Goal: Task Accomplishment & Management: Manage account settings

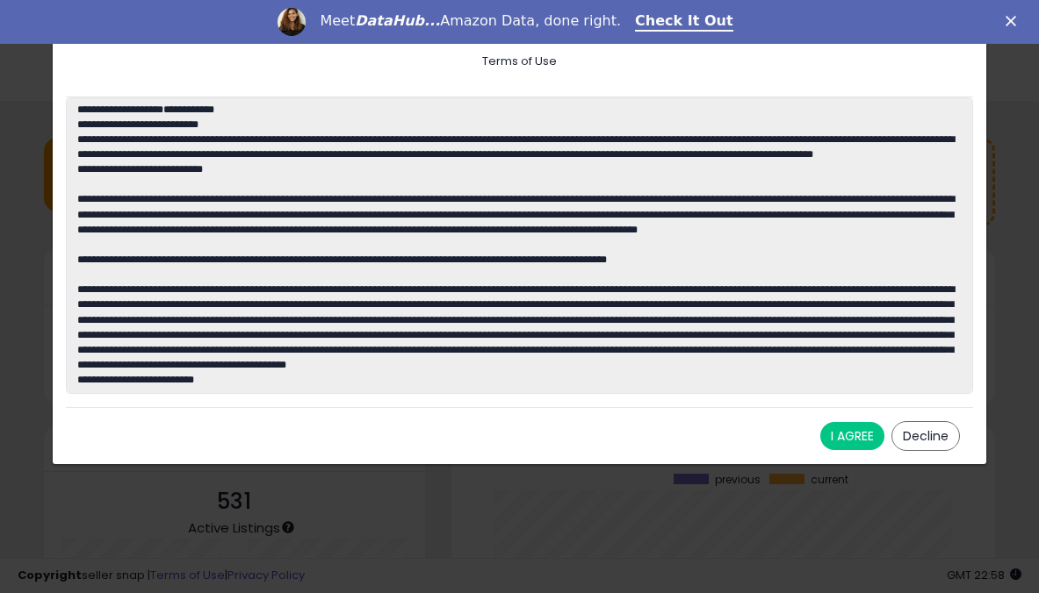
scroll to position [244, 508]
click at [846, 444] on button "I AGREE" at bounding box center [852, 436] width 64 height 28
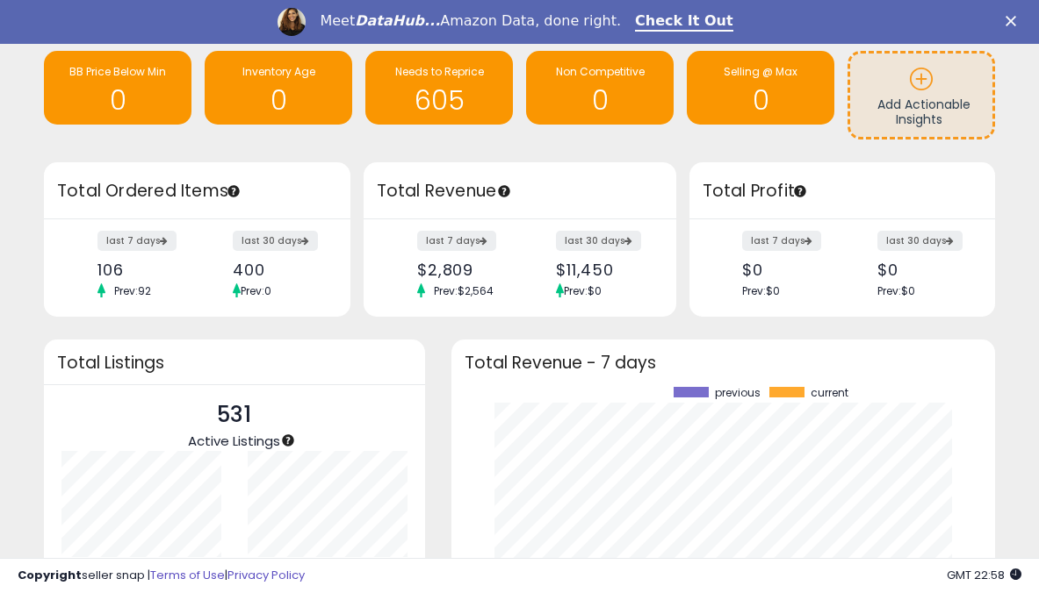
scroll to position [92, 0]
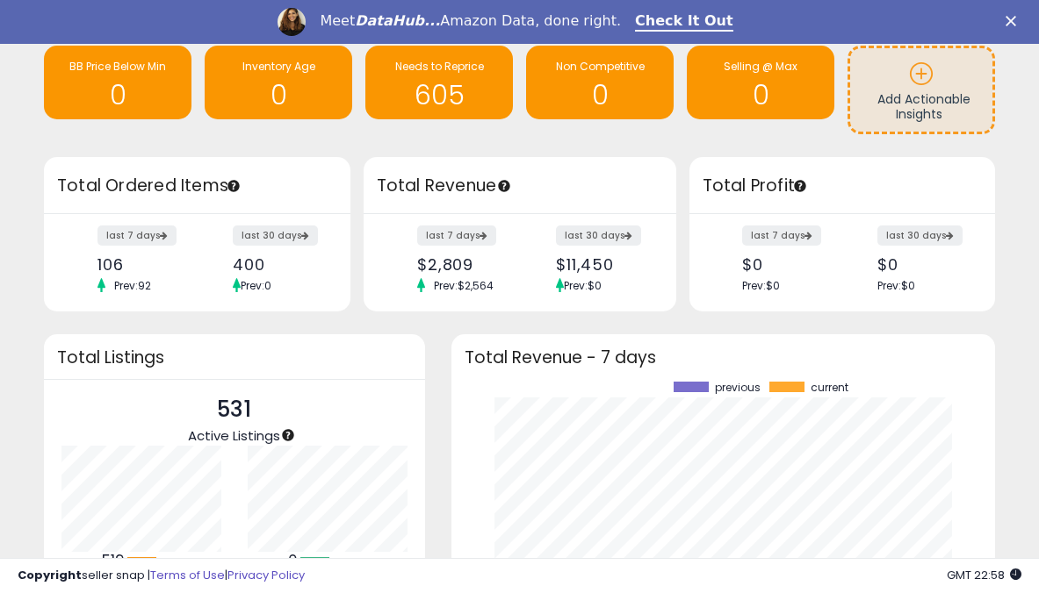
click at [1012, 25] on icon "Close" at bounding box center [1010, 21] width 11 height 11
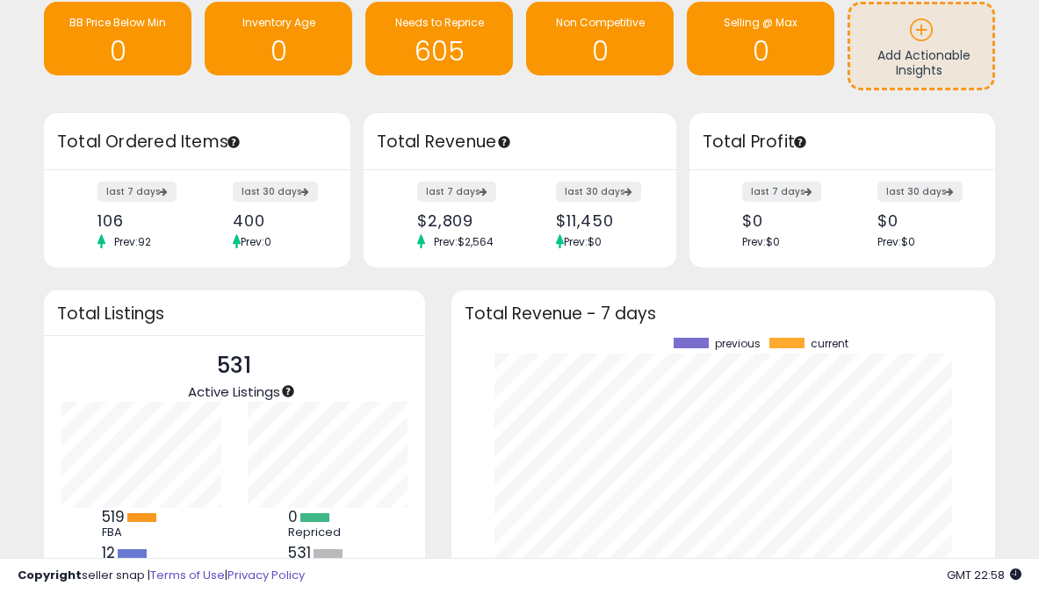
scroll to position [0, 0]
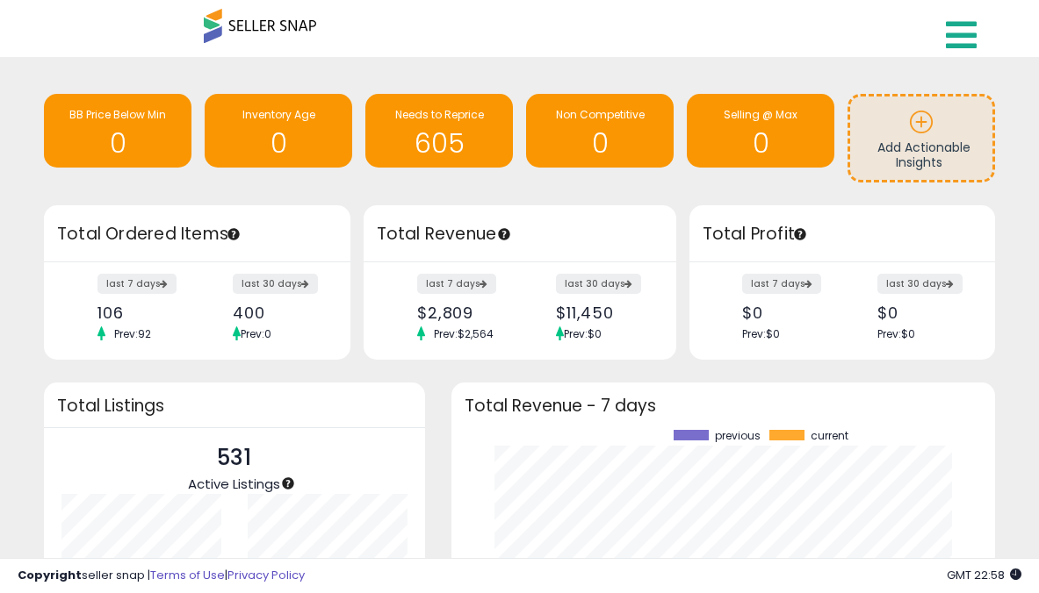
click at [957, 39] on icon at bounding box center [961, 35] width 31 height 35
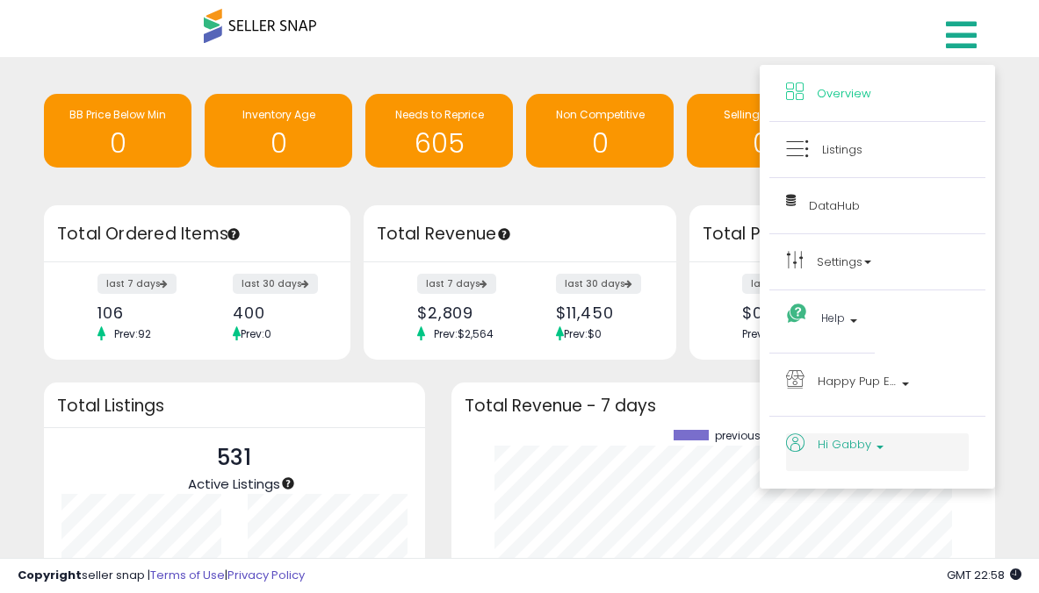
click at [876, 456] on b at bounding box center [879, 452] width 7 height 12
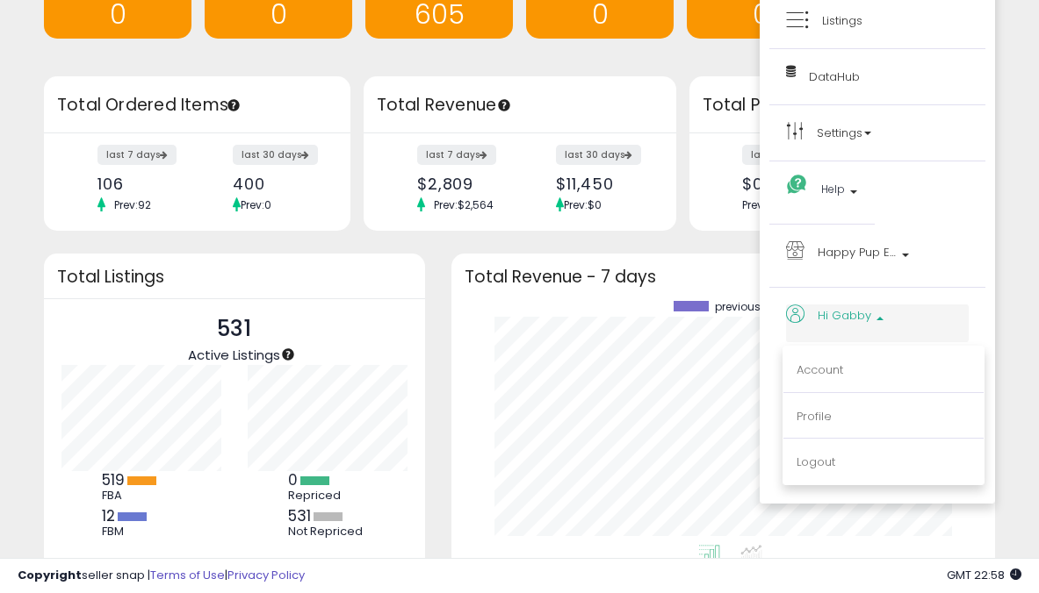
scroll to position [139, 0]
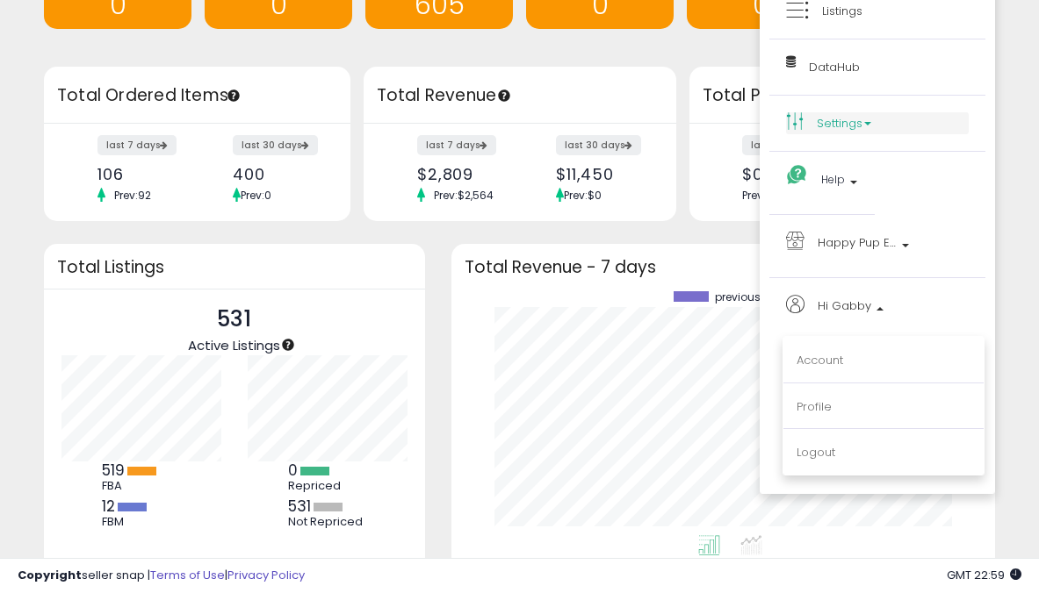
click at [842, 130] on link "Settings" at bounding box center [877, 123] width 183 height 22
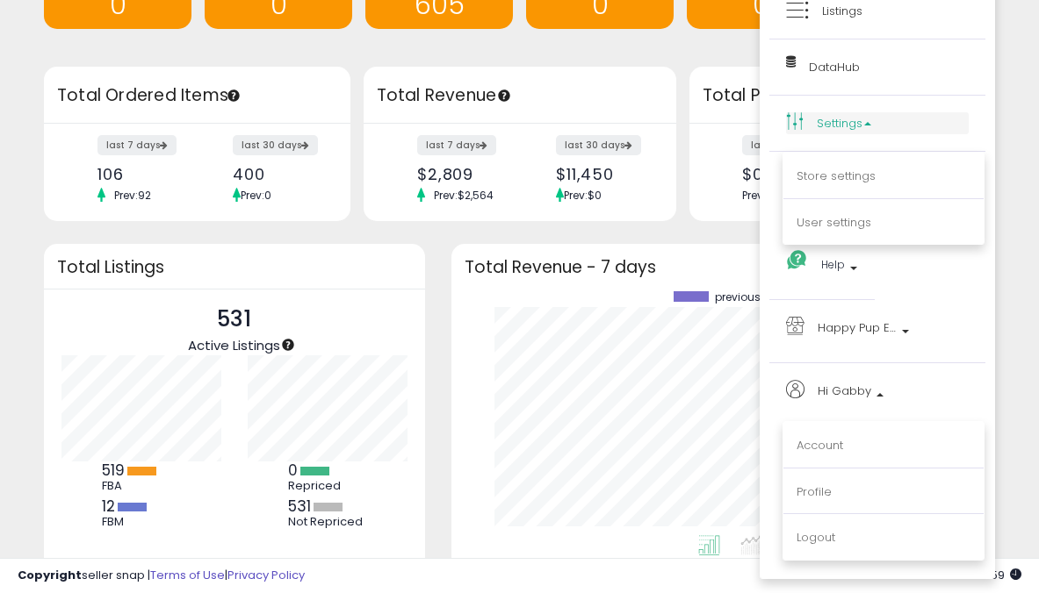
scroll to position [0, 0]
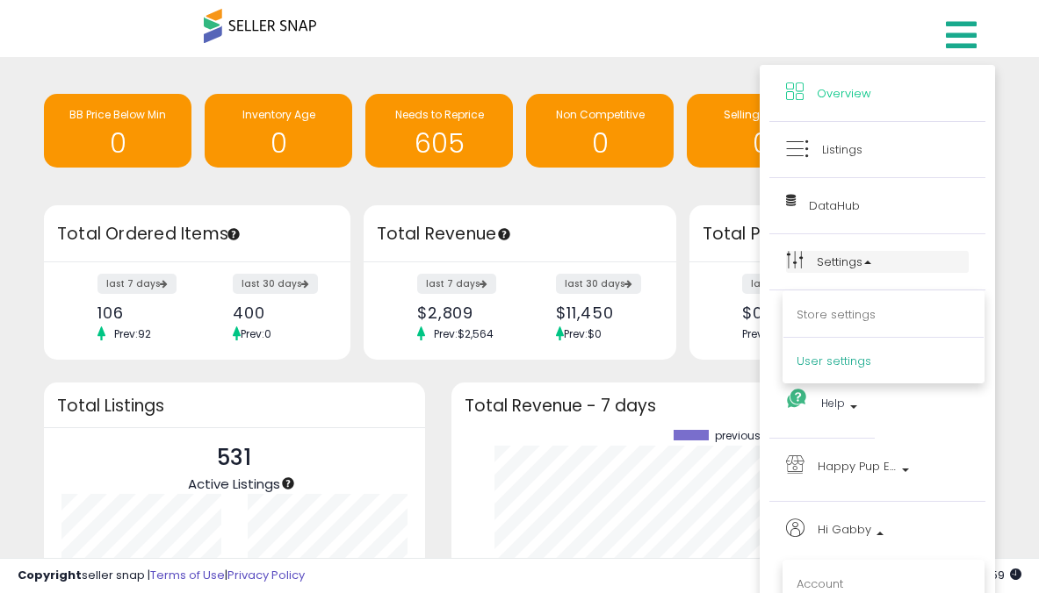
click at [839, 362] on link "User settings" at bounding box center [833, 361] width 75 height 17
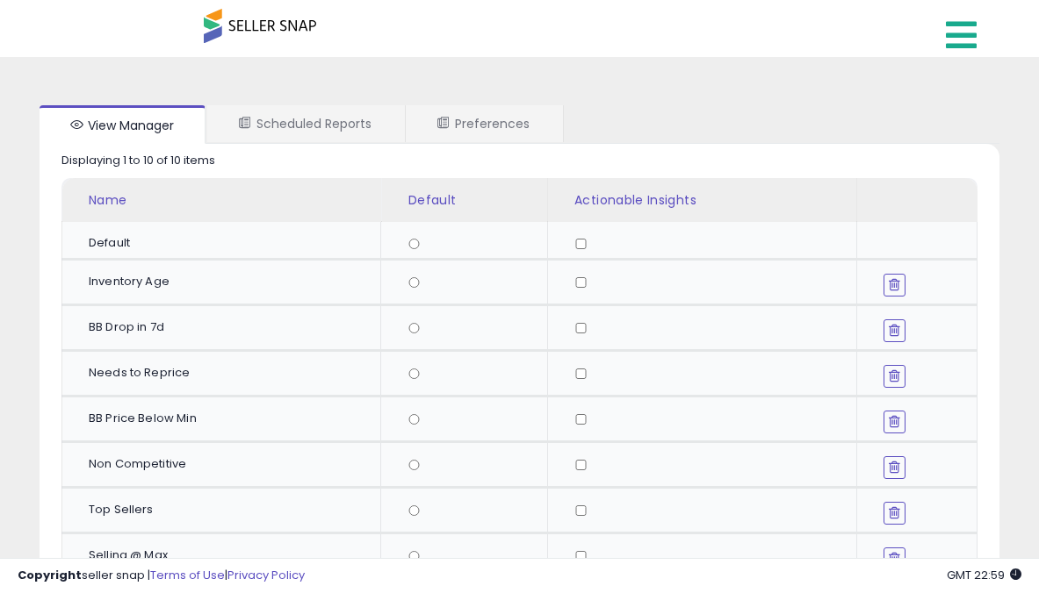
click at [953, 48] on icon at bounding box center [961, 35] width 31 height 35
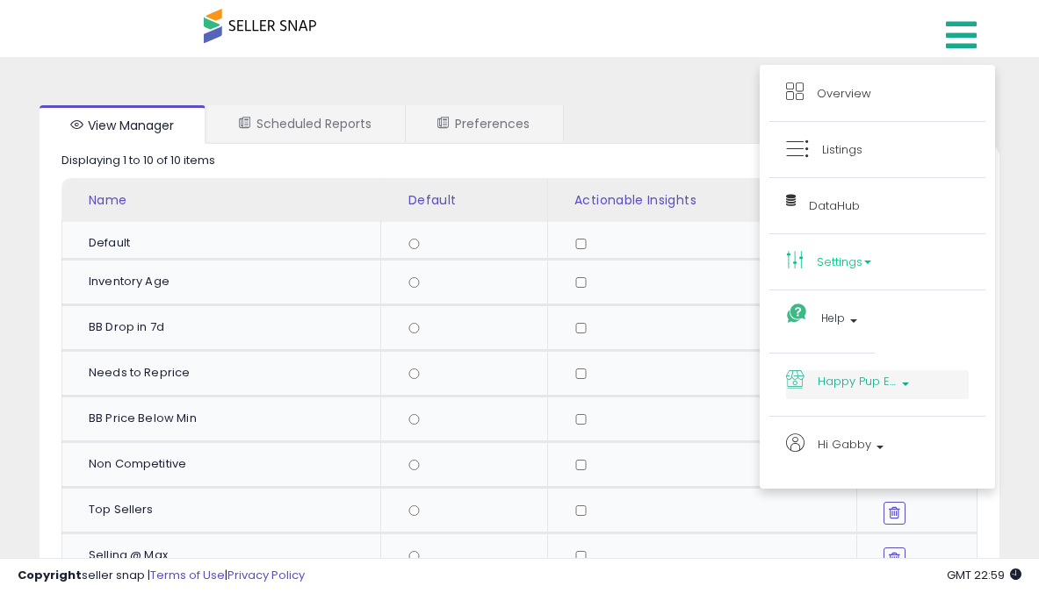
click at [917, 390] on p "Happy Pup Express" at bounding box center [877, 384] width 183 height 29
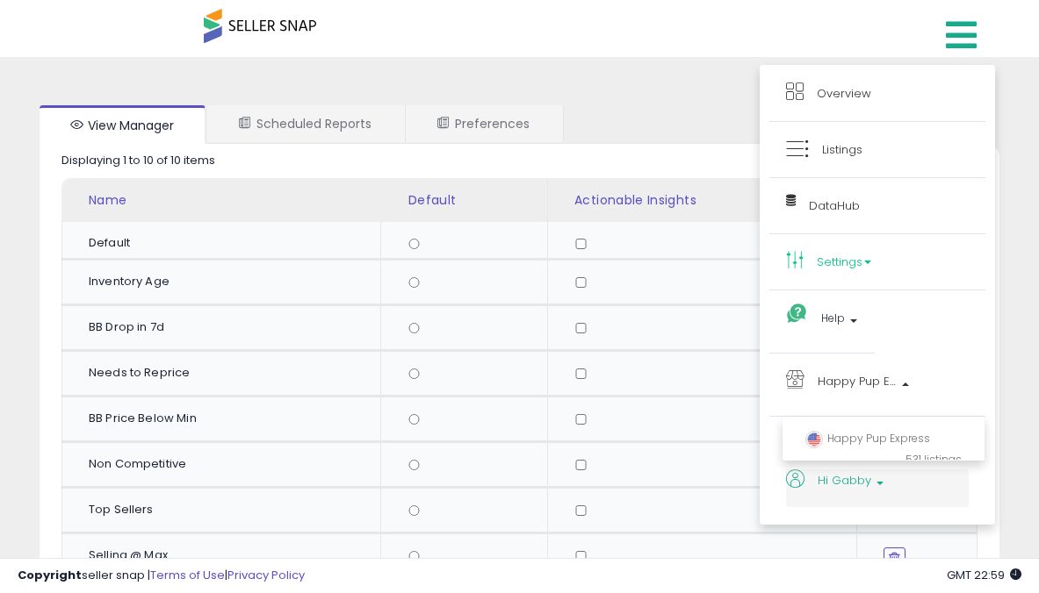
click at [867, 478] on span "Hi Gabby" at bounding box center [844, 481] width 54 height 22
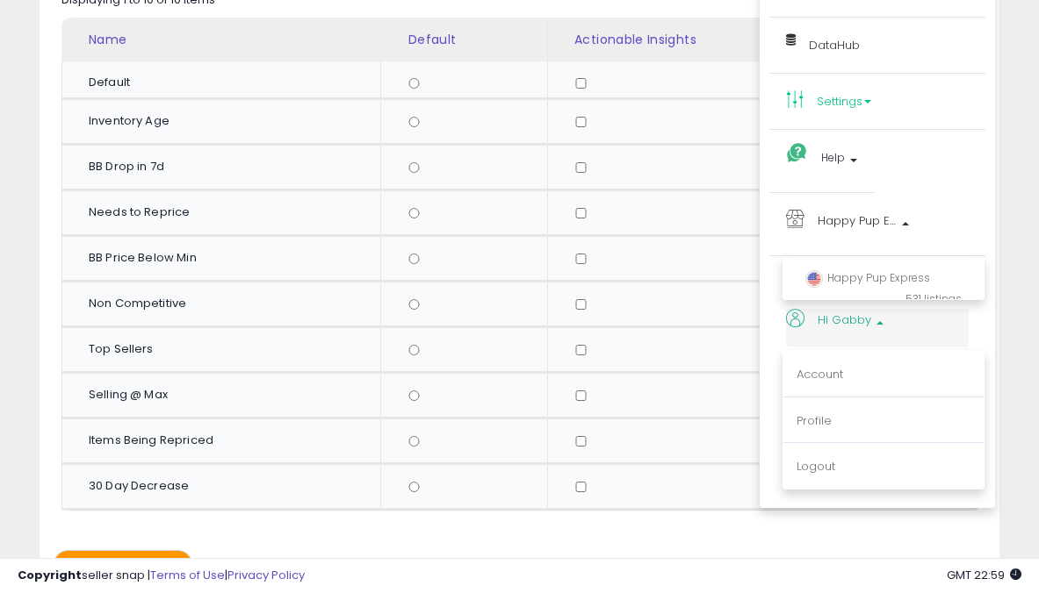
scroll to position [172, 0]
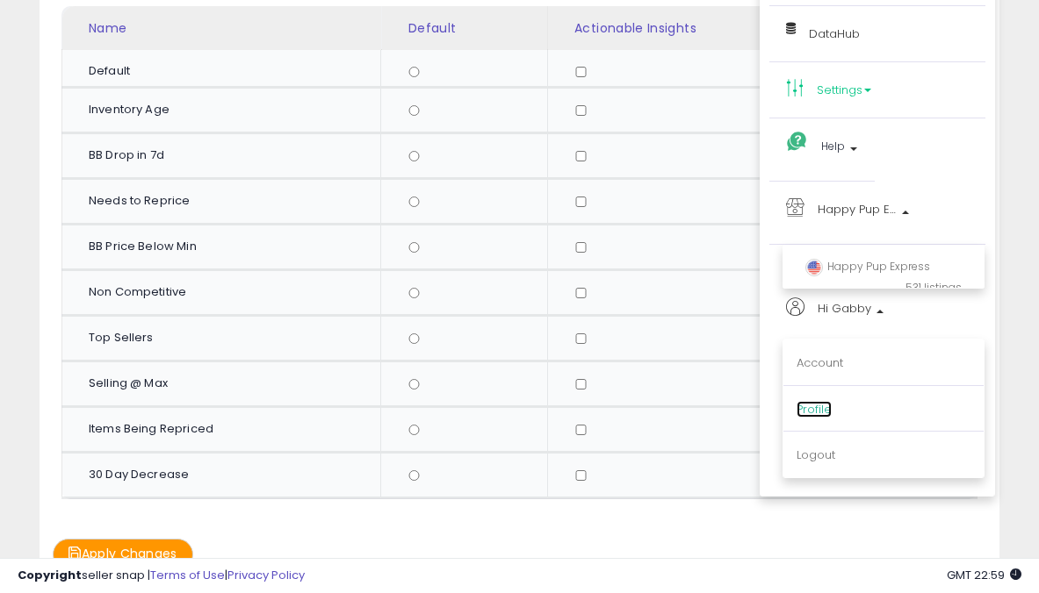
click at [827, 414] on link "Profile" at bounding box center [813, 409] width 35 height 17
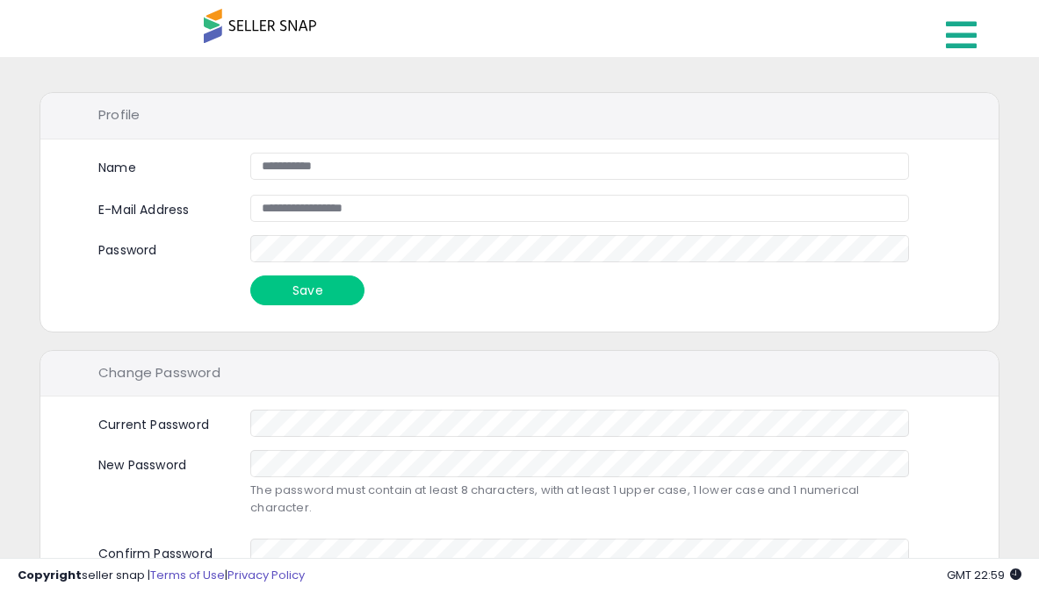
click at [975, 26] on icon at bounding box center [961, 35] width 31 height 35
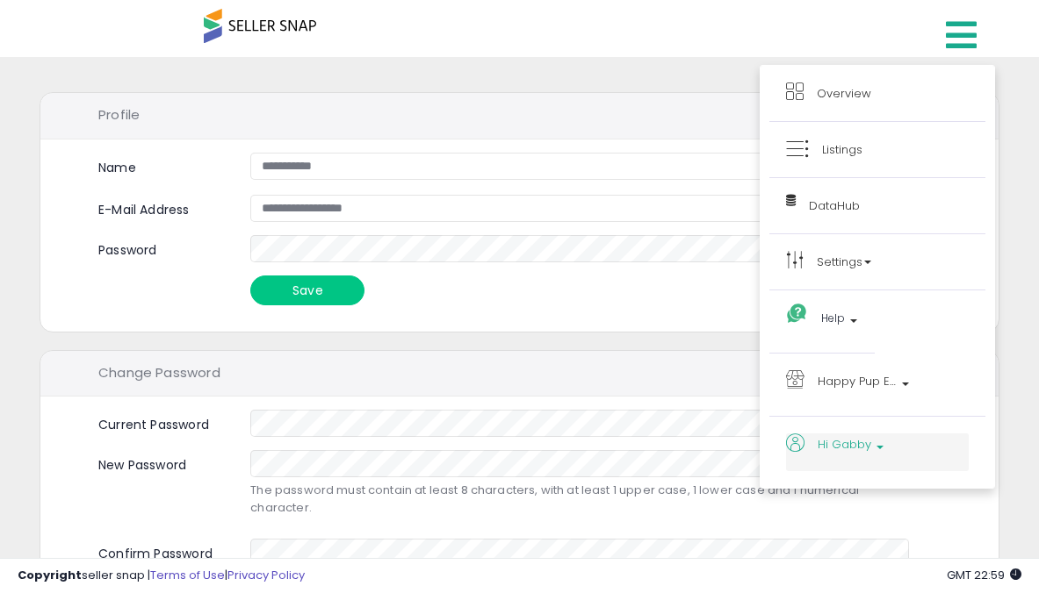
click at [838, 450] on span "Hi Gabby" at bounding box center [844, 445] width 54 height 22
click at [825, 489] on li "Account" at bounding box center [883, 500] width 200 height 44
click at [824, 507] on link "Account" at bounding box center [819, 499] width 47 height 17
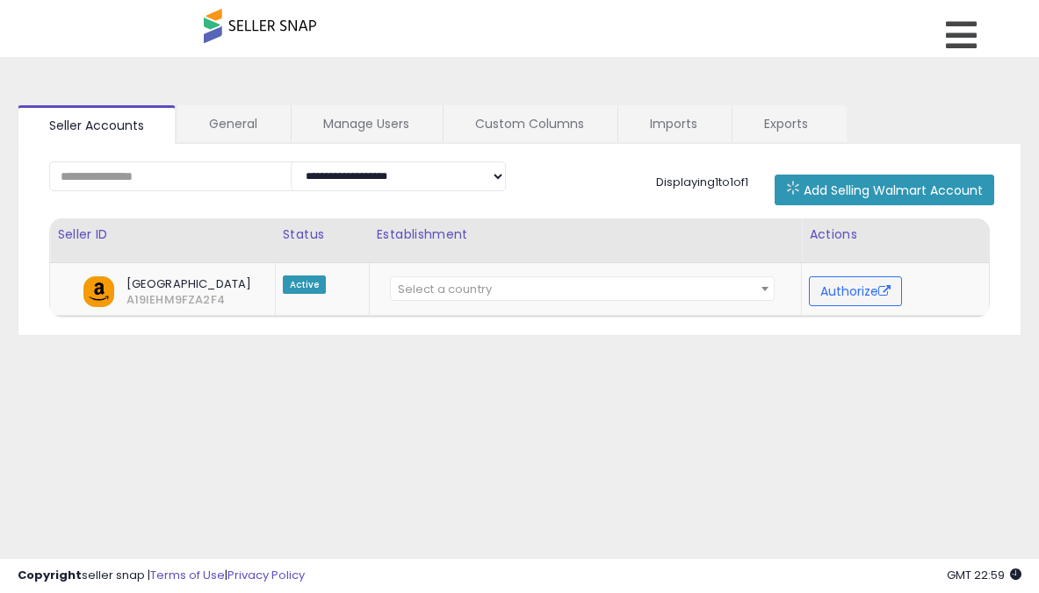
click at [353, 127] on link "Manage Users" at bounding box center [365, 123] width 149 height 37
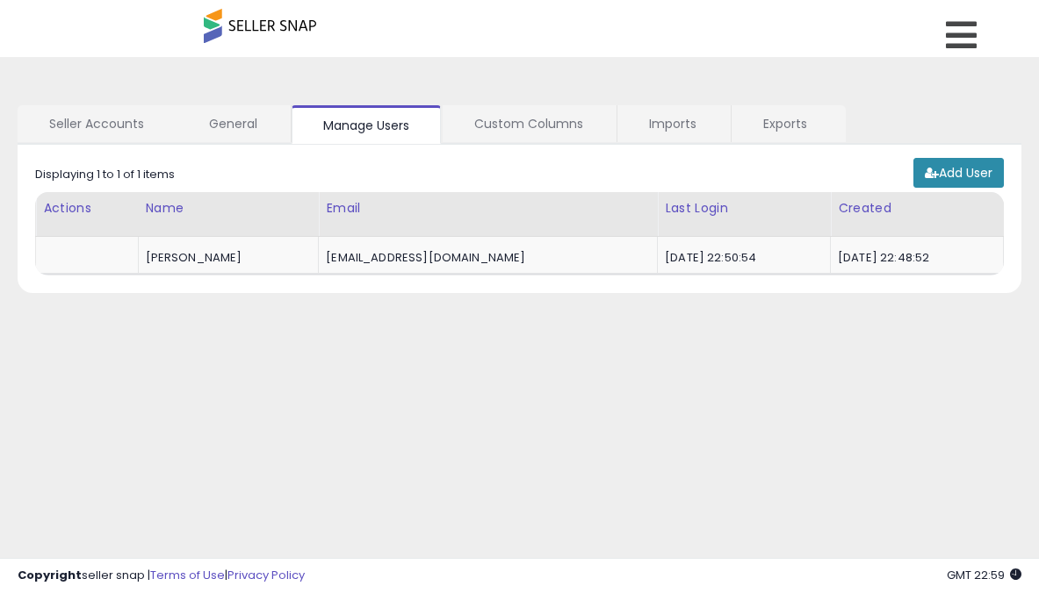
click at [992, 171] on link "Add User" at bounding box center [958, 173] width 90 height 30
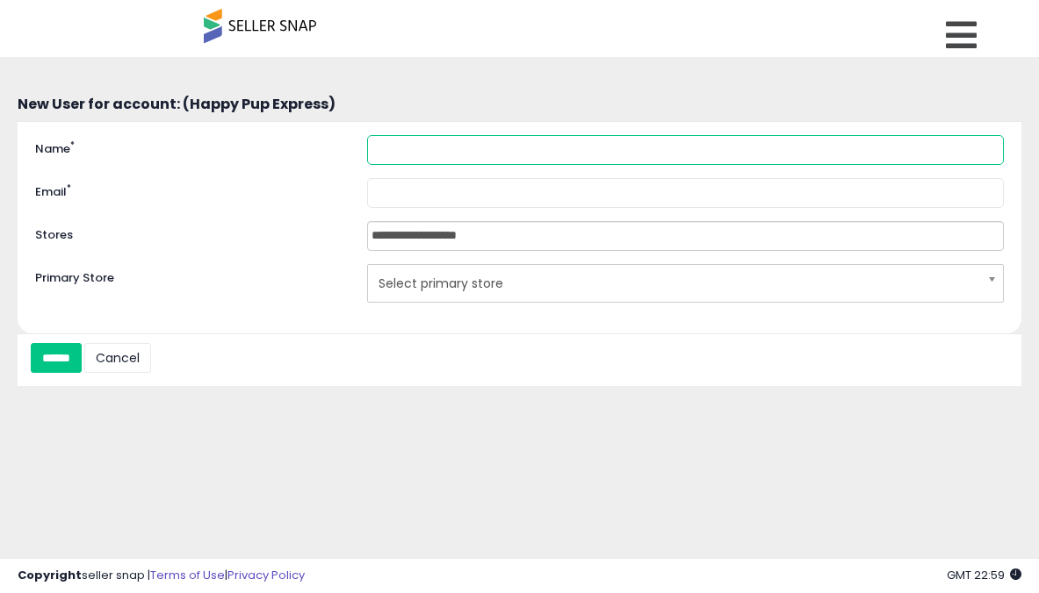
click at [443, 156] on input "Name *" at bounding box center [685, 150] width 637 height 30
type input "**********"
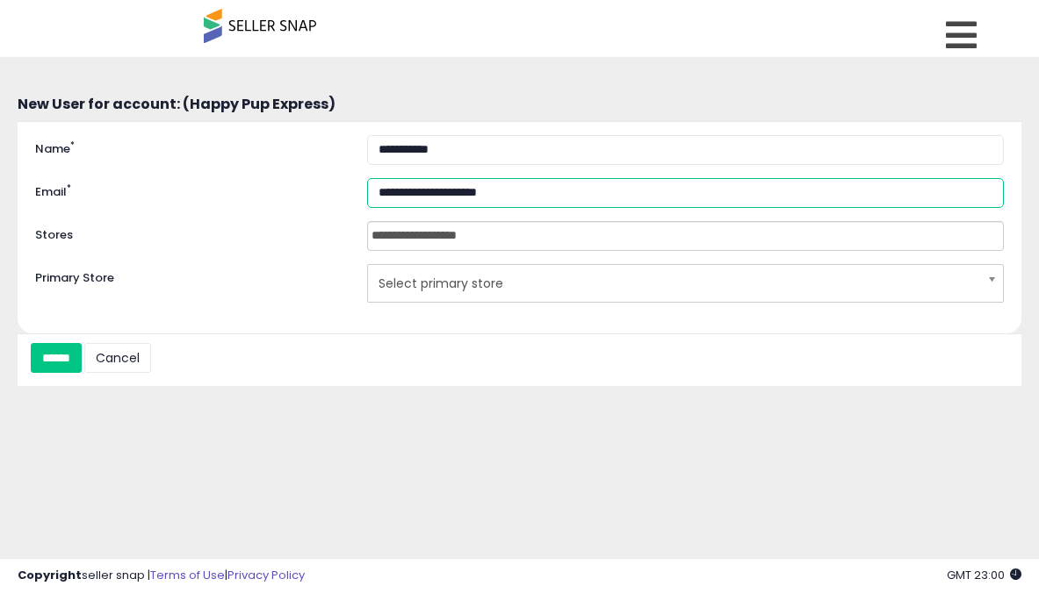
type input "**********"
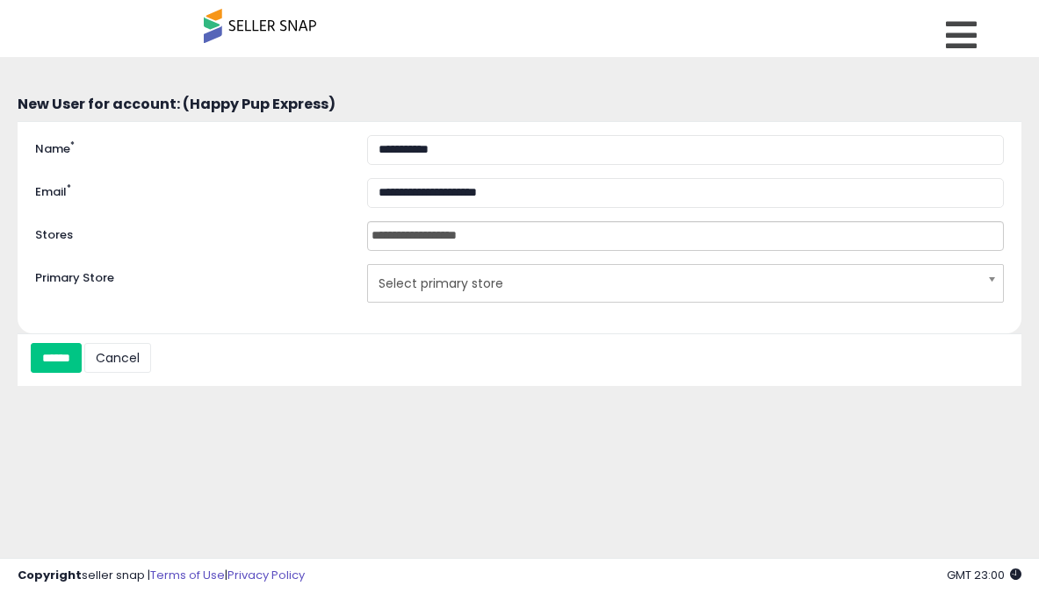
click at [507, 247] on input "**********" at bounding box center [446, 236] width 156 height 28
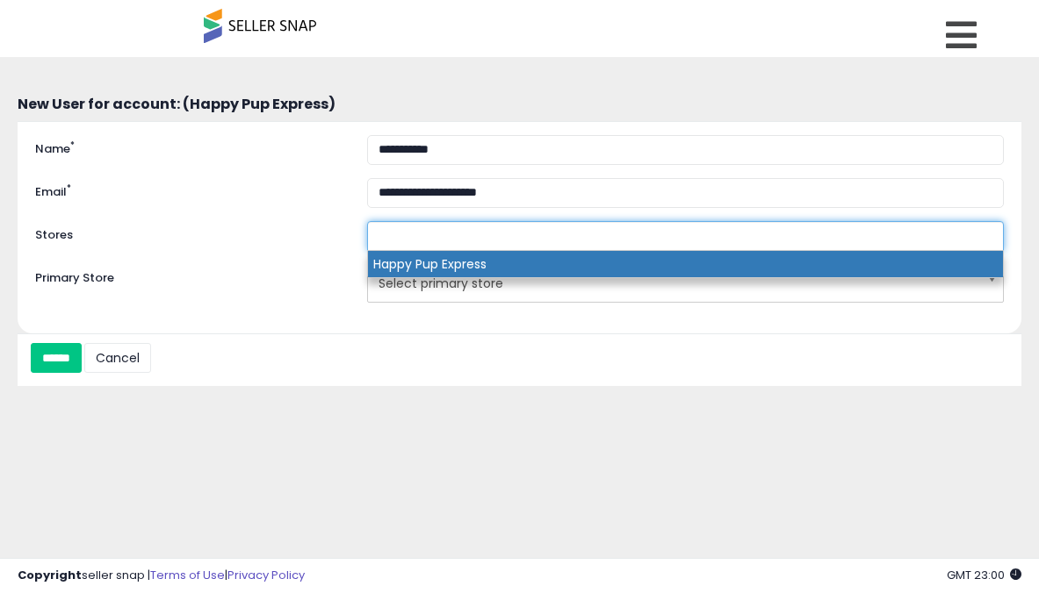
click at [499, 269] on li "Happy Pup Express" at bounding box center [685, 264] width 635 height 26
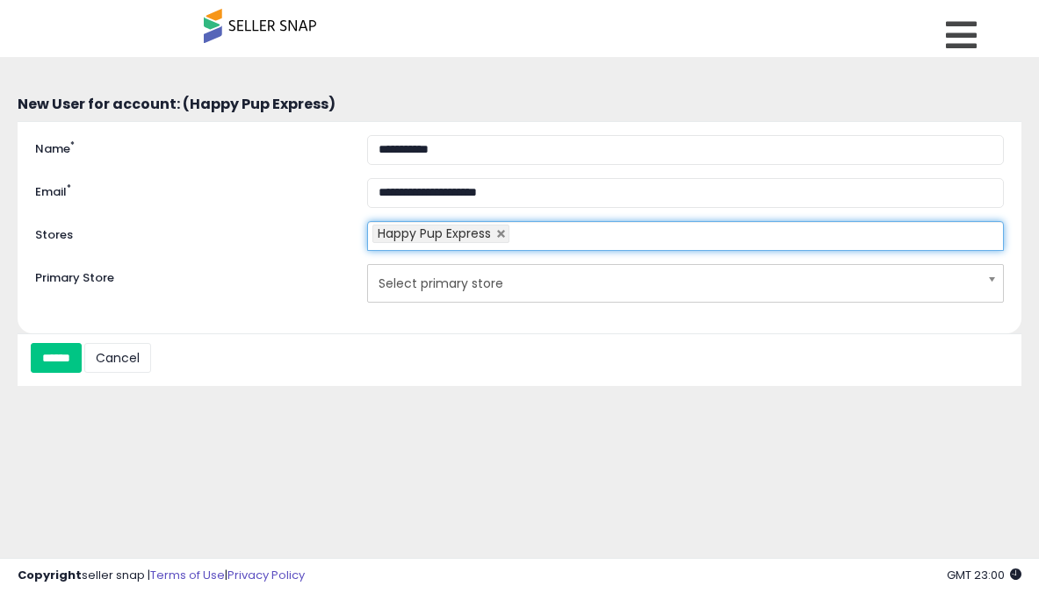
click at [490, 284] on span "Select primary store" at bounding box center [673, 284] width 591 height 30
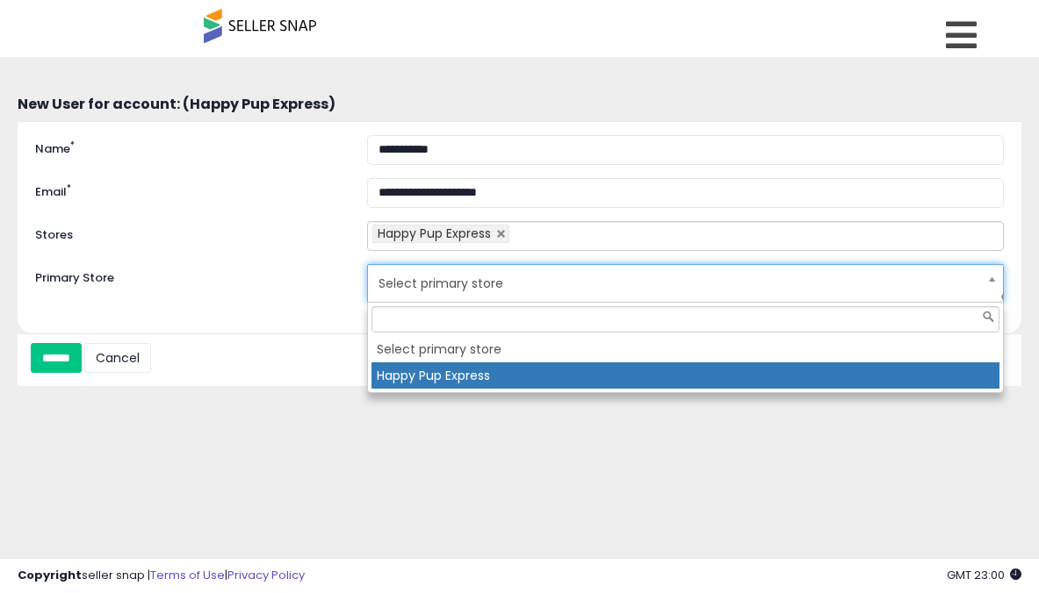
click at [449, 375] on li "Happy Pup Express" at bounding box center [685, 376] width 628 height 26
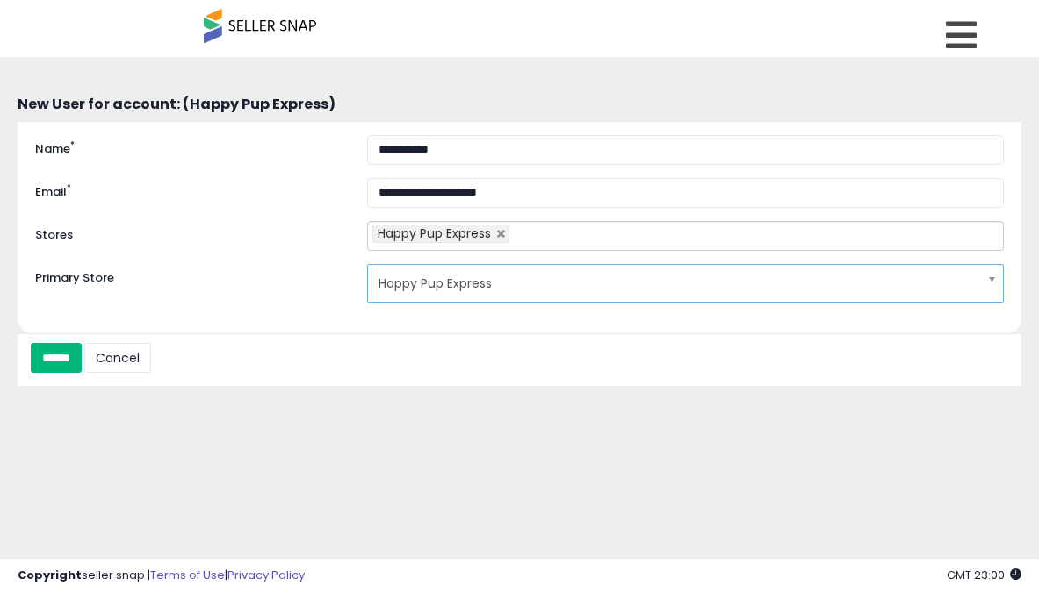
click at [82, 356] on input "******" at bounding box center [56, 358] width 51 height 30
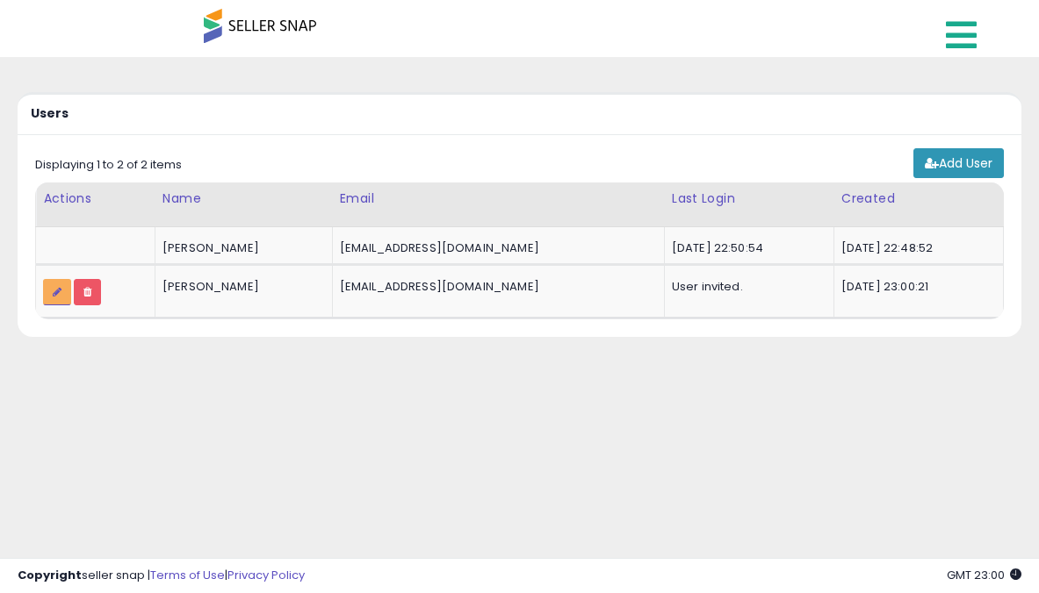
click at [954, 45] on icon at bounding box center [961, 35] width 31 height 35
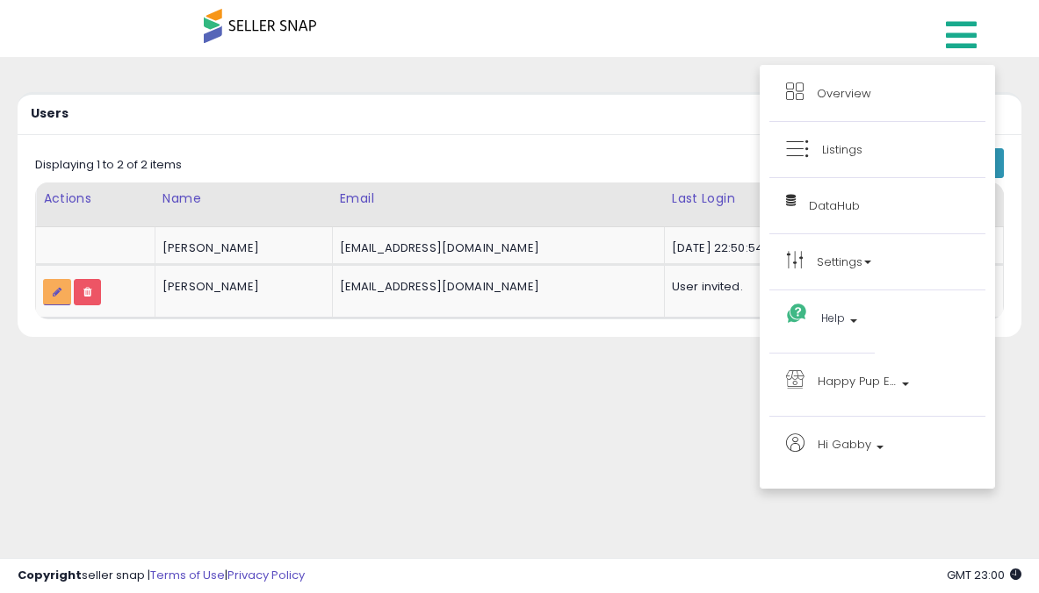
click at [286, 25] on span at bounding box center [260, 26] width 112 height 34
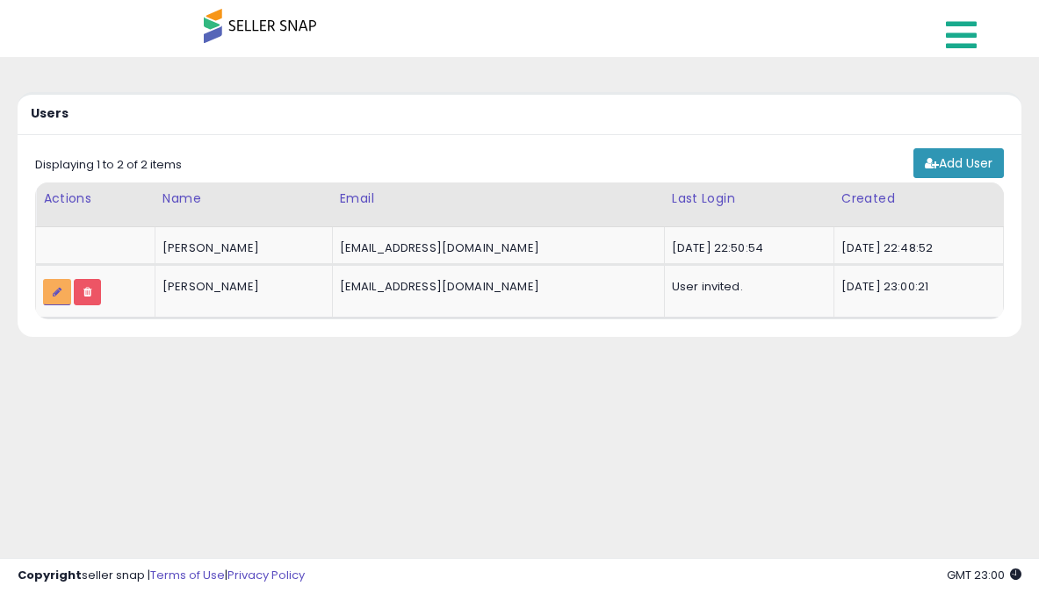
click at [974, 30] on icon at bounding box center [961, 35] width 31 height 35
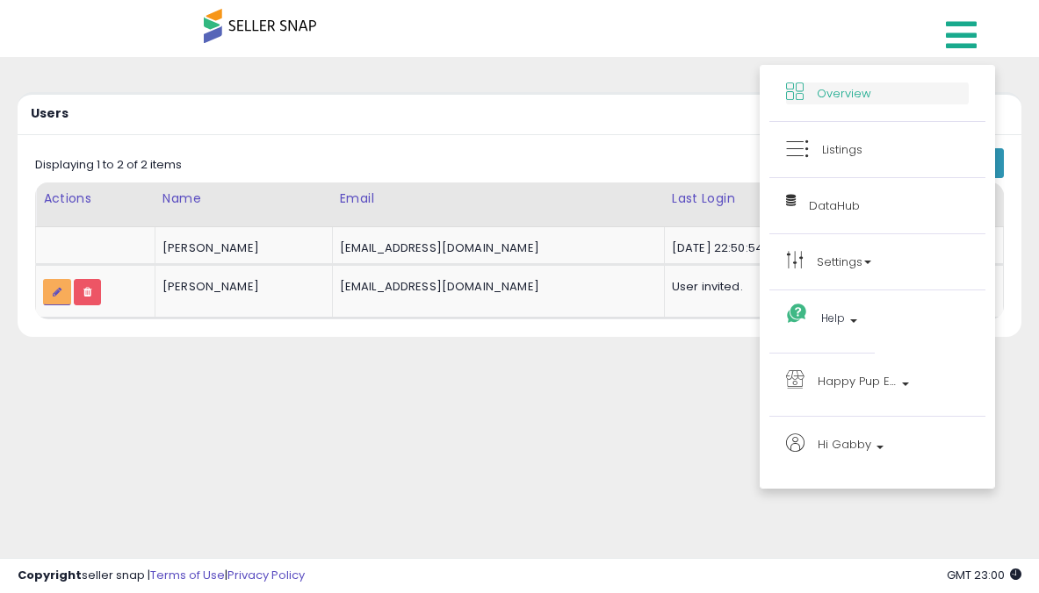
click at [854, 86] on span "Overview" at bounding box center [843, 93] width 54 height 17
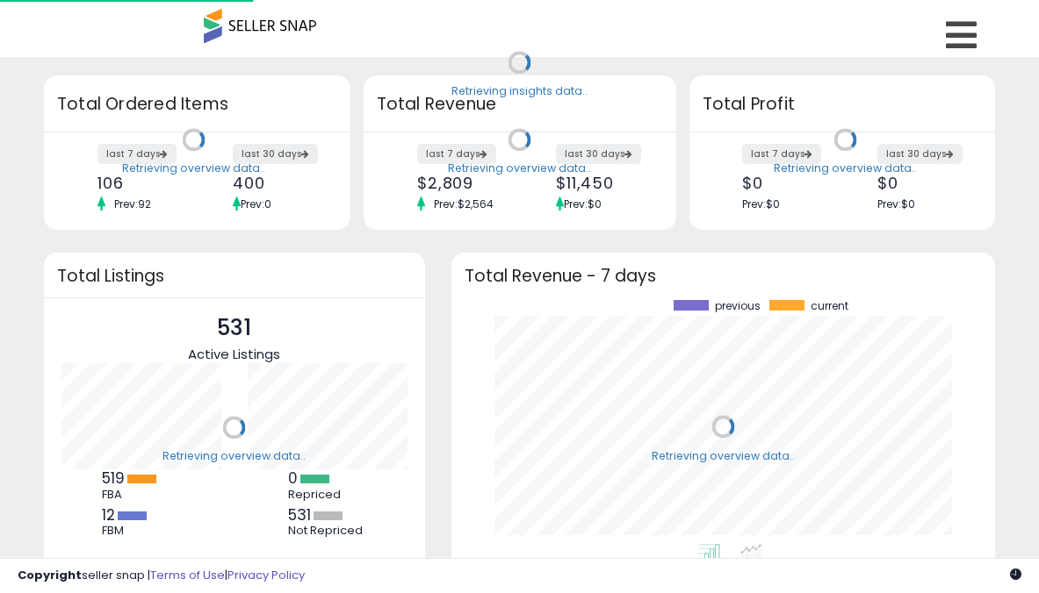
scroll to position [244, 508]
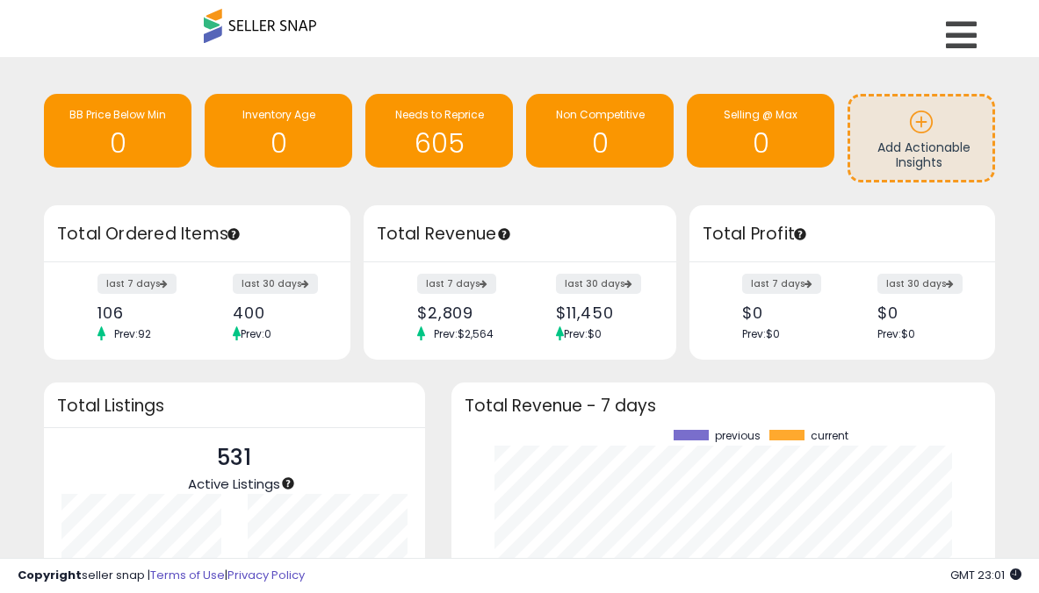
click at [436, 404] on div "Retrieving overview data.. Total Listings 531 Active Listings 519 FBA 12 FBM 0" at bounding box center [234, 570] width 407 height 375
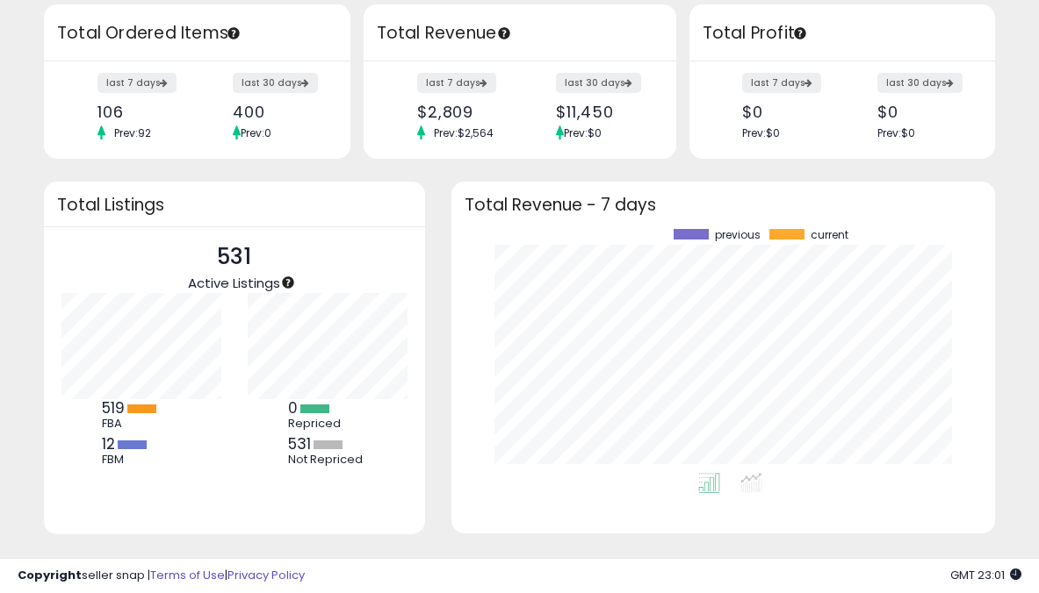
scroll to position [216, 0]
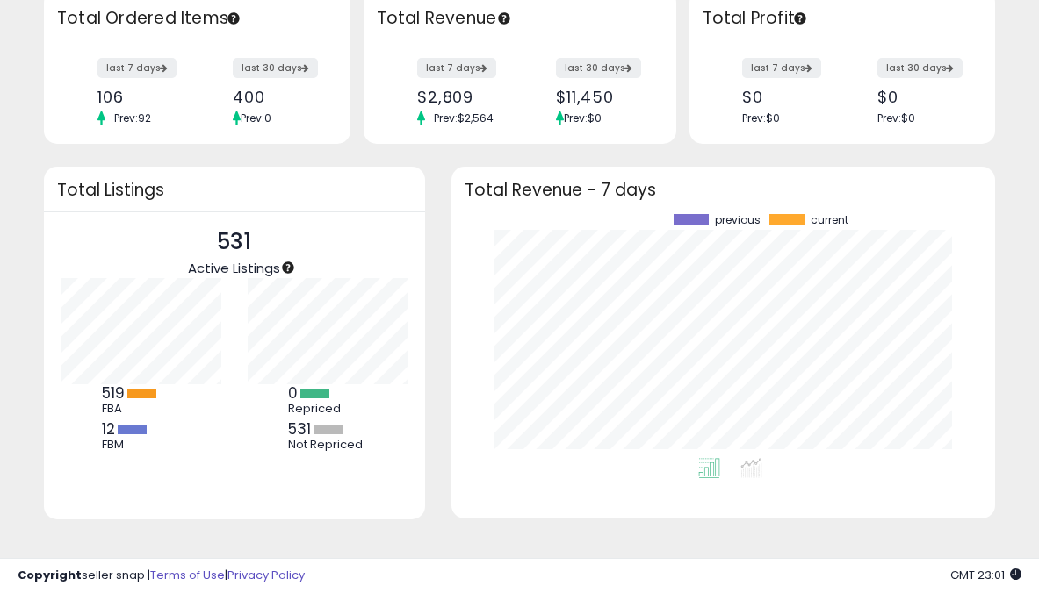
click at [434, 370] on div "Retrieving overview data.. Total Listings 531 Active Listings 519 FBA 12 FBM 0" at bounding box center [234, 354] width 407 height 375
click at [426, 459] on div "Retrieving overview data.. Total Listings 531 Active Listings 519 FBA 12 FBM 0" at bounding box center [234, 354] width 407 height 375
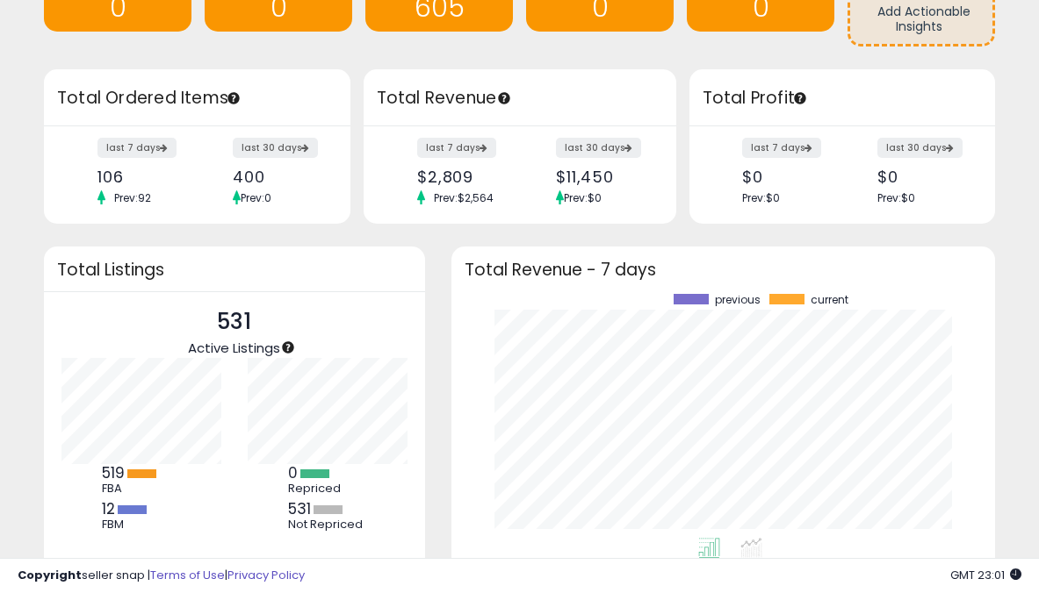
scroll to position [231, 0]
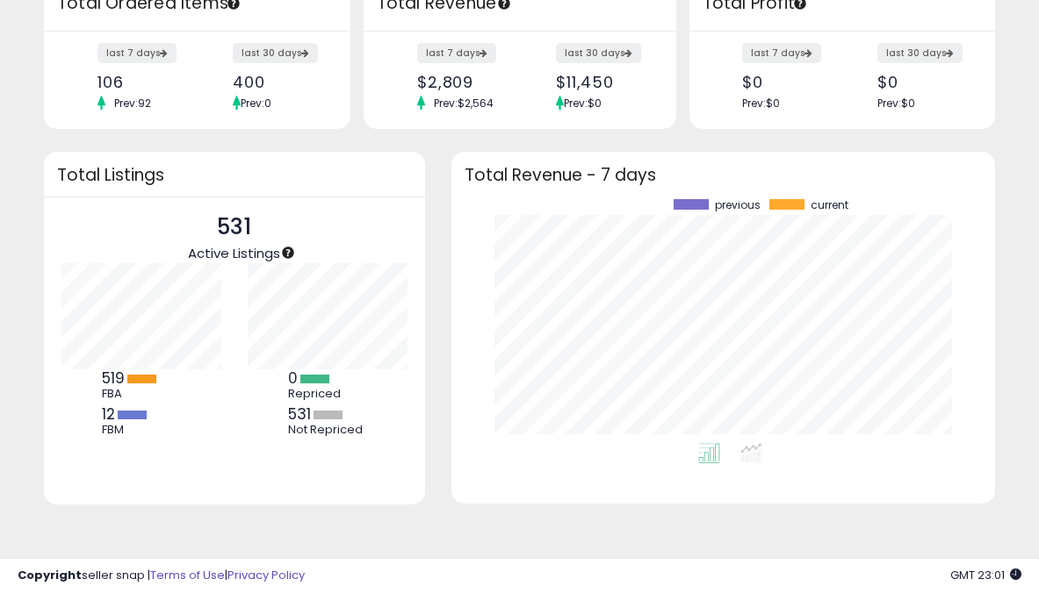
click at [117, 411] on div "12 FBM" at bounding box center [141, 422] width 79 height 32
click at [108, 412] on b "12" at bounding box center [108, 414] width 13 height 21
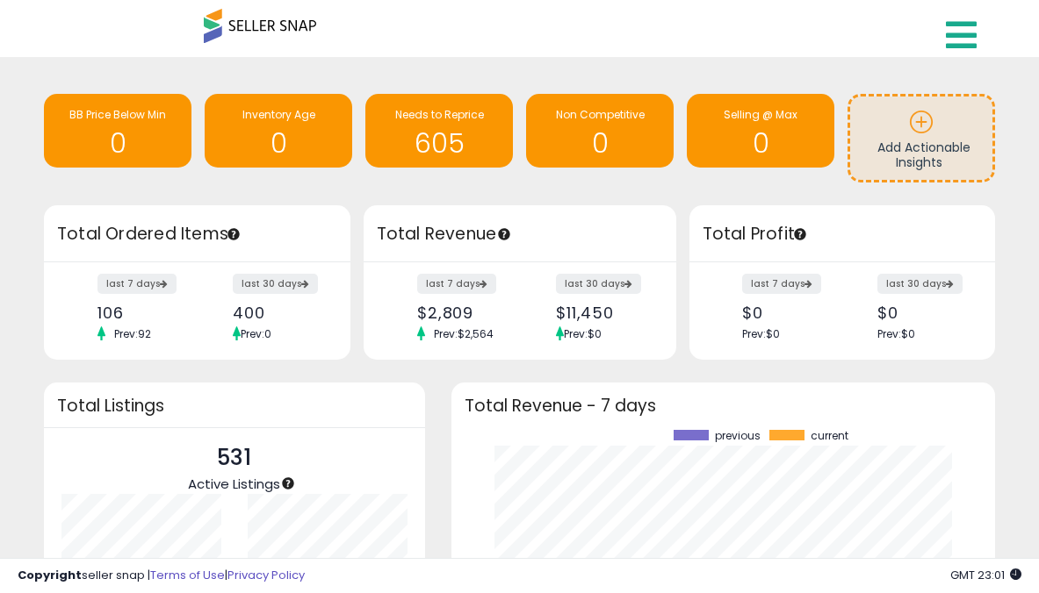
click at [963, 40] on icon at bounding box center [961, 35] width 31 height 35
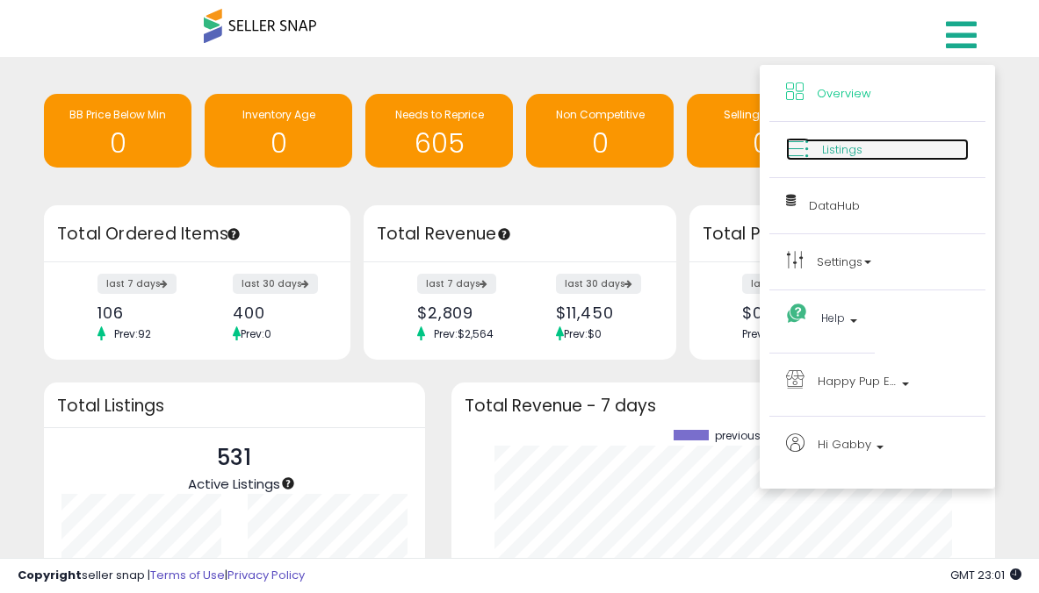
click at [812, 150] on link "Listings" at bounding box center [877, 150] width 183 height 22
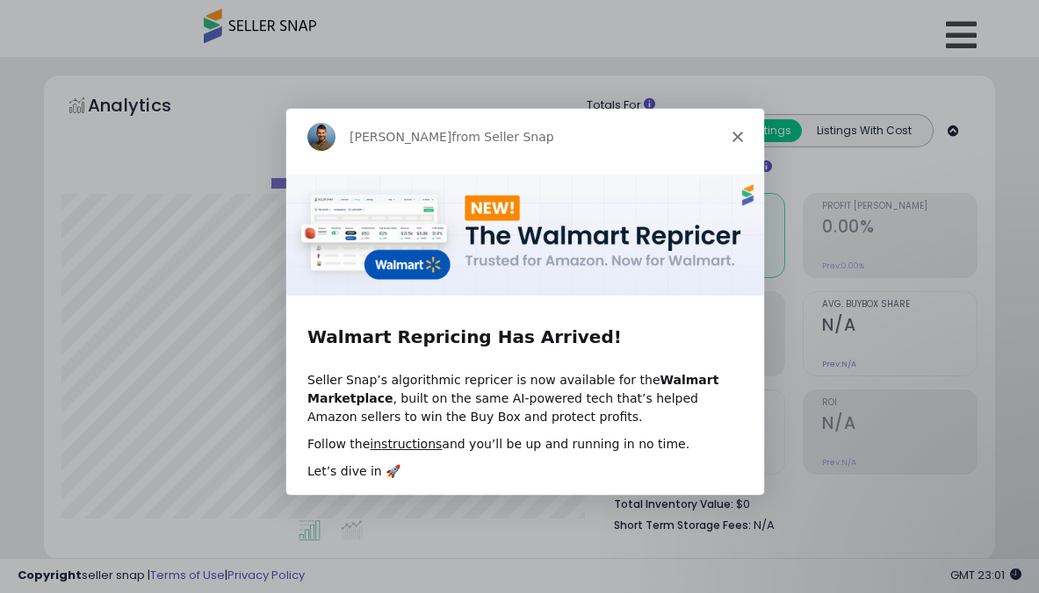
scroll to position [360, 550]
click at [737, 143] on div "Adrian from Seller Snap" at bounding box center [523, 135] width 478 height 56
click at [731, 135] on icon "Close" at bounding box center [735, 135] width 11 height 11
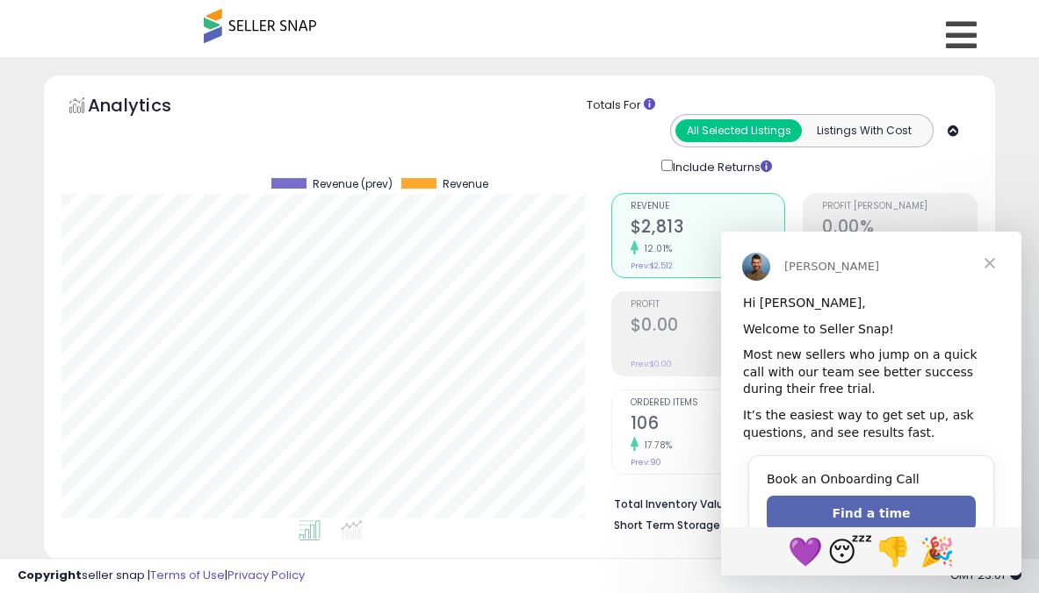
scroll to position [0, 0]
click at [1003, 260] on span "Close" at bounding box center [989, 263] width 63 height 63
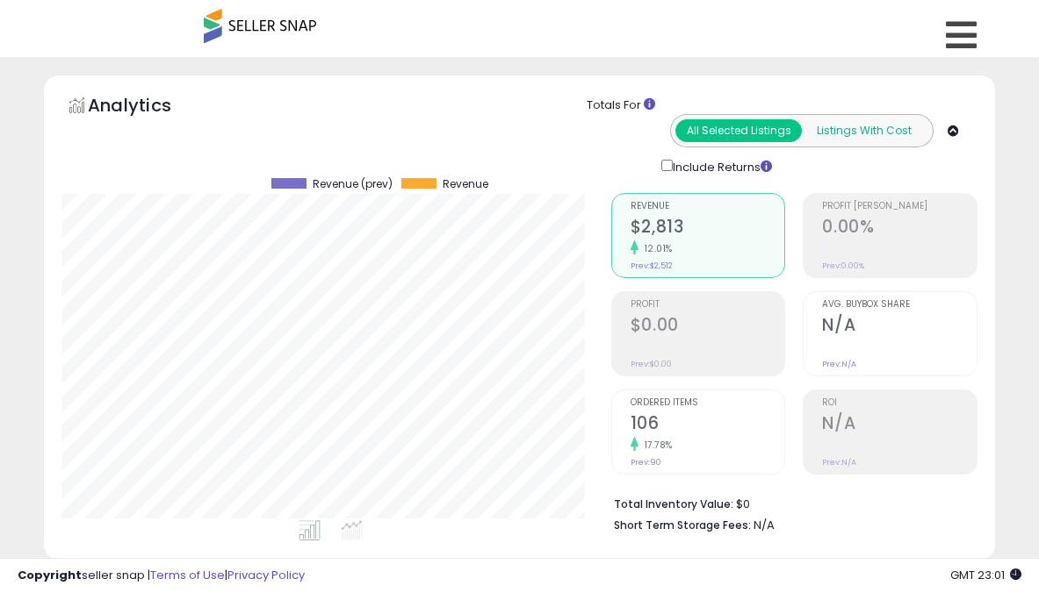
click at [866, 138] on button "Listings With Cost" at bounding box center [864, 130] width 126 height 23
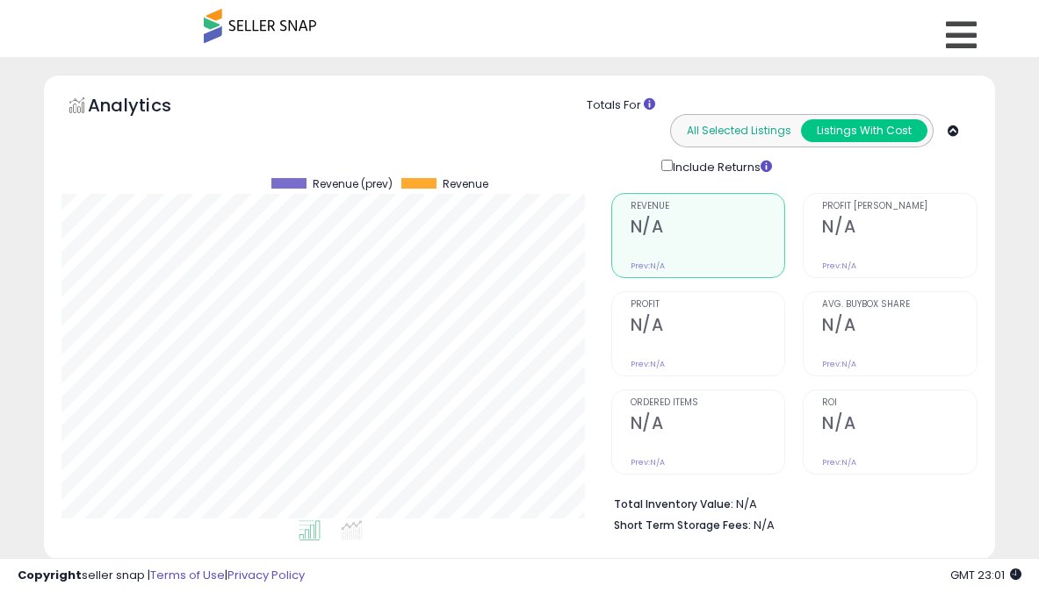
click at [738, 133] on button "All Selected Listings" at bounding box center [738, 130] width 126 height 23
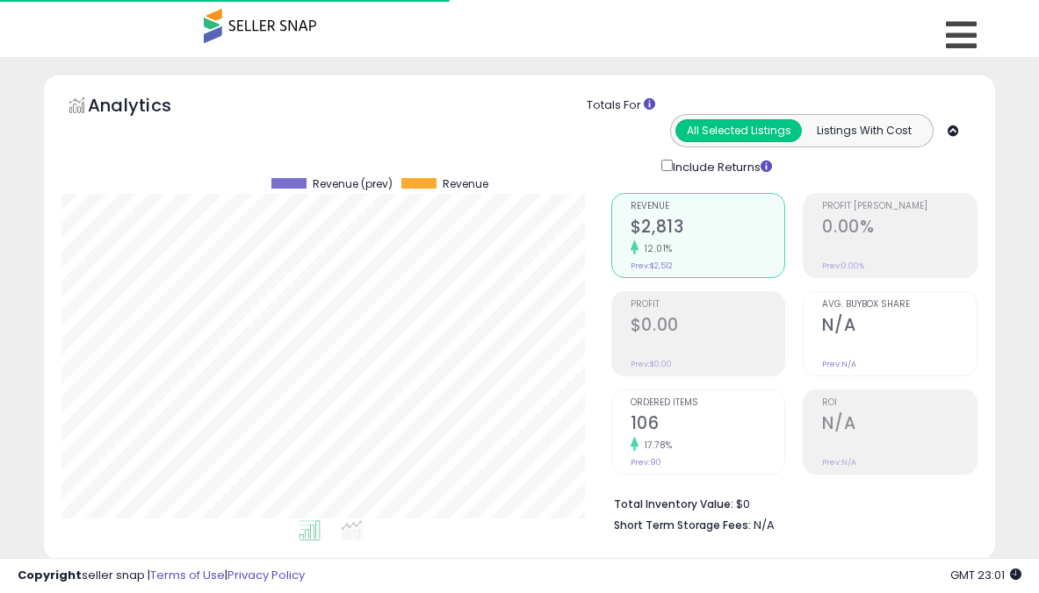
scroll to position [360, 550]
click at [984, 34] on link at bounding box center [963, 30] width 62 height 61
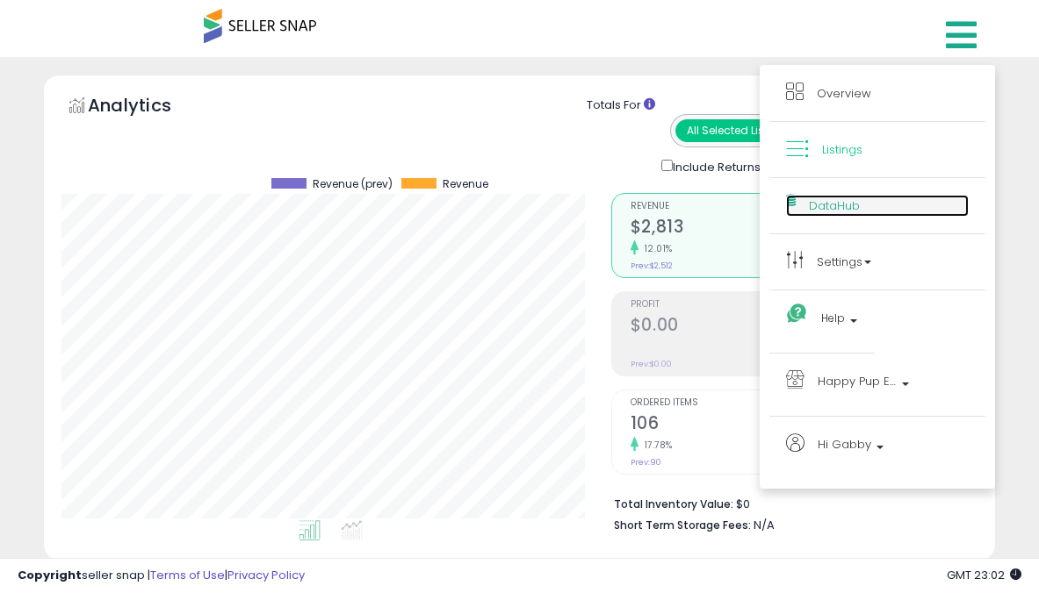
click at [842, 197] on link "DataHub" at bounding box center [877, 206] width 183 height 22
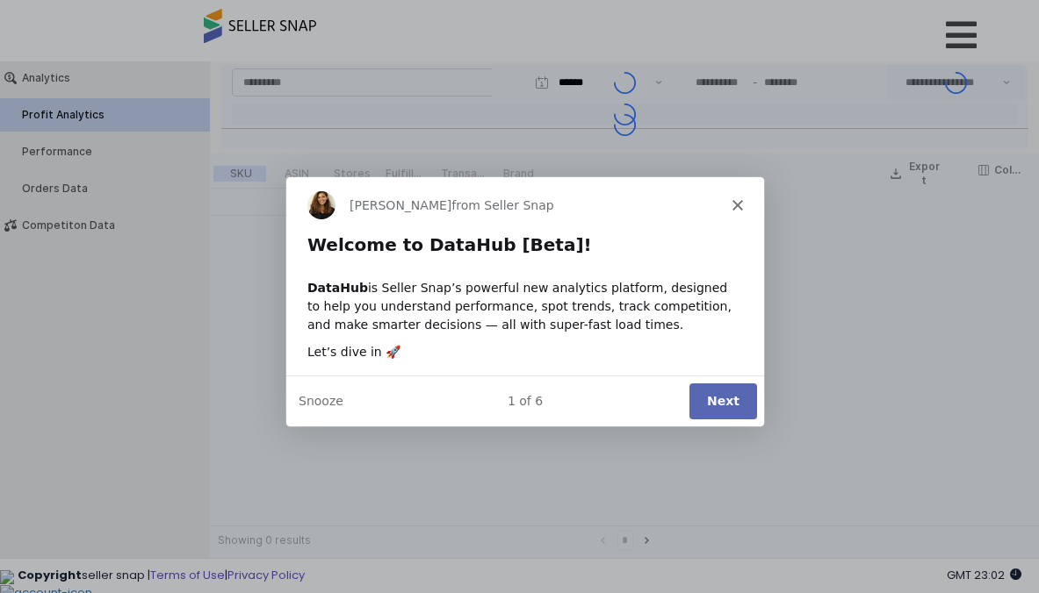
click at [709, 399] on button "Next" at bounding box center [721, 401] width 68 height 36
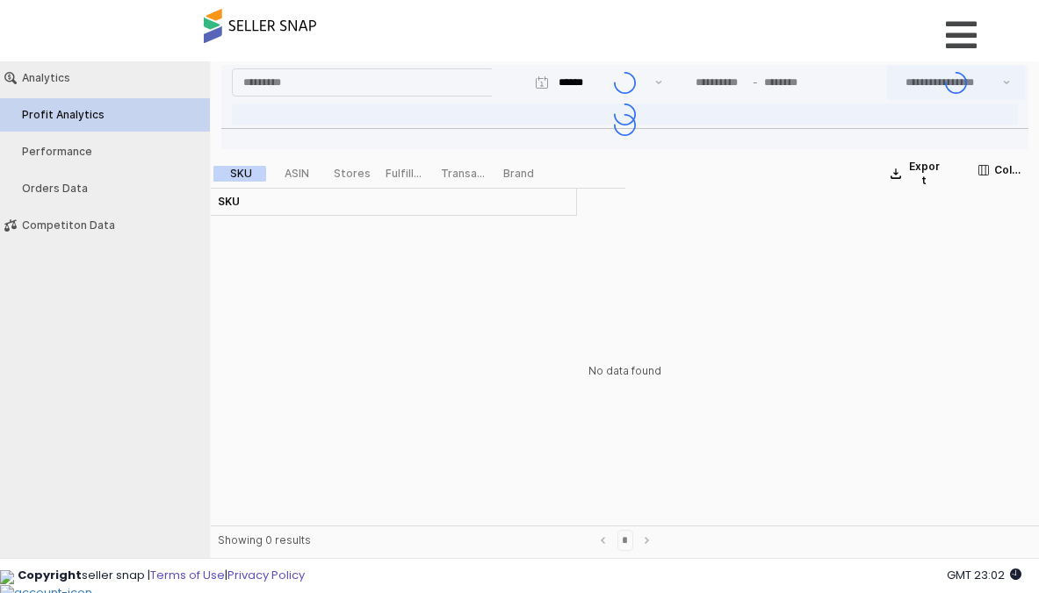
type input "***"
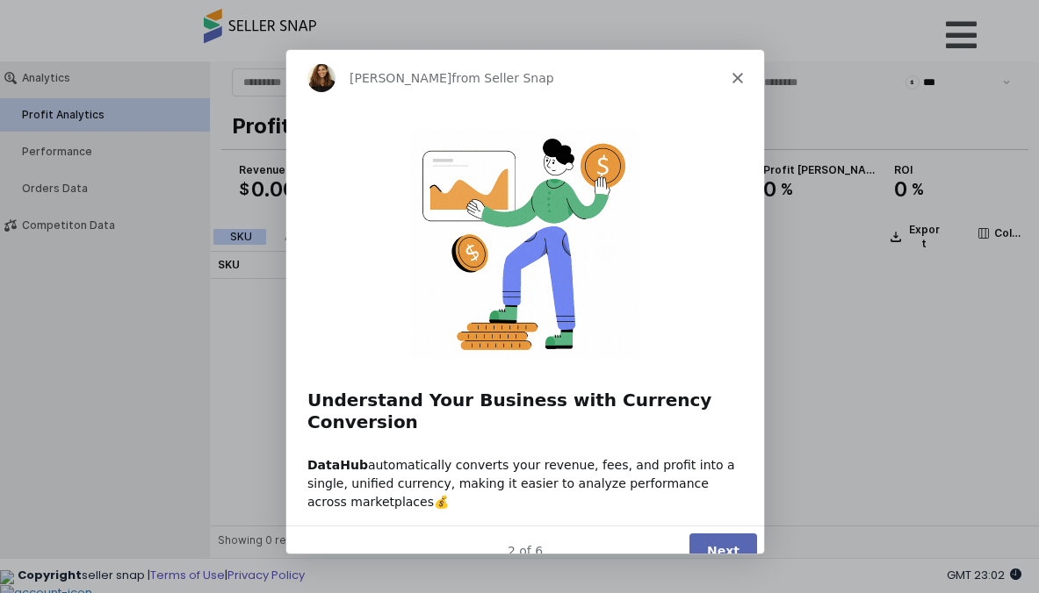
click at [718, 532] on button "Next" at bounding box center [721, 550] width 68 height 36
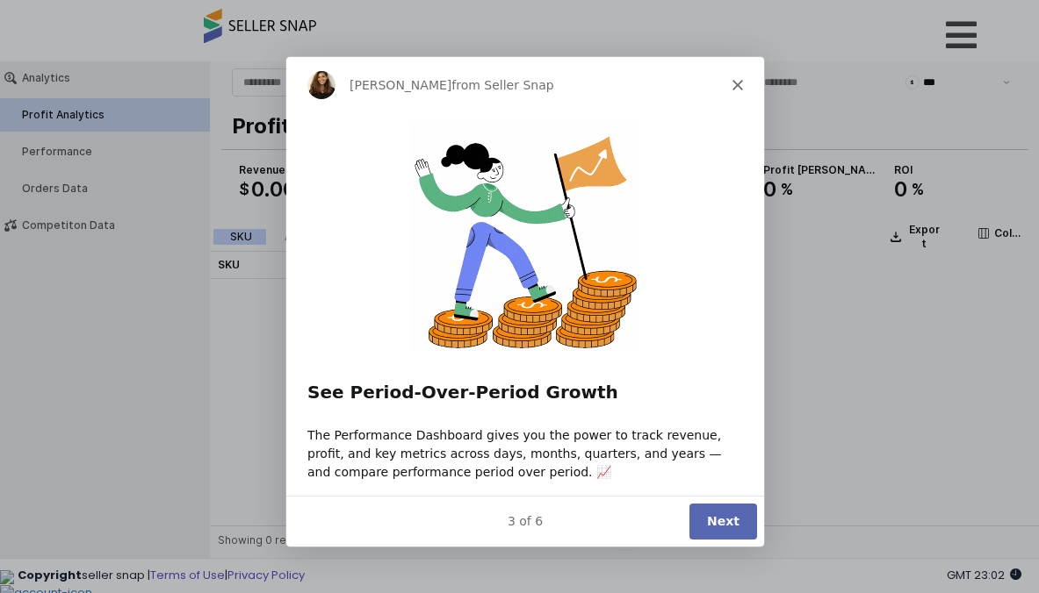
click at [718, 525] on button "Next" at bounding box center [721, 521] width 68 height 36
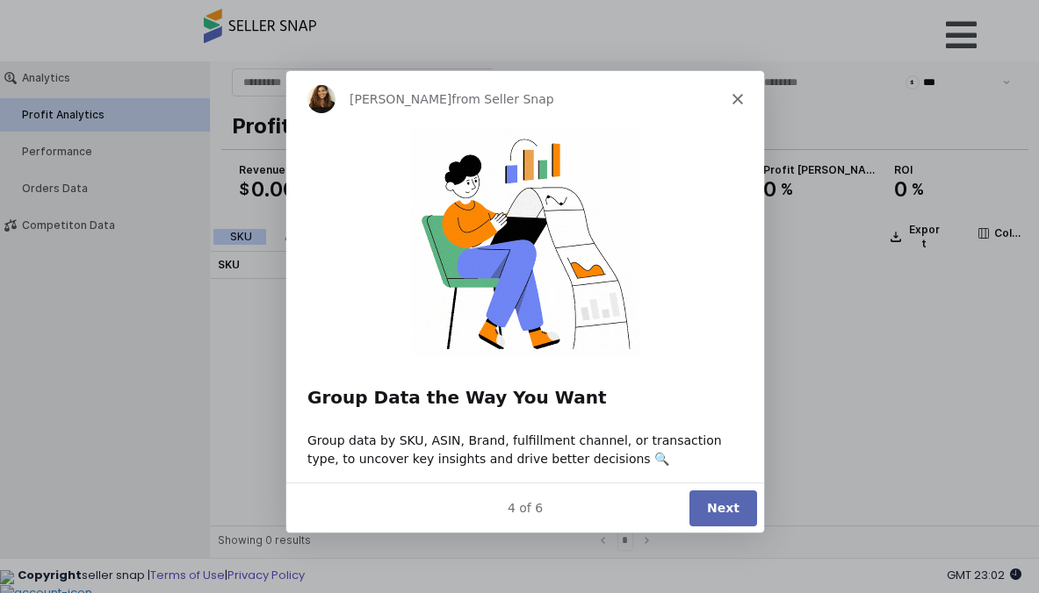
click at [718, 525] on div "4 of 6 Next" at bounding box center [523, 506] width 478 height 51
click at [718, 506] on button "Next" at bounding box center [721, 507] width 68 height 36
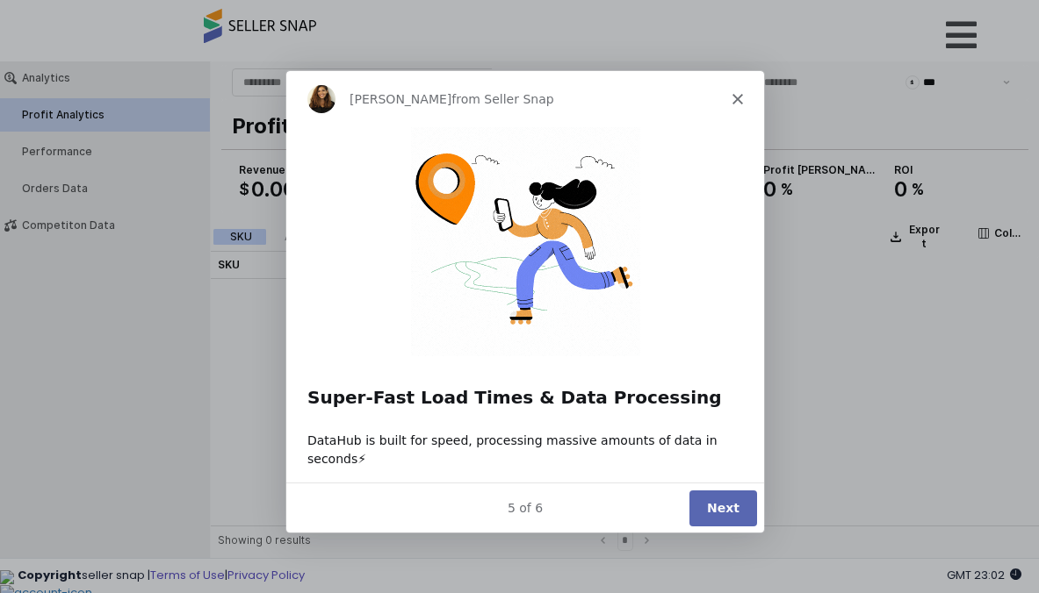
click at [718, 506] on button "Next" at bounding box center [721, 507] width 68 height 36
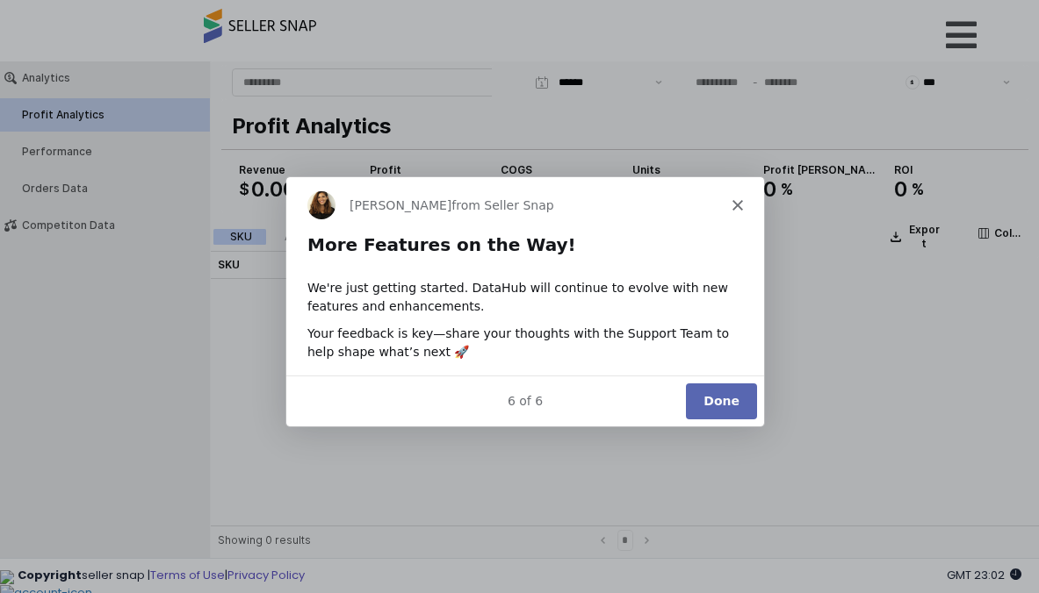
click at [722, 394] on button "Done" at bounding box center [719, 401] width 71 height 36
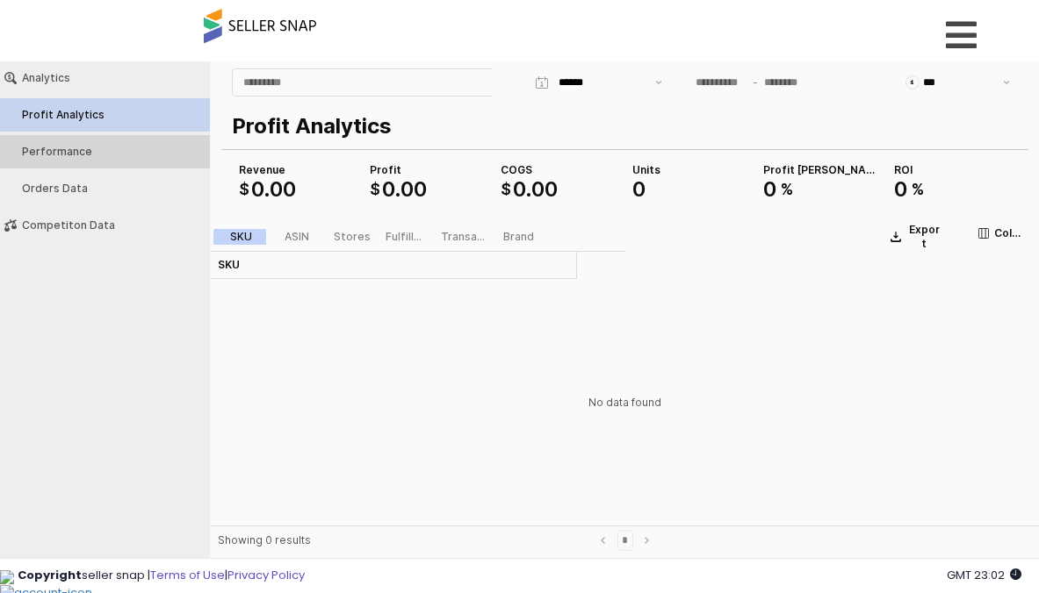
click at [70, 153] on div "Performance" at bounding box center [113, 152] width 183 height 12
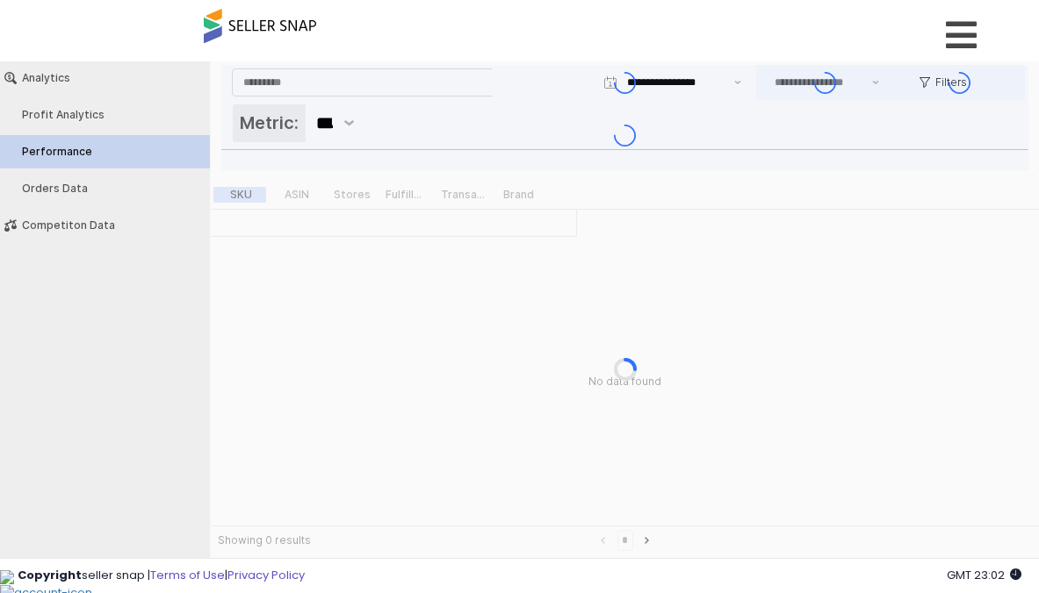
type input "***"
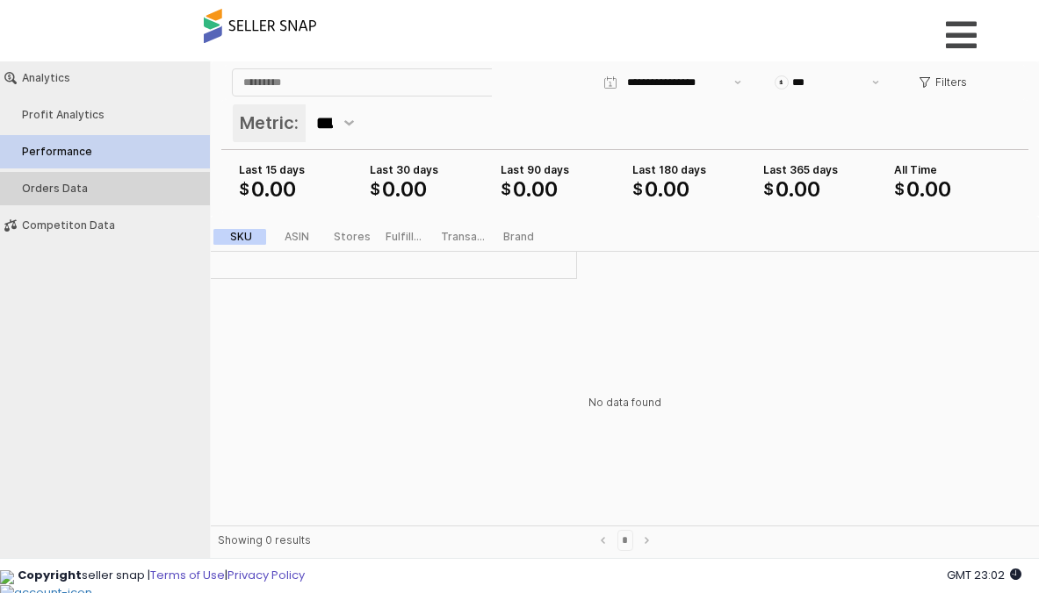
click at [119, 191] on div "Orders Data" at bounding box center [113, 189] width 183 height 12
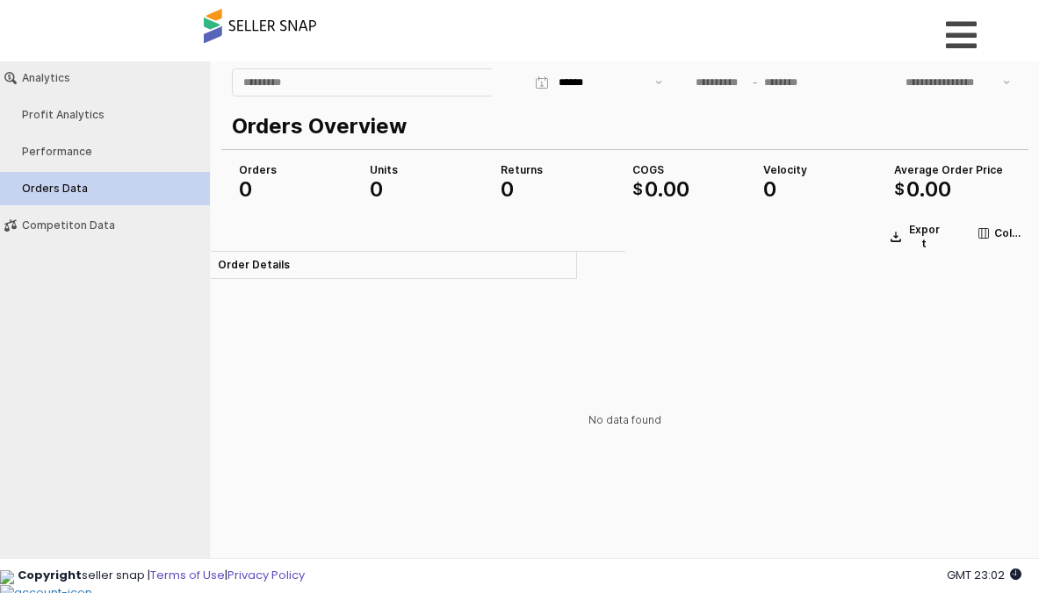
type input "***"
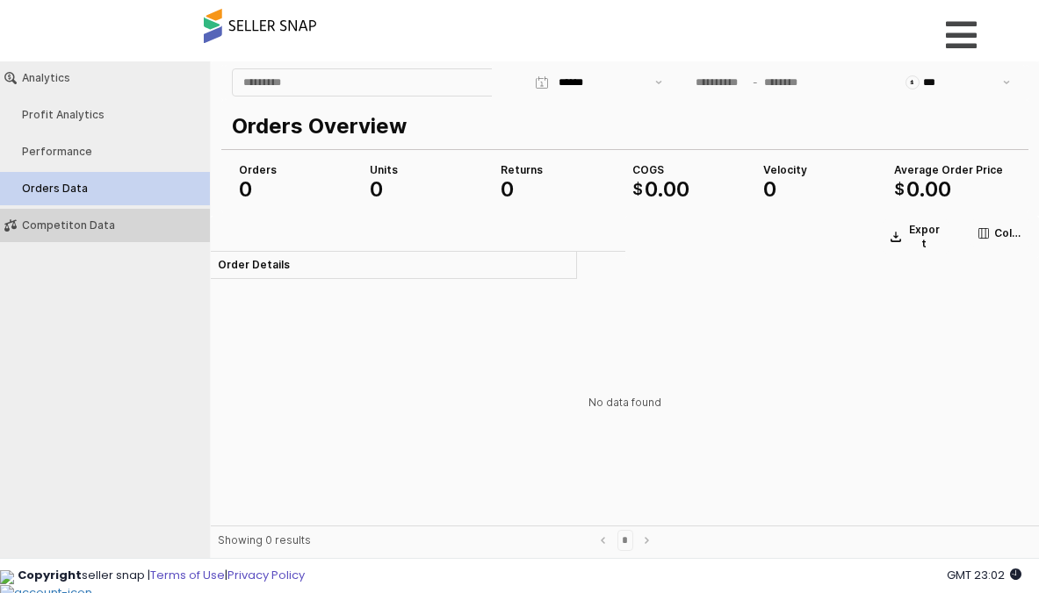
click at [109, 225] on div "Competiton Data" at bounding box center [113, 225] width 183 height 12
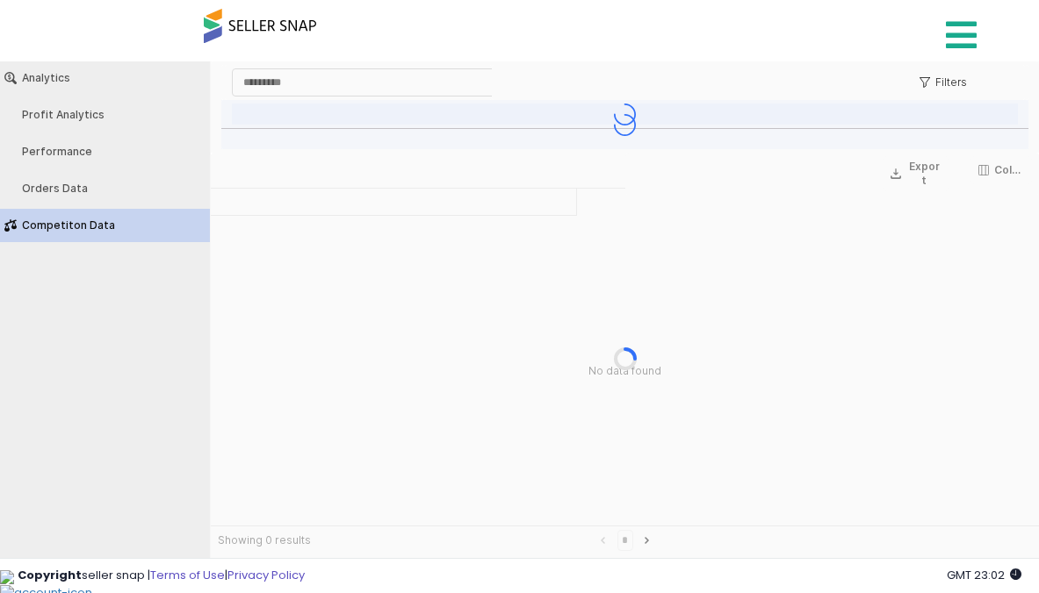
click at [953, 54] on link at bounding box center [963, 30] width 62 height 61
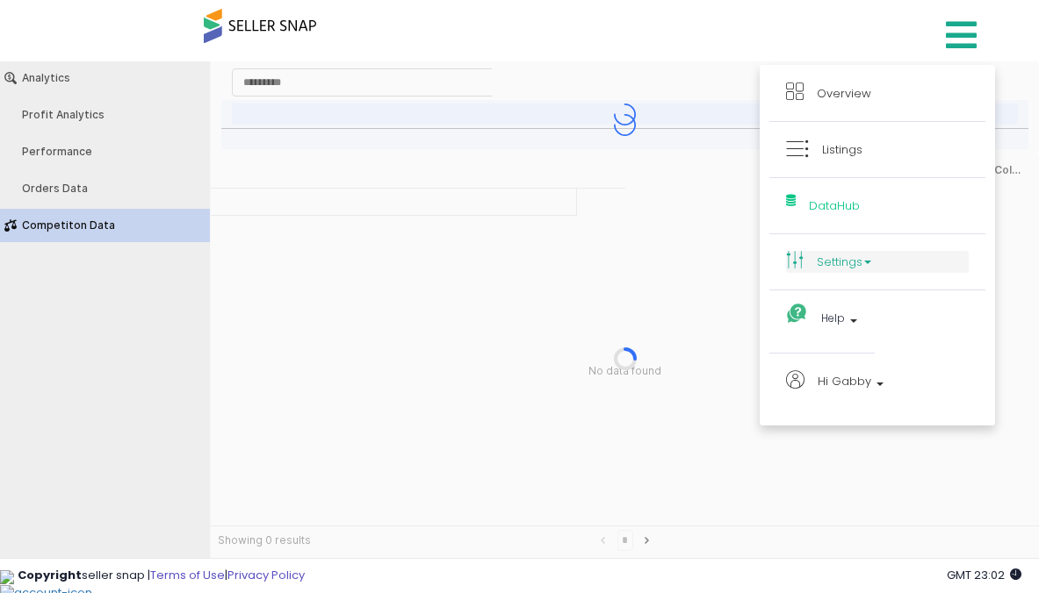
click at [864, 254] on link "Settings" at bounding box center [877, 262] width 183 height 22
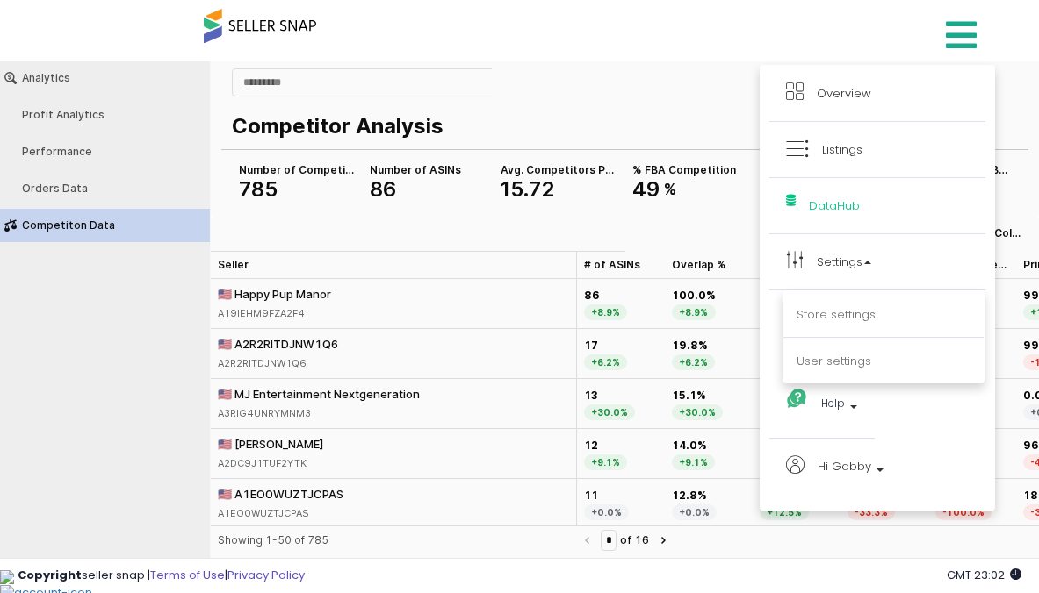
click at [450, 210] on div "Number of Competitors 785 Number of ASINs 86 % FBA Competition 49 % % FBM Compe…" at bounding box center [624, 180] width 807 height 63
click at [501, 210] on div "Number of Competitors 785 Number of ASINs 86 % FBA Competition 49 % % FBM Compe…" at bounding box center [624, 180] width 807 height 63
click at [696, 21] on div "Overview Listings Beta" at bounding box center [519, 37] width 710 height 75
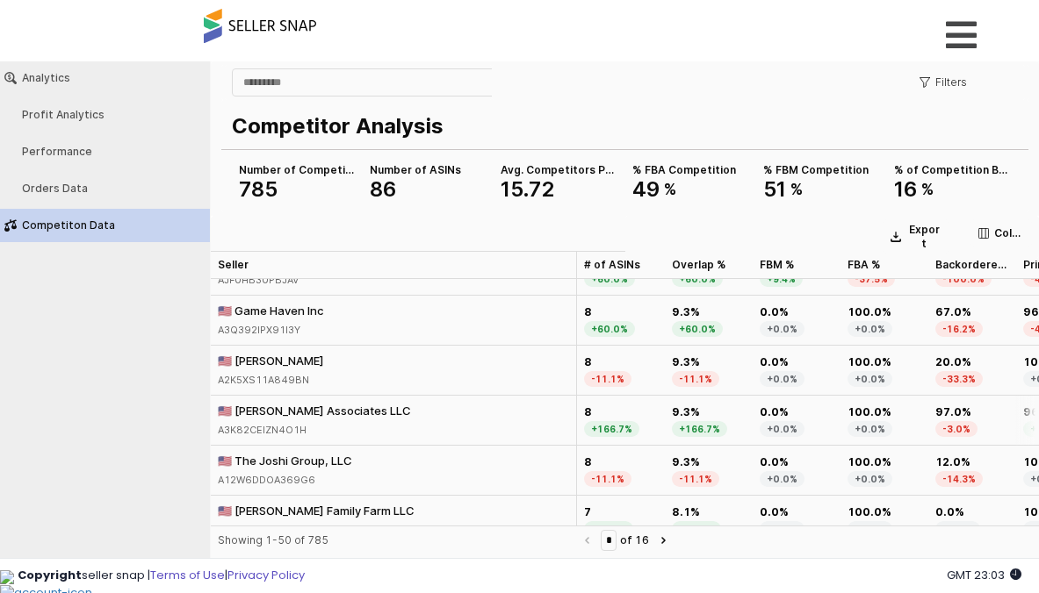
scroll to position [473, 0]
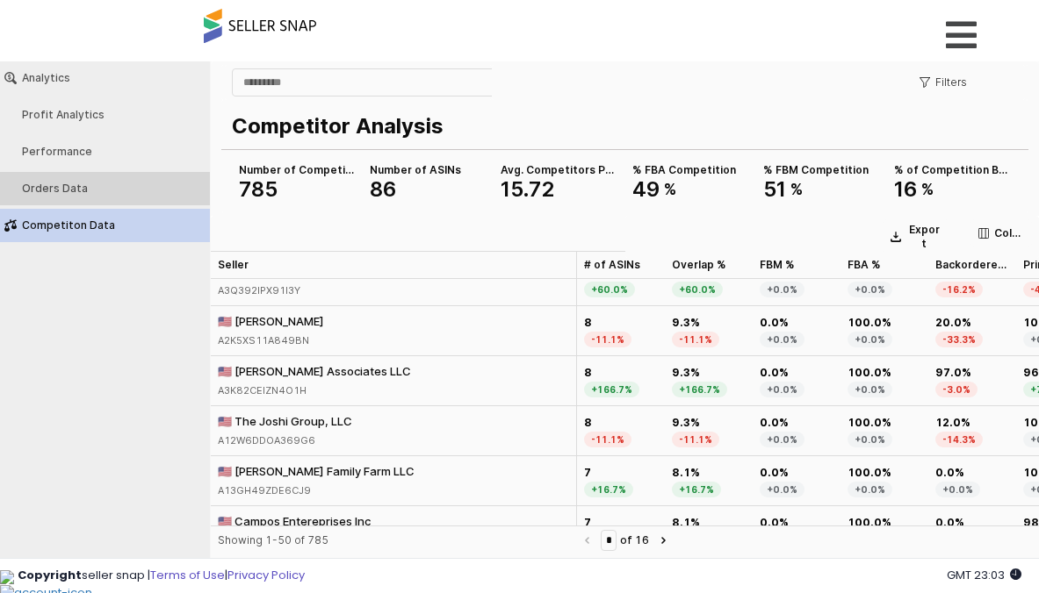
click at [26, 190] on div "Orders Data" at bounding box center [113, 189] width 183 height 12
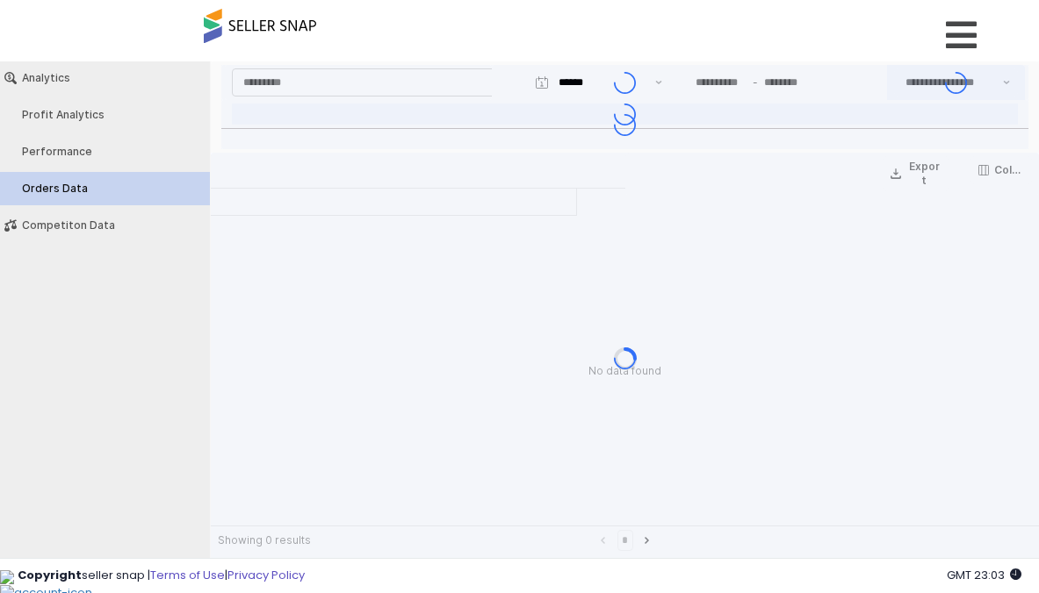
type input "***"
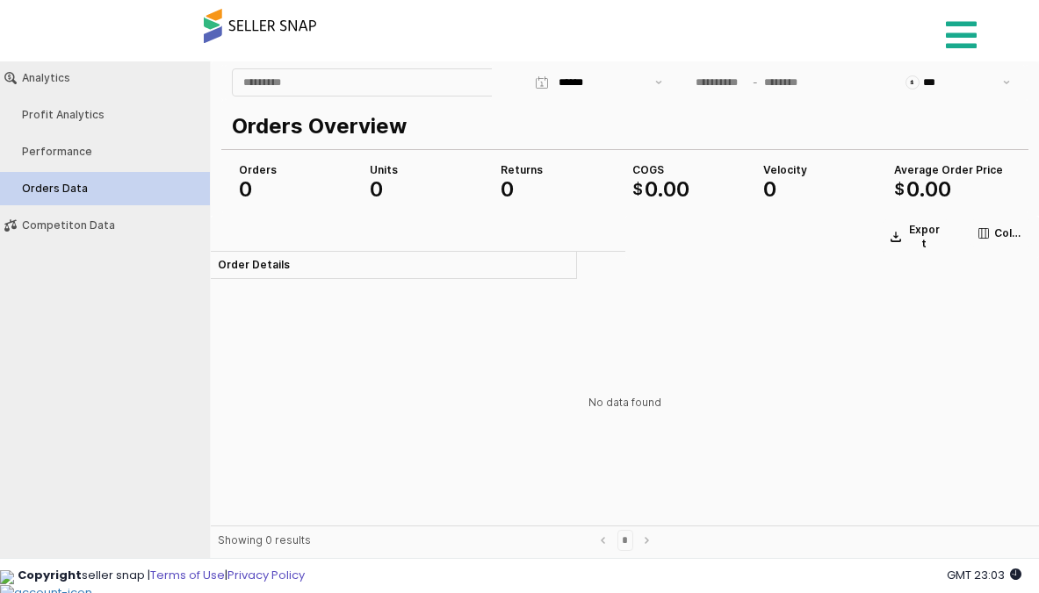
click at [970, 52] on icon at bounding box center [961, 35] width 31 height 35
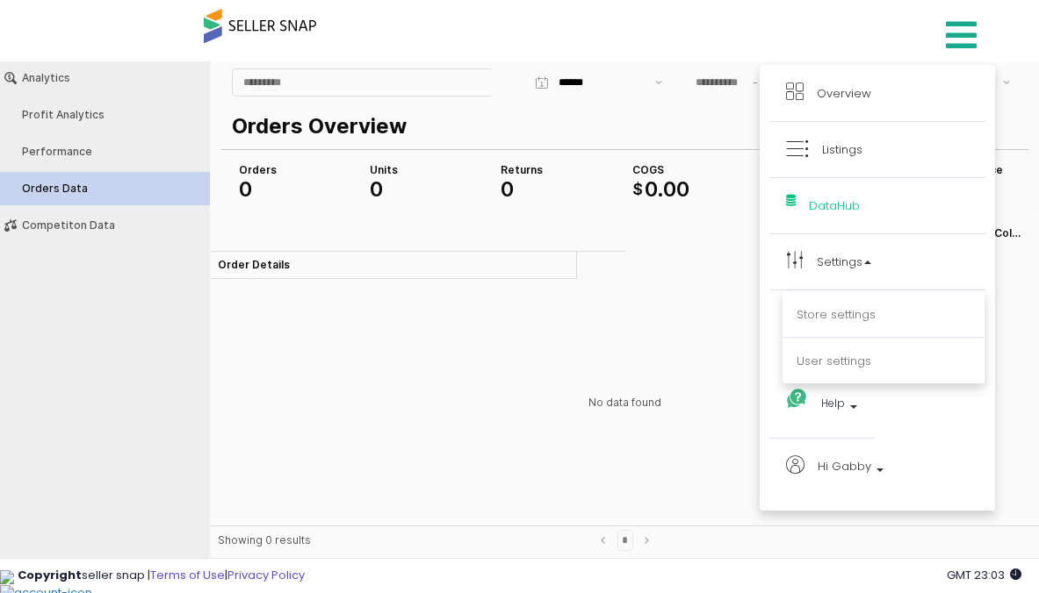
click at [832, 162] on li "Listings" at bounding box center [877, 150] width 216 height 56
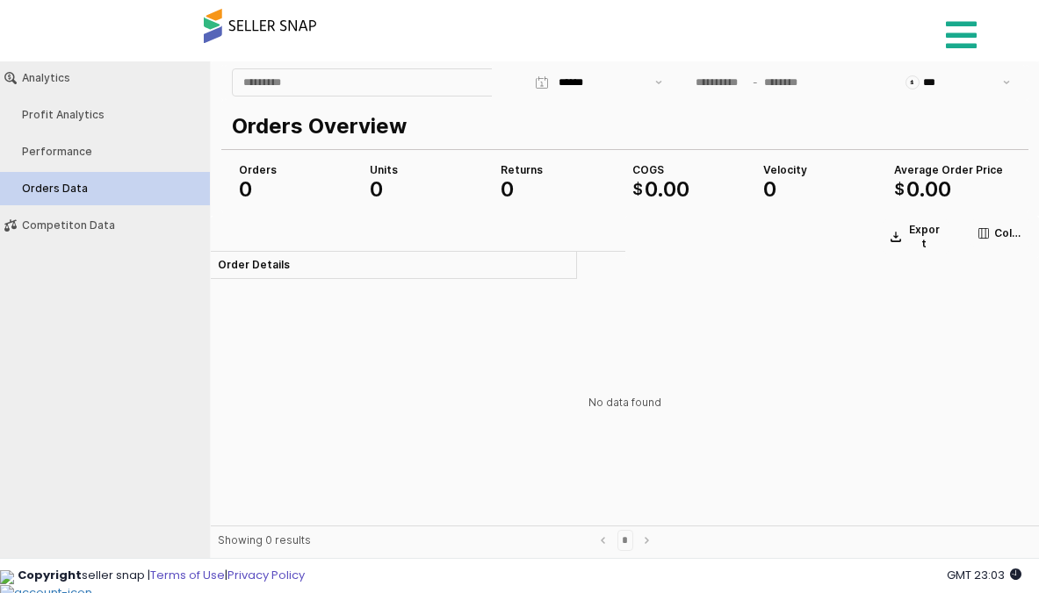
click at [957, 32] on icon at bounding box center [961, 35] width 31 height 35
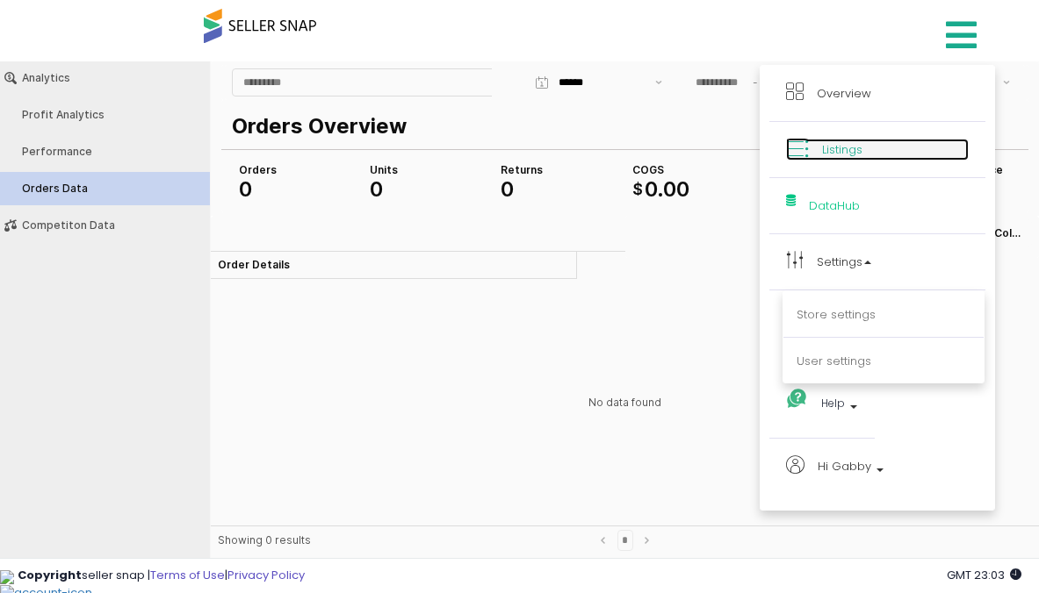
click at [832, 148] on span "Listings" at bounding box center [842, 149] width 40 height 17
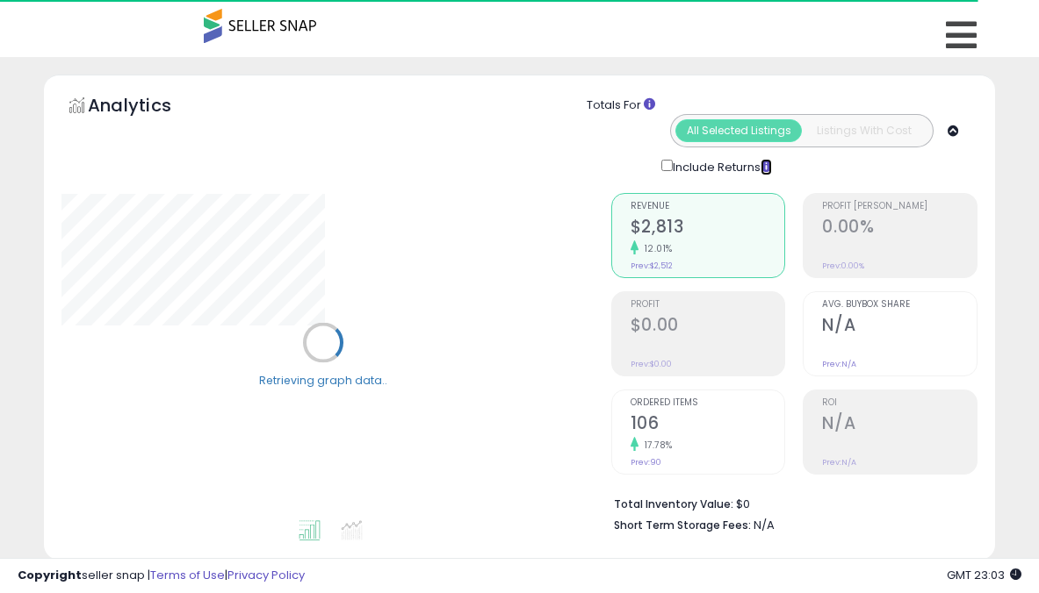
click at [772, 167] on icon at bounding box center [765, 166] width 11 height 11
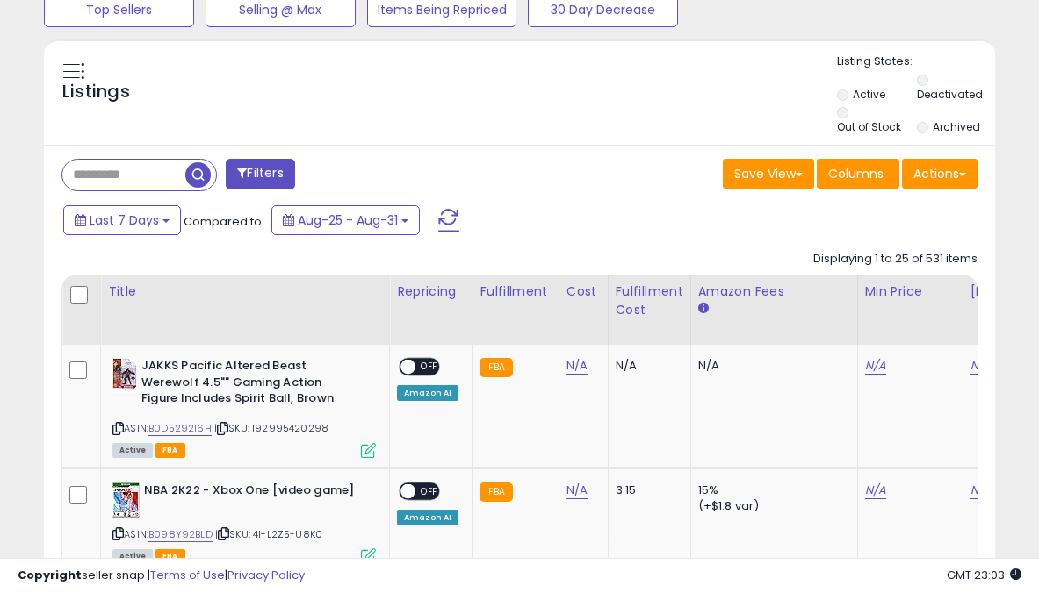
scroll to position [681, 0]
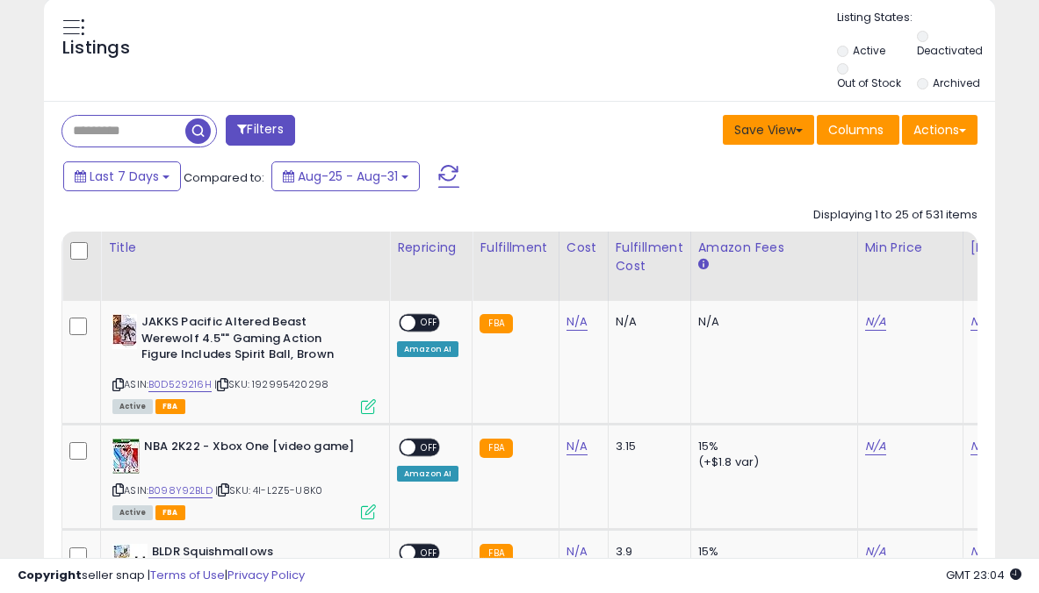
click at [797, 133] on button "Save View" at bounding box center [768, 130] width 91 height 30
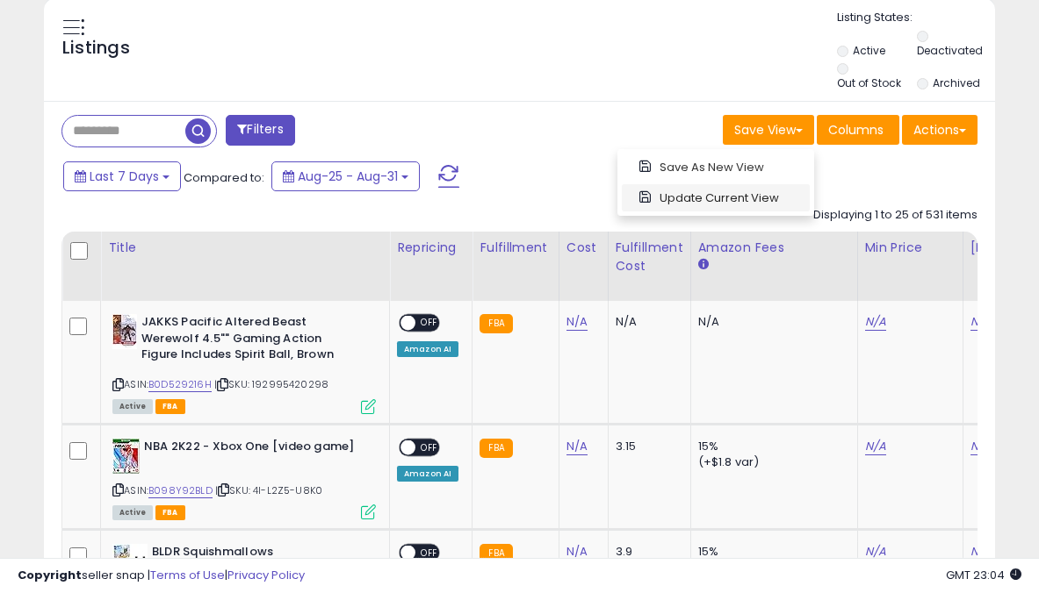
click at [771, 191] on link "Update Current View" at bounding box center [716, 197] width 188 height 27
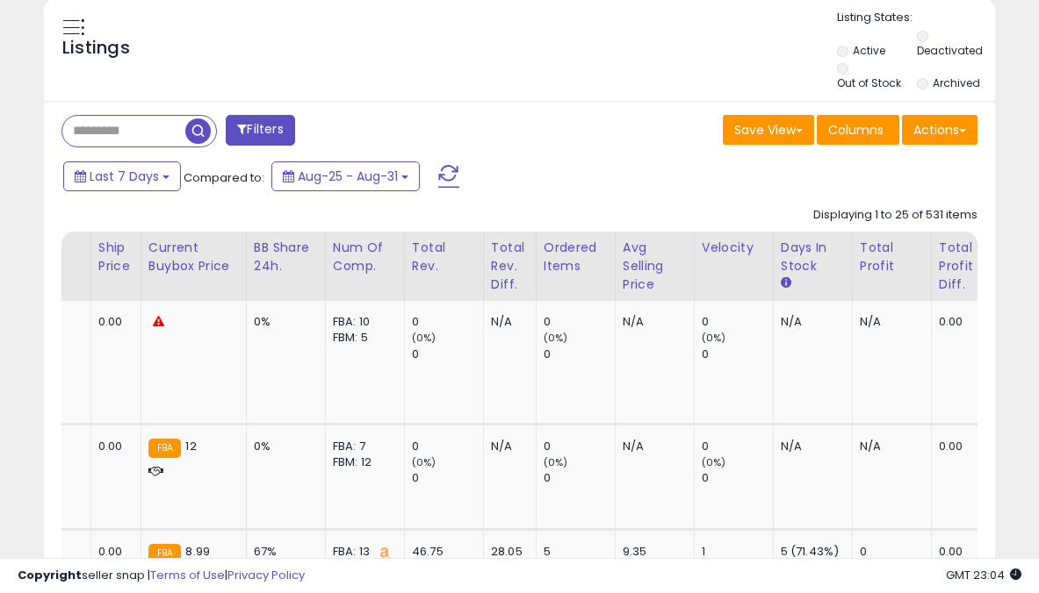
scroll to position [0, 1347]
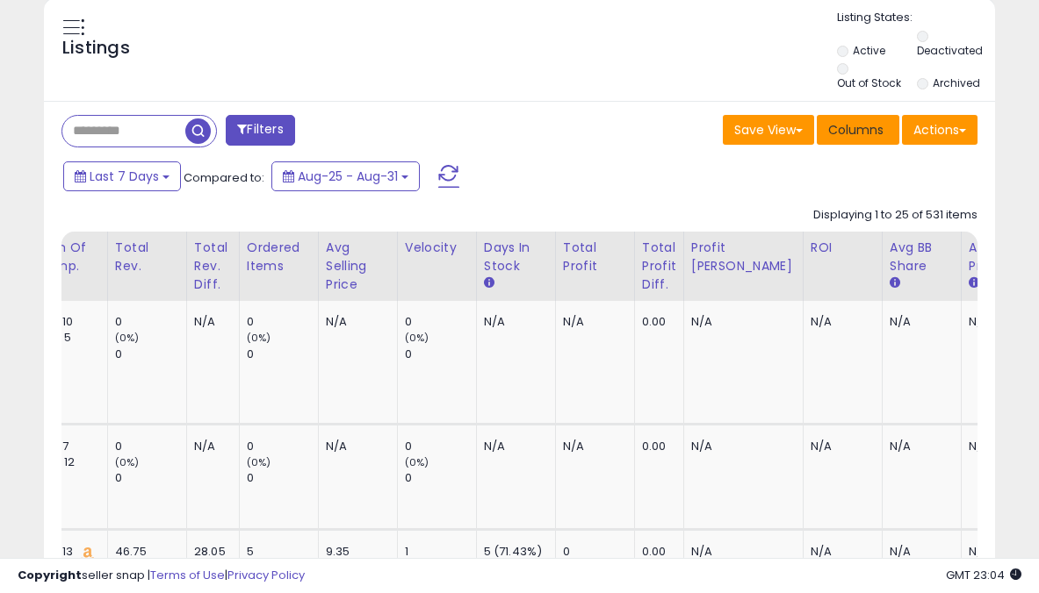
click at [871, 142] on button "Columns" at bounding box center [857, 130] width 83 height 30
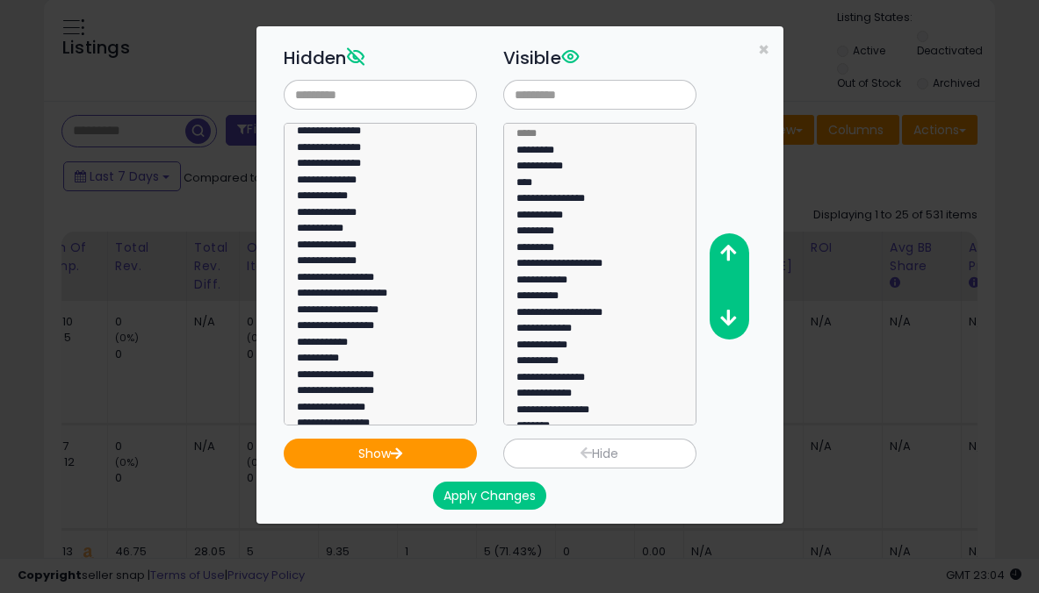
scroll to position [1007, 0]
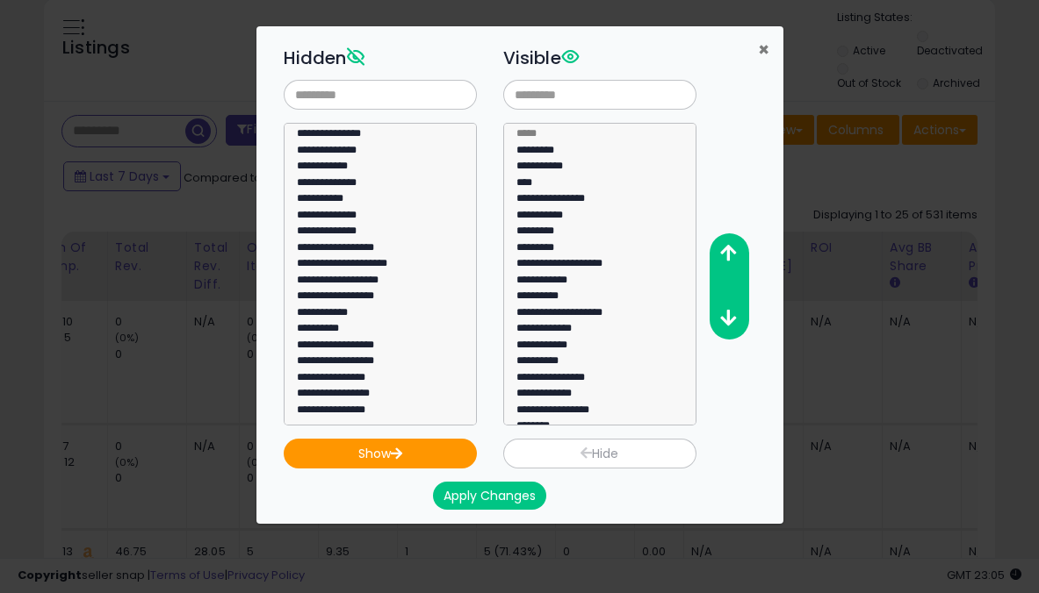
click at [765, 43] on span "×" at bounding box center [763, 49] width 11 height 25
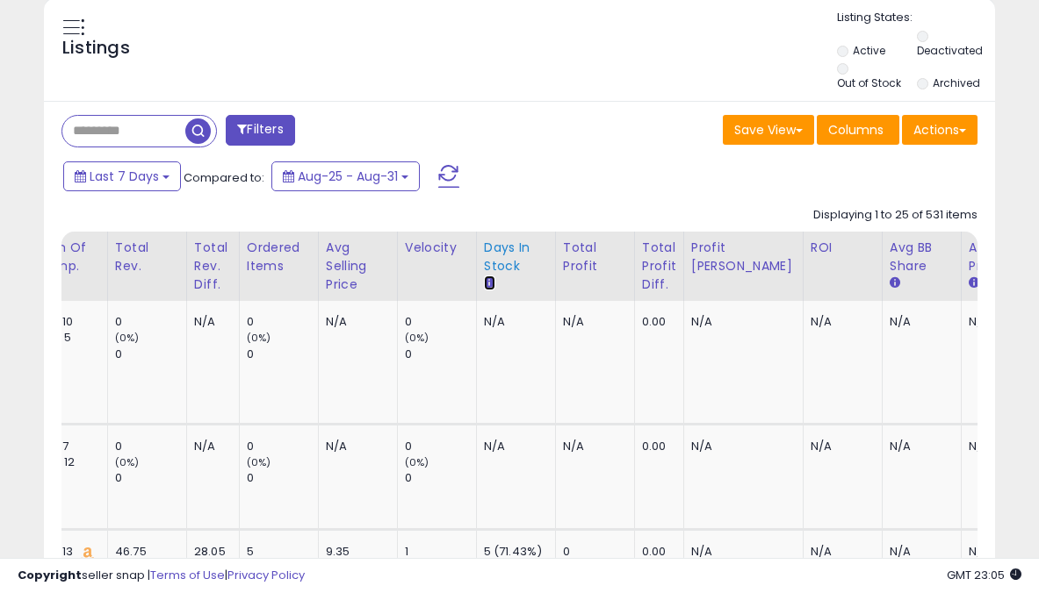
click at [484, 282] on icon at bounding box center [489, 282] width 11 height 11
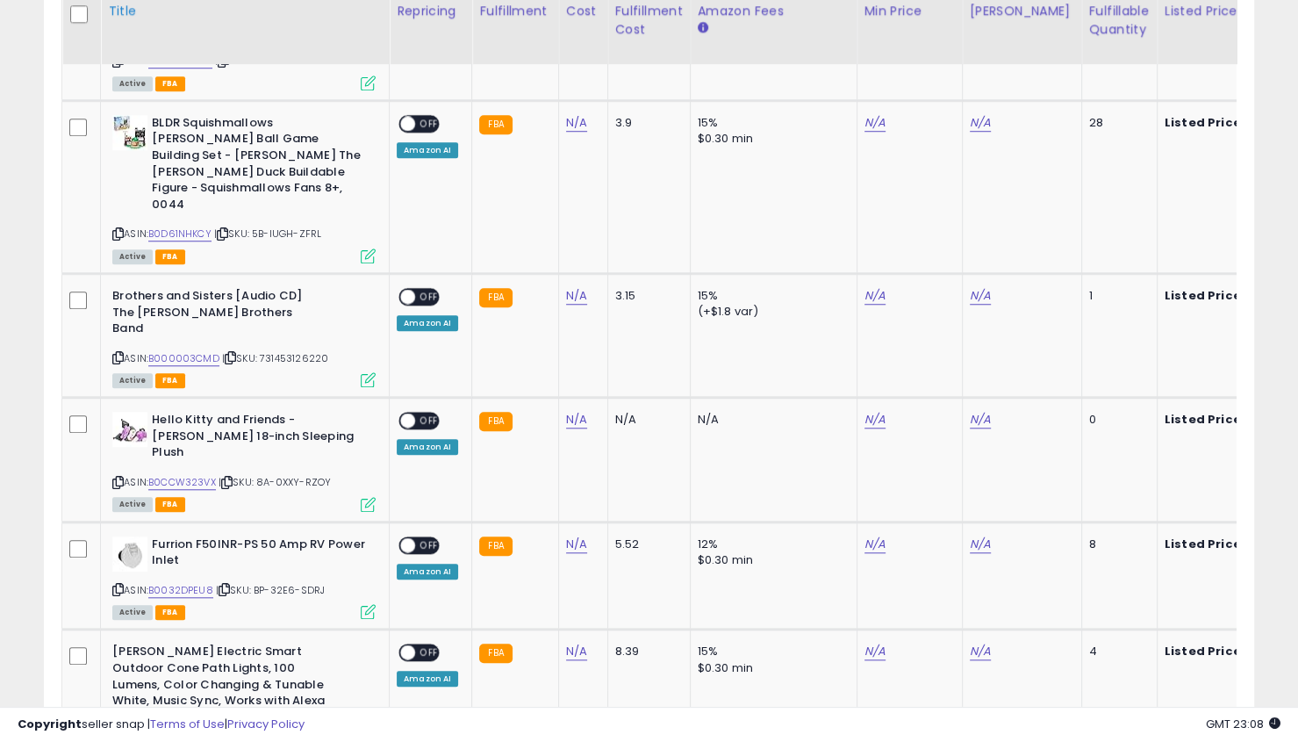
scroll to position [1054, 0]
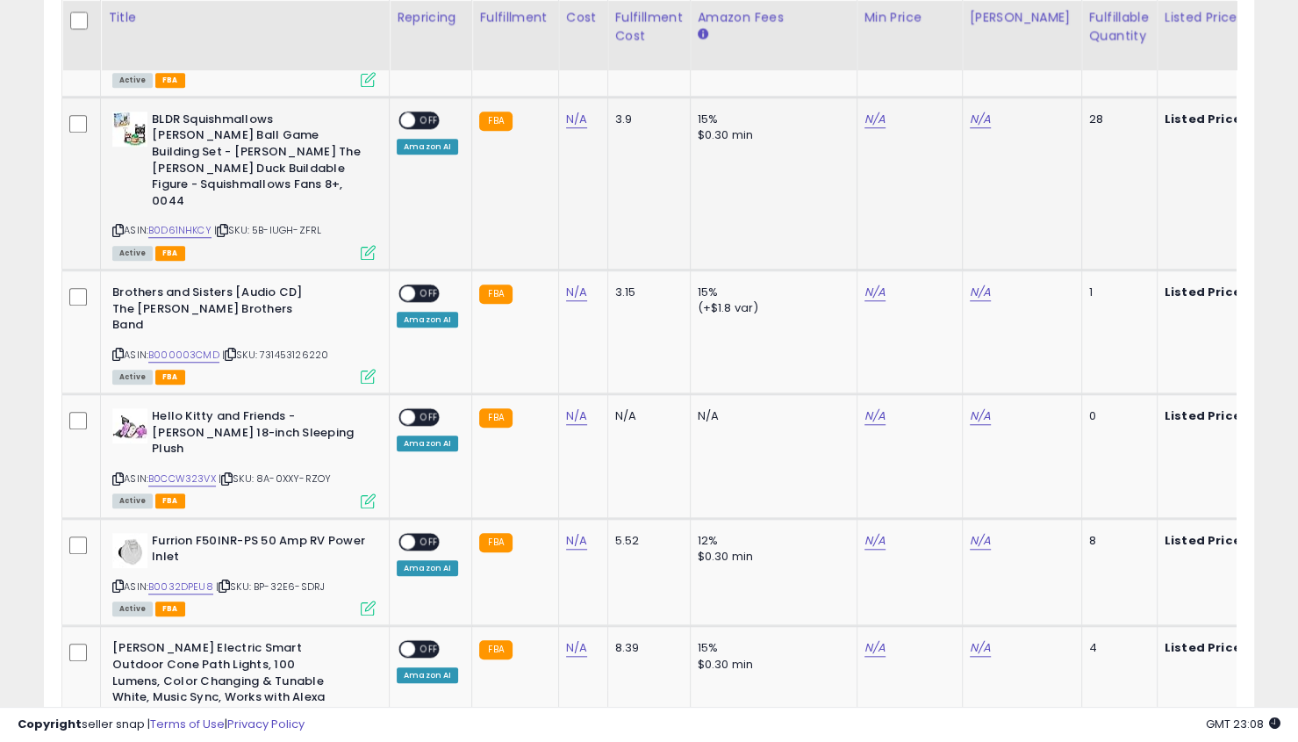
click at [242, 165] on b "BLDR Squishmallows [PERSON_NAME] Ball Game Building Set - [PERSON_NAME] The [PE…" at bounding box center [258, 162] width 213 height 102
click at [188, 139] on b "BLDR Squishmallows [PERSON_NAME] Ball Game Building Set - [PERSON_NAME] The [PE…" at bounding box center [258, 162] width 213 height 102
click at [138, 128] on img at bounding box center [129, 128] width 35 height 35
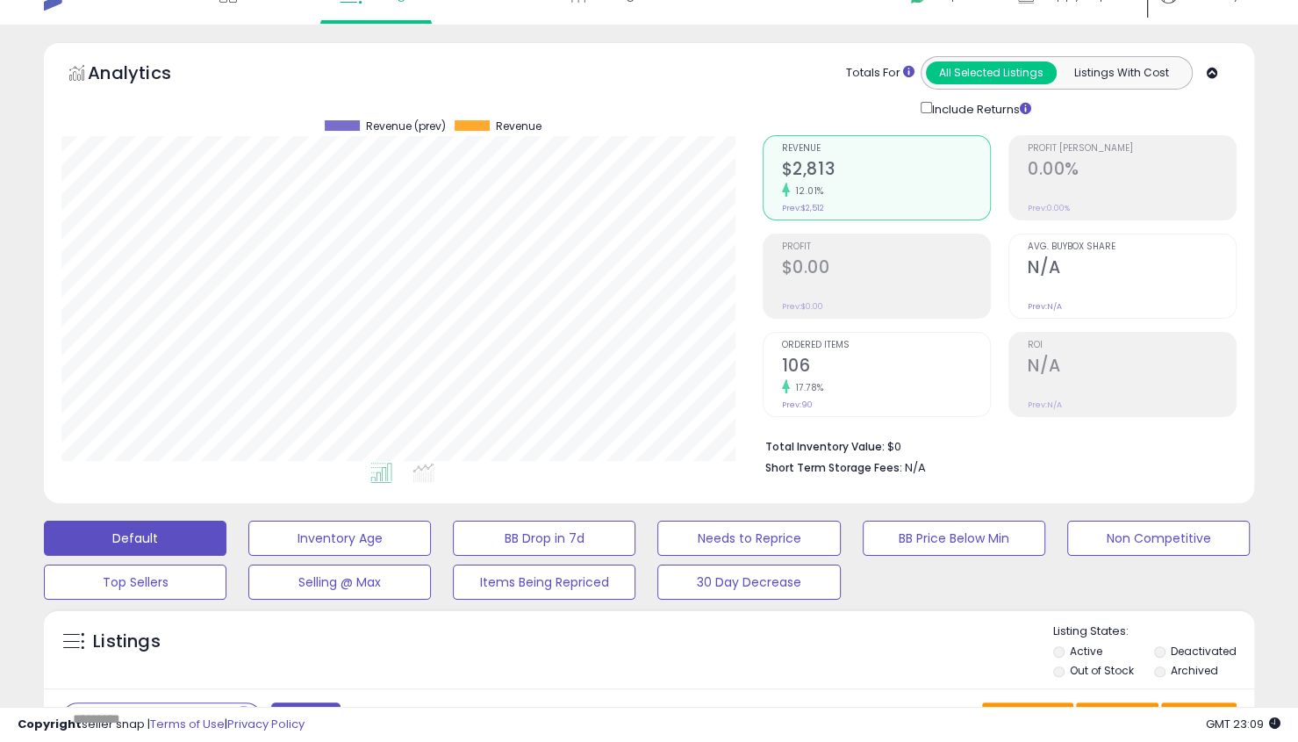
scroll to position [0, 0]
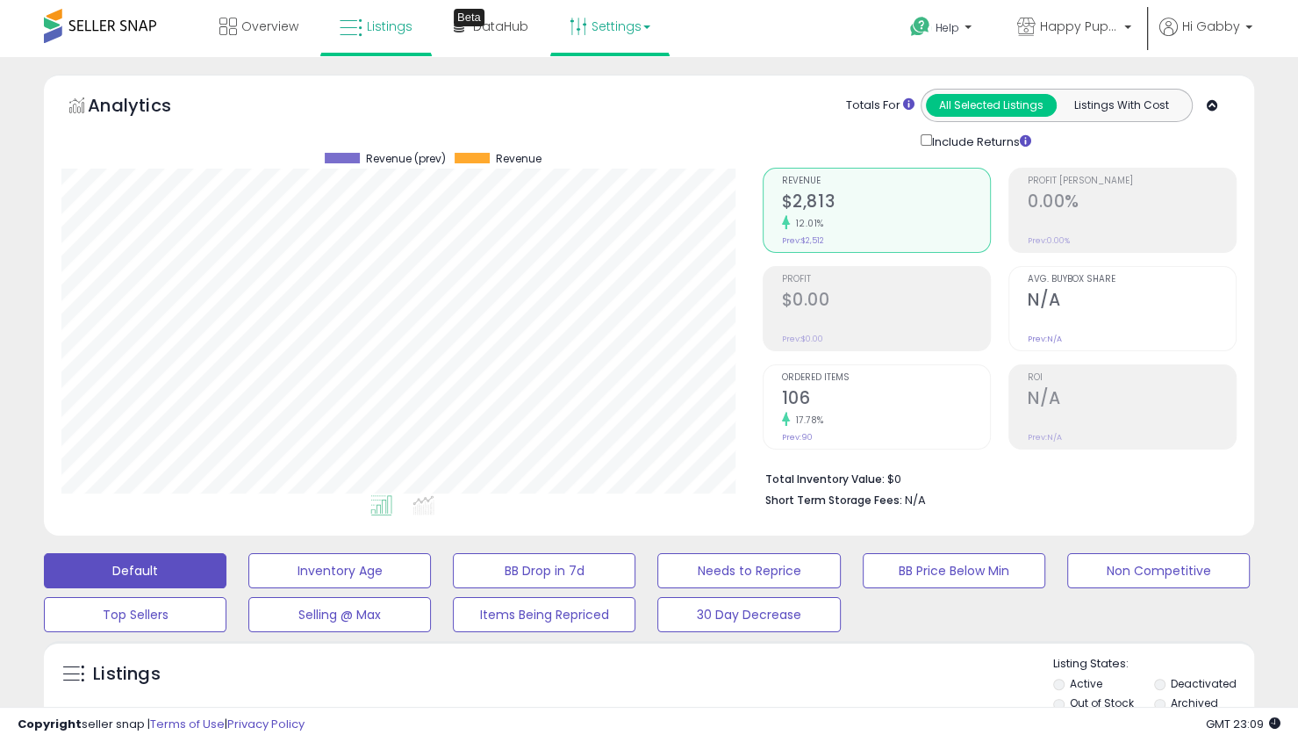
click at [592, 27] on link "Settings" at bounding box center [610, 26] width 107 height 53
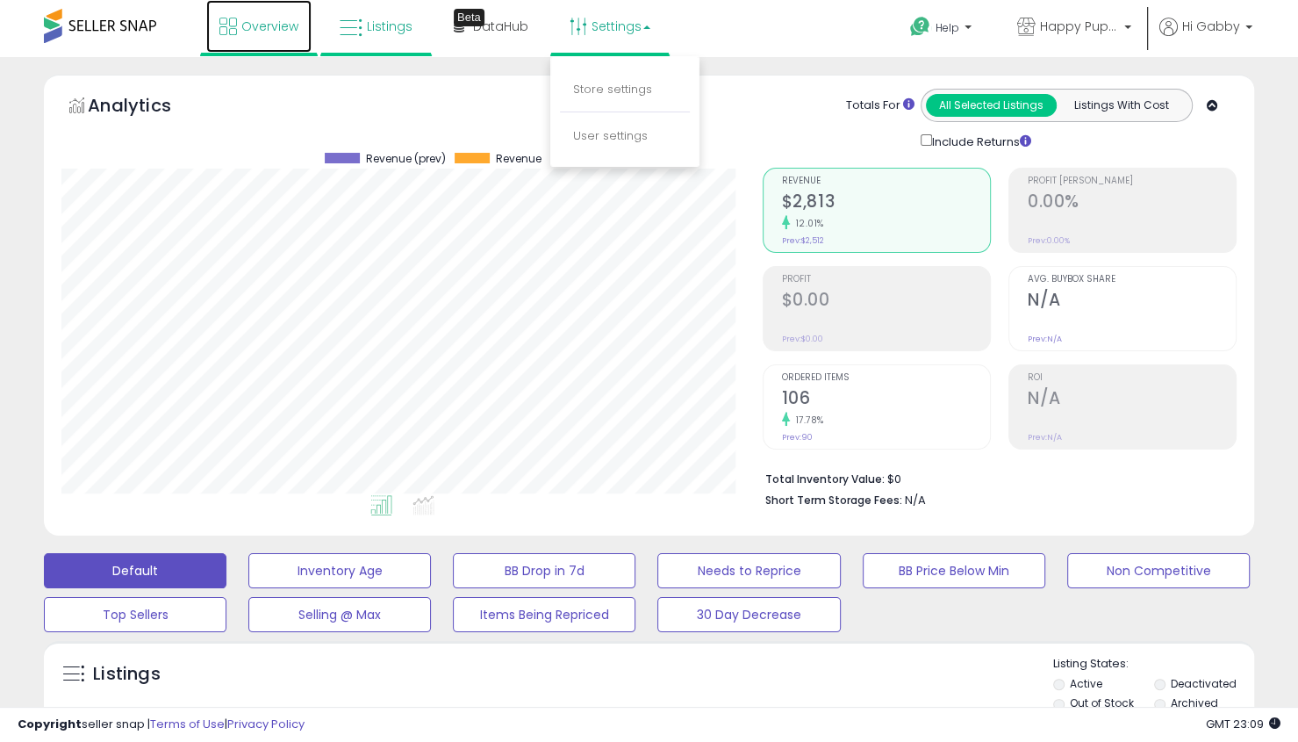
click at [262, 40] on link "Overview" at bounding box center [258, 26] width 105 height 53
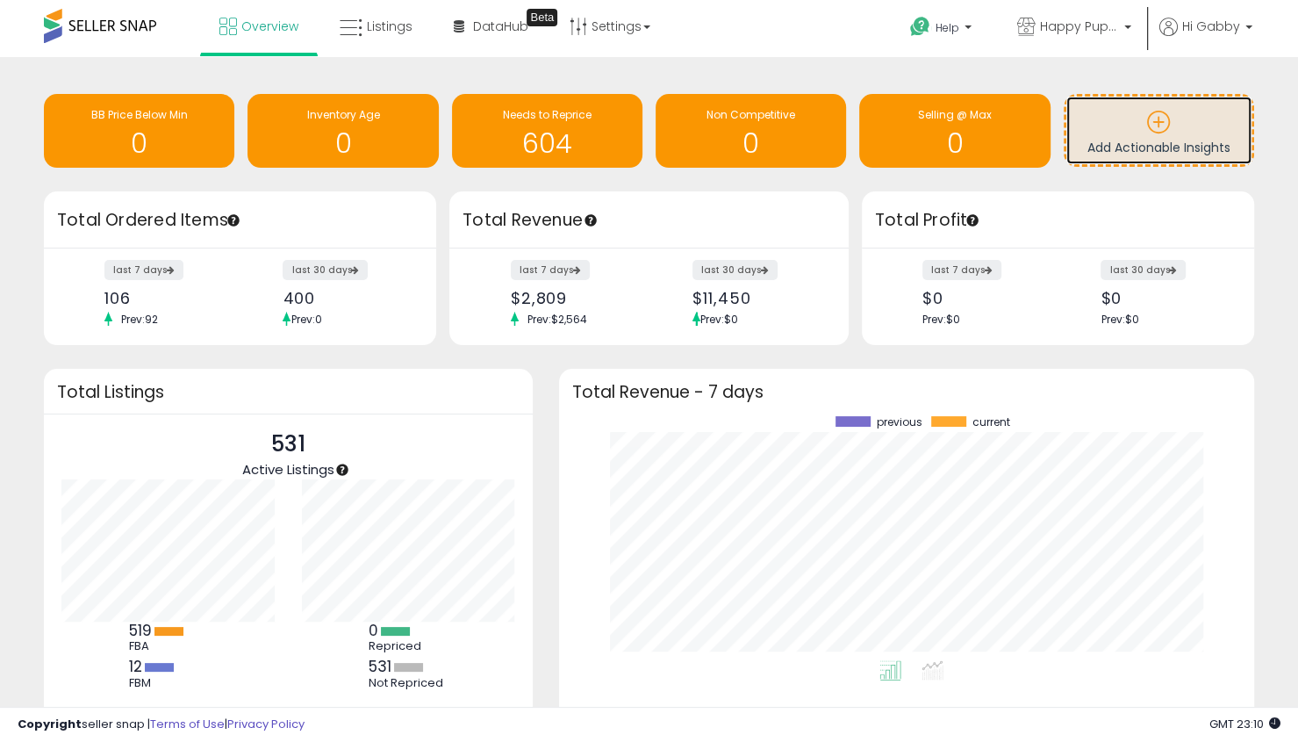
click at [1142, 110] on p at bounding box center [1159, 125] width 168 height 30
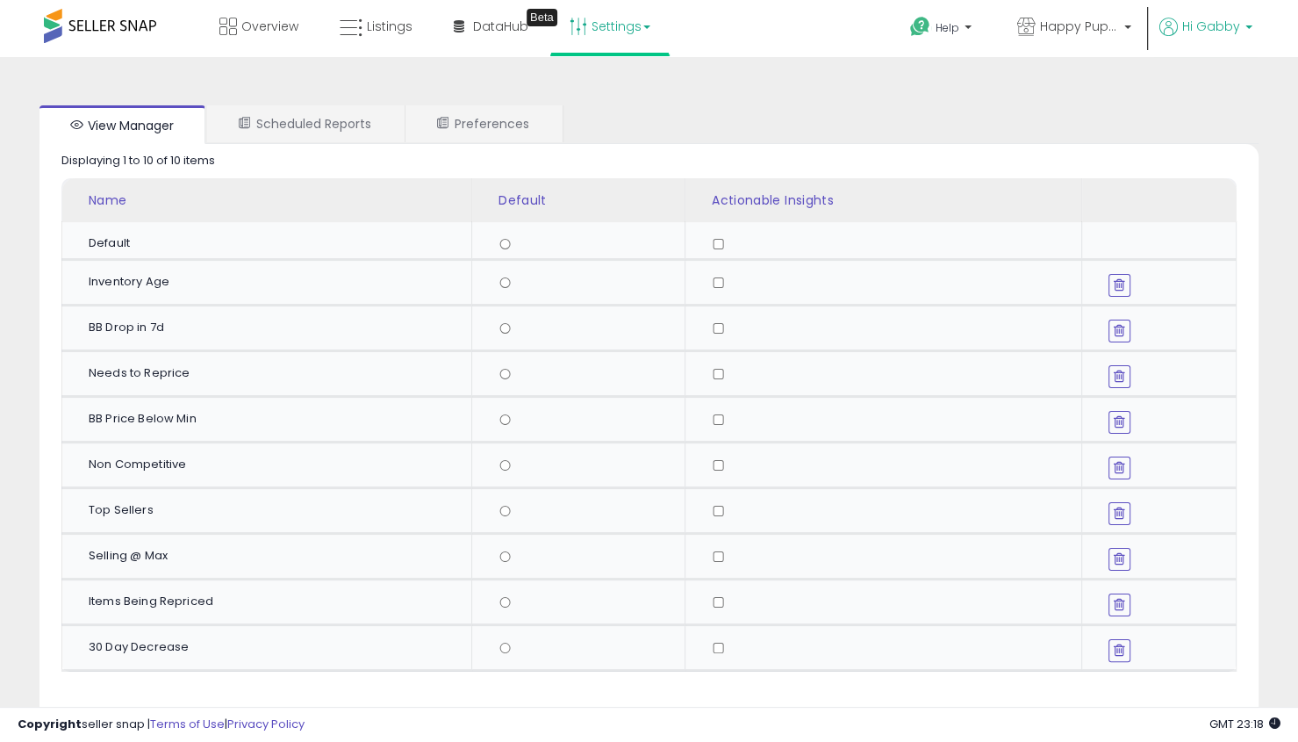
click at [1188, 45] on link "Hi Gabby" at bounding box center [1206, 38] width 93 height 40
click at [1226, 90] on link "Account" at bounding box center [1213, 93] width 47 height 17
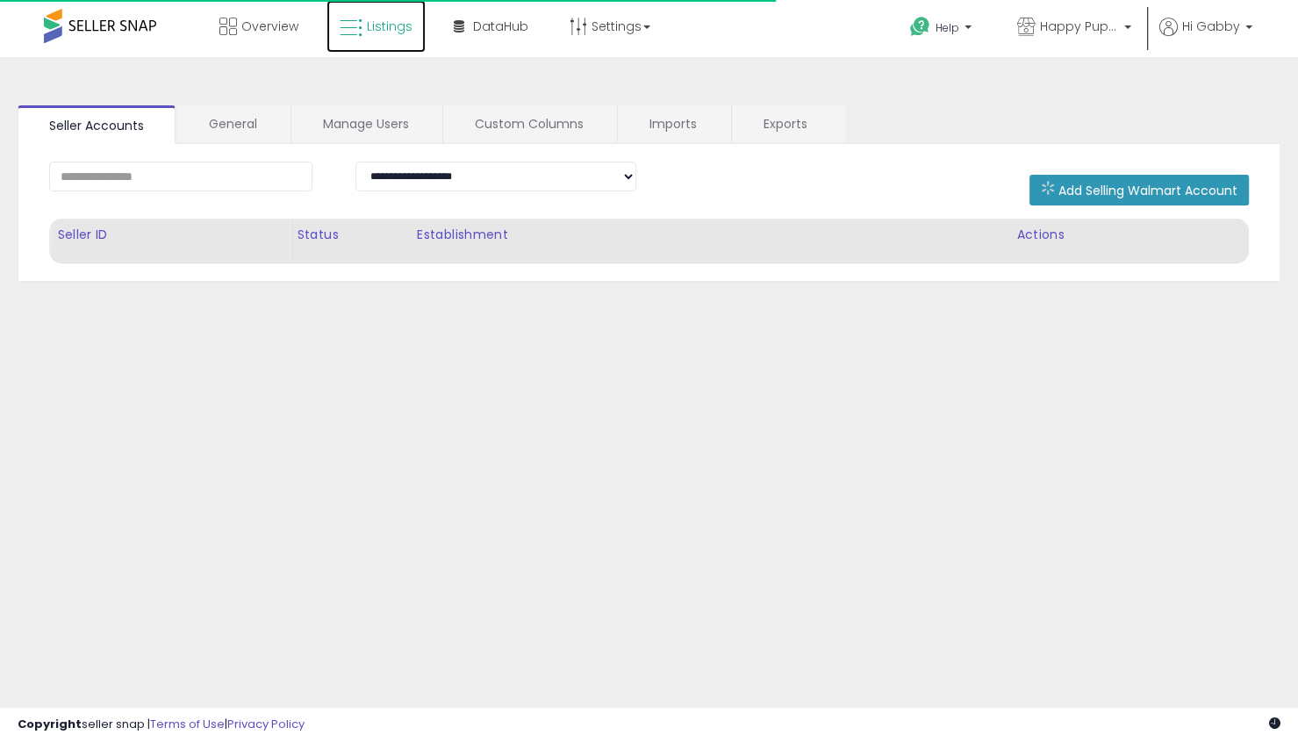
click at [365, 16] on link "Listings" at bounding box center [376, 26] width 99 height 53
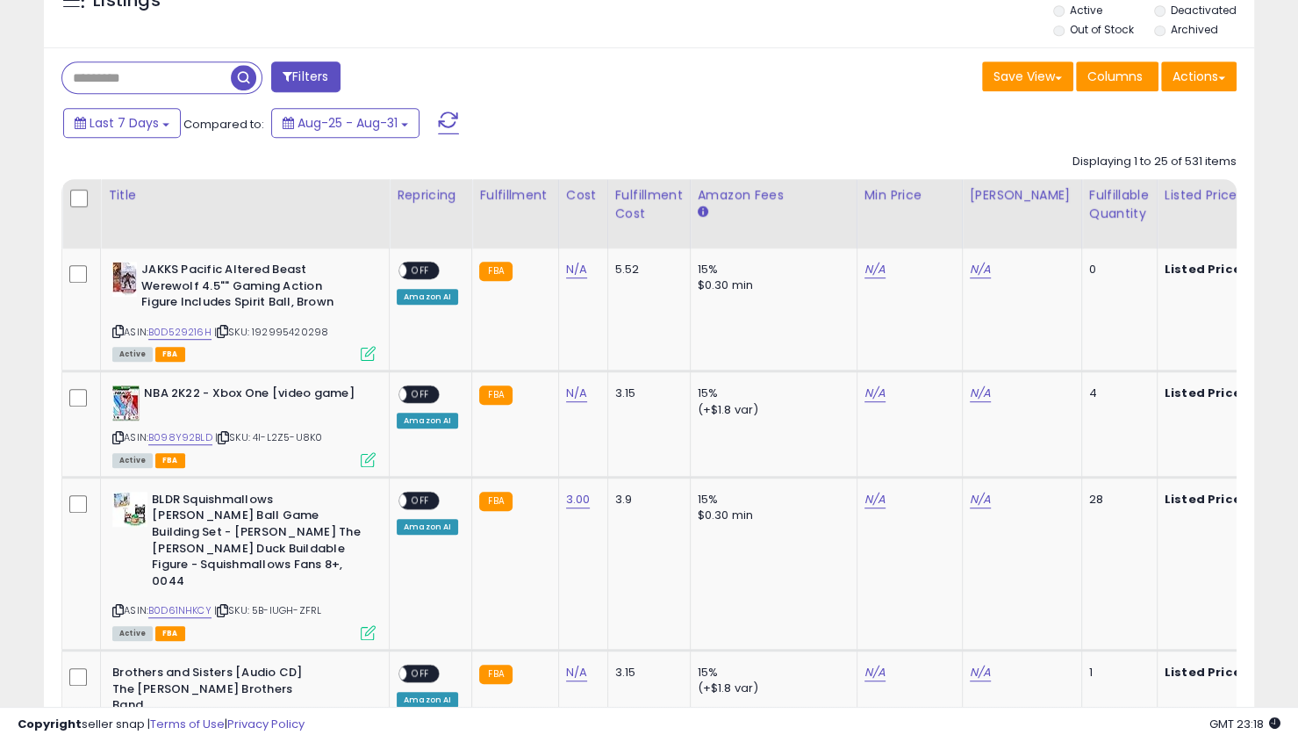
scroll to position [680, 0]
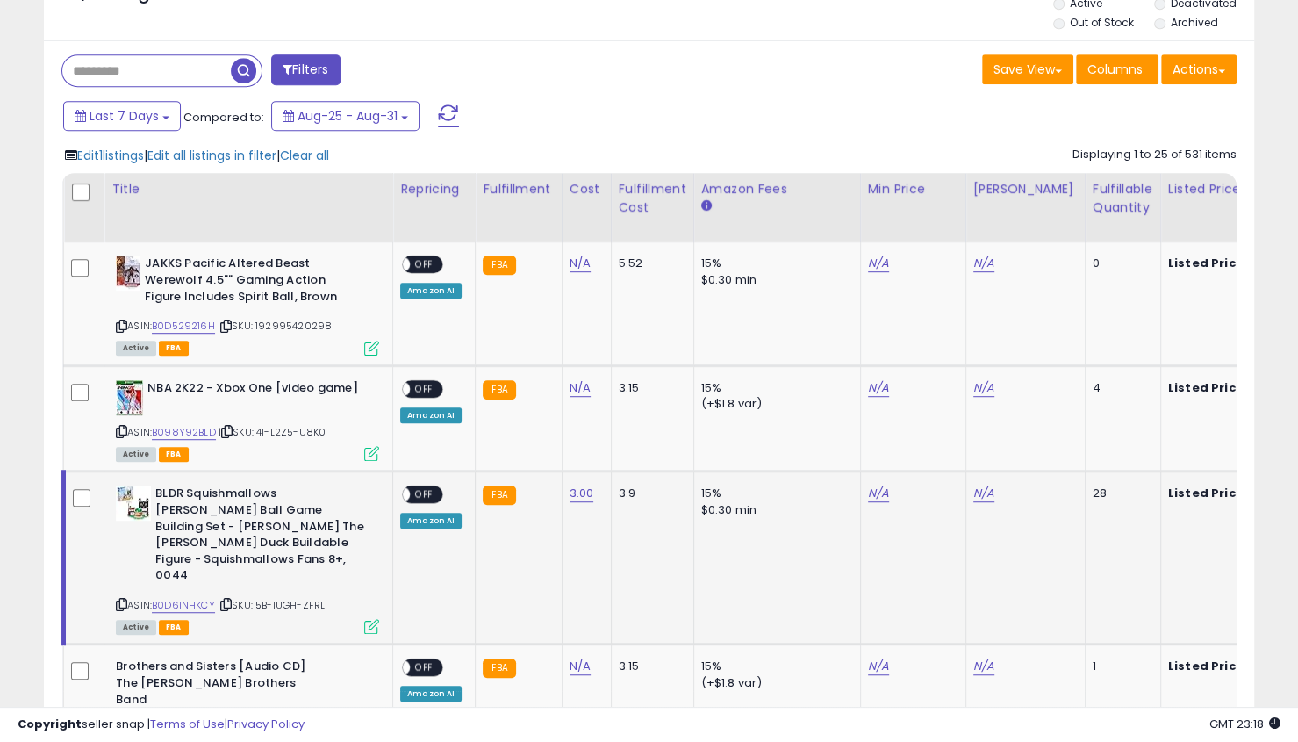
click at [414, 487] on span "OFF" at bounding box center [424, 494] width 28 height 15
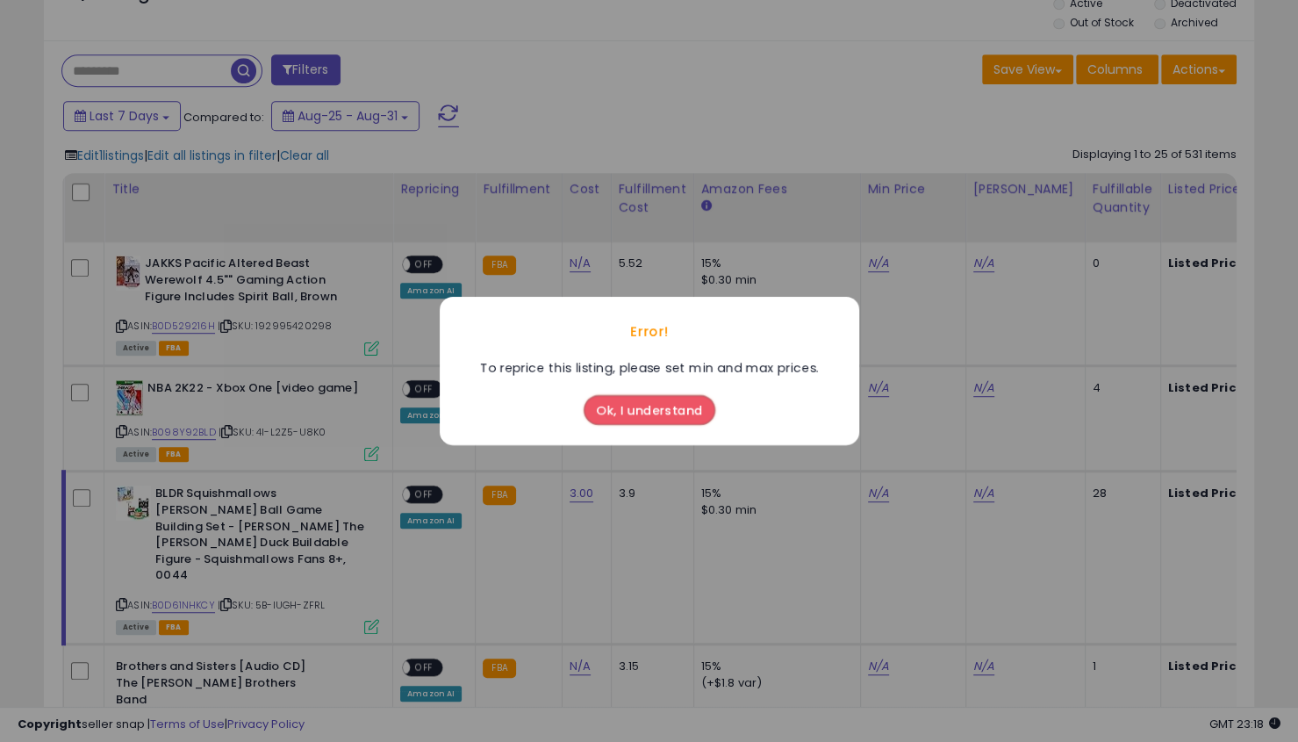
click at [658, 405] on button "Ok, I understand" at bounding box center [650, 410] width 132 height 30
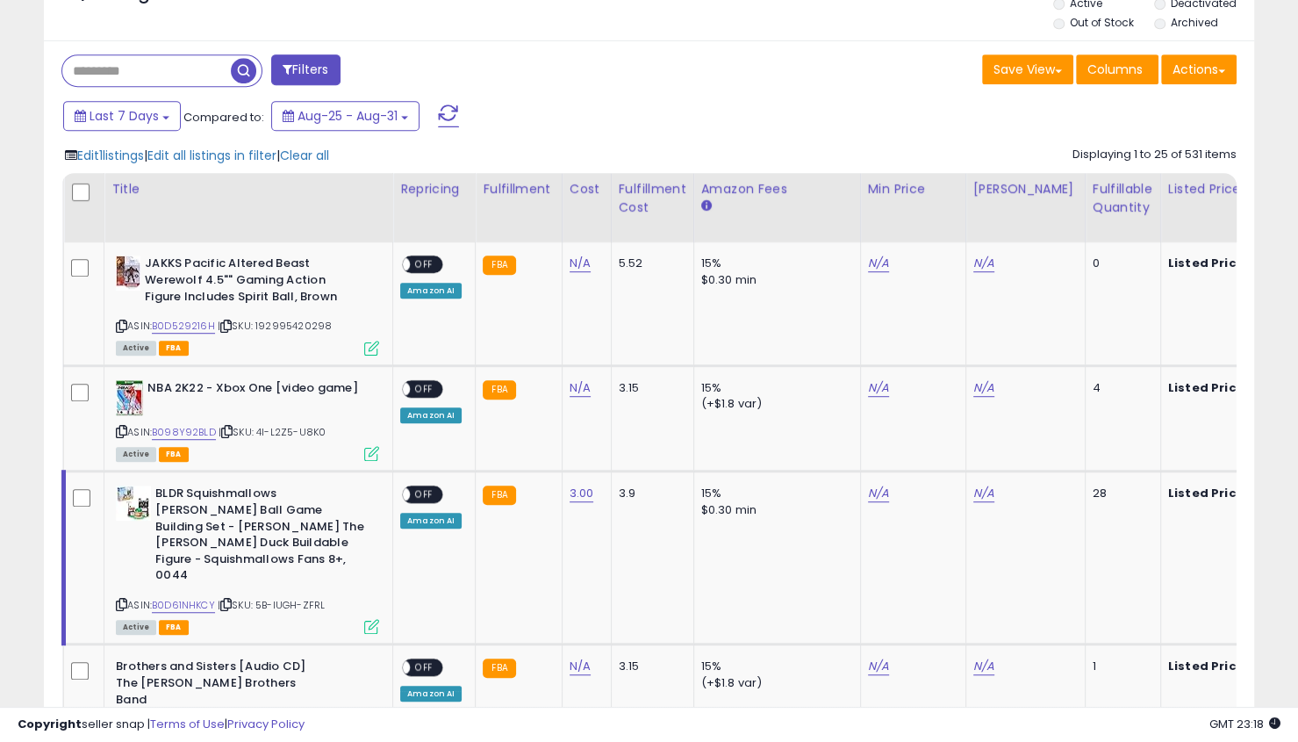
click at [658, 405] on td "3.15" at bounding box center [652, 418] width 83 height 106
click at [868, 498] on link "N/A" at bounding box center [878, 494] width 21 height 18
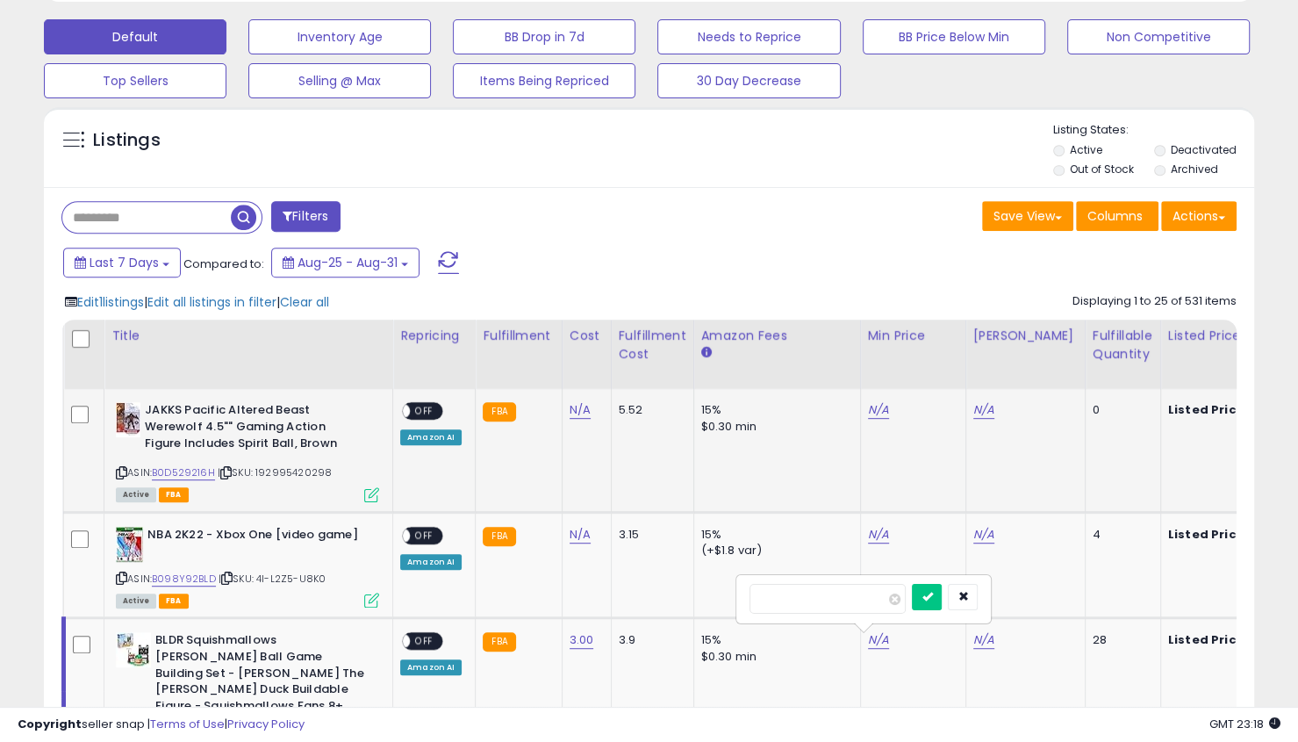
scroll to position [0, 0]
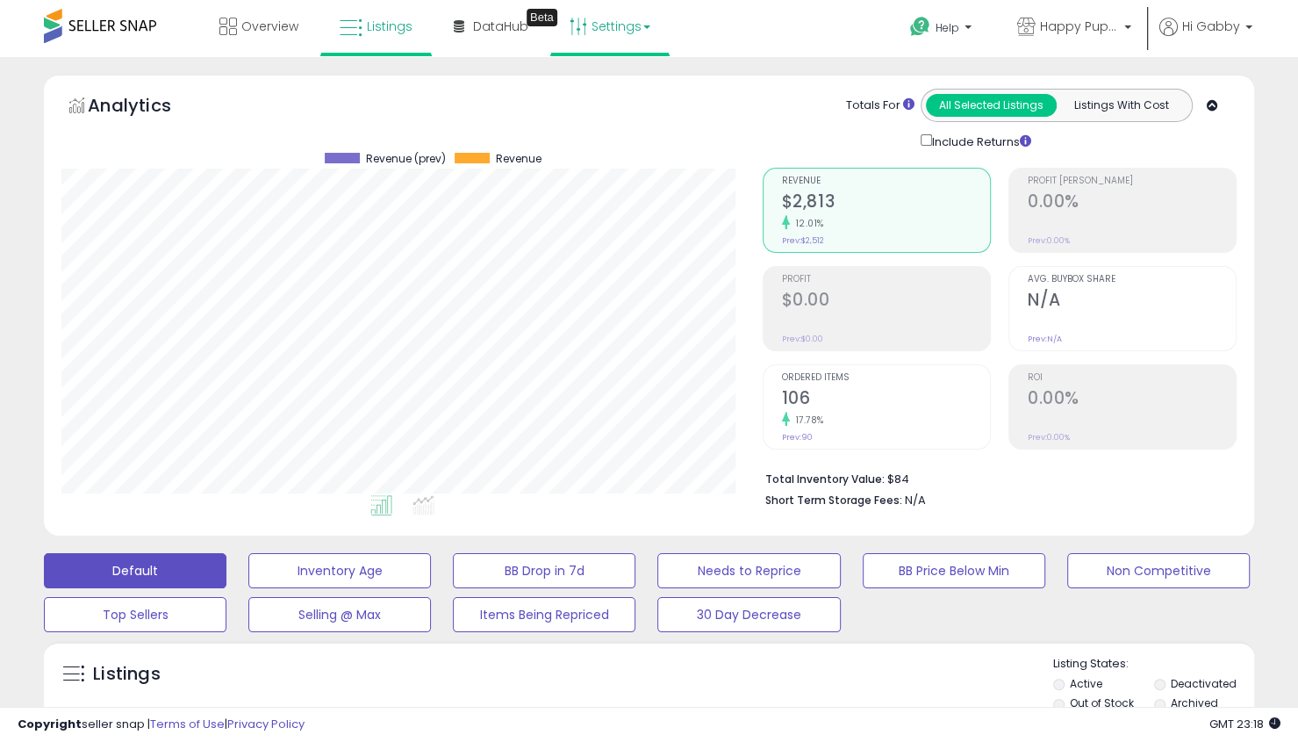
click at [619, 32] on link "Settings" at bounding box center [610, 26] width 107 height 53
click at [607, 97] on li "Store settings" at bounding box center [625, 90] width 130 height 44
click at [618, 30] on link "Settings" at bounding box center [610, 26] width 107 height 53
click at [606, 85] on link "Store settings" at bounding box center [612, 89] width 79 height 17
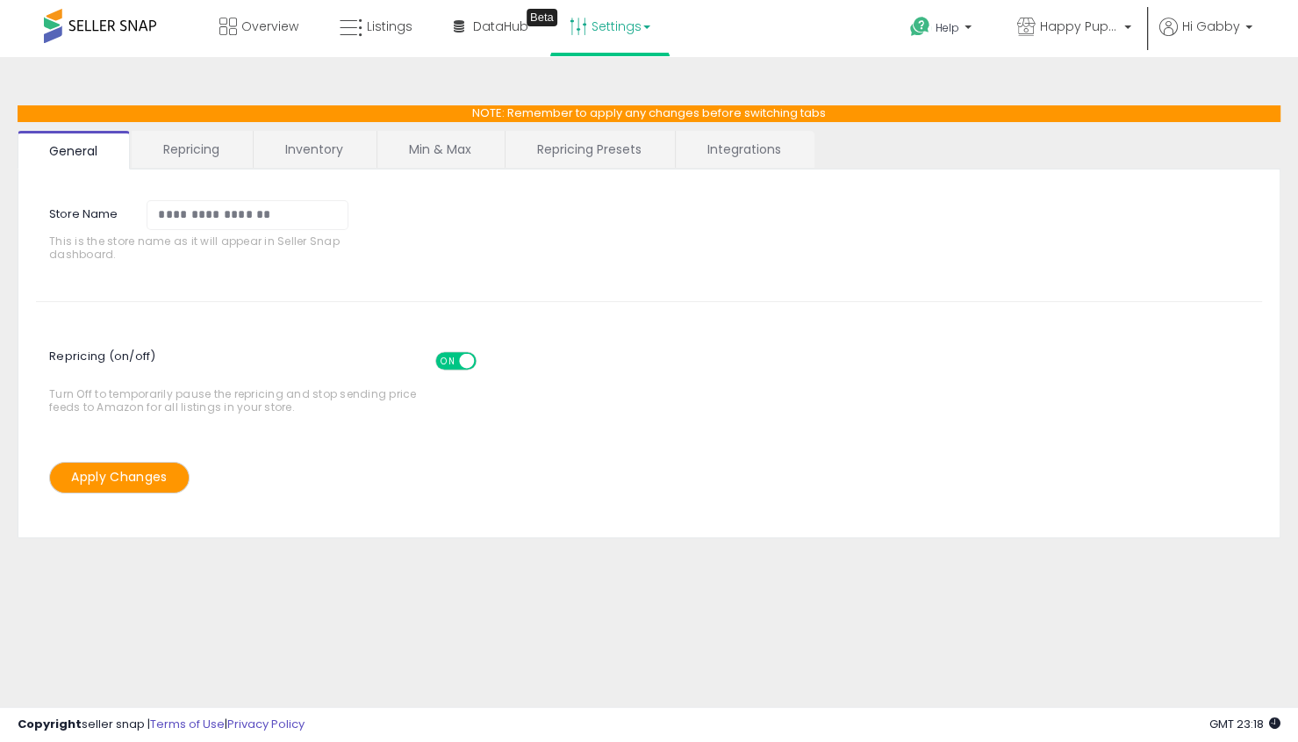
click at [183, 146] on link "Repricing" at bounding box center [191, 149] width 119 height 37
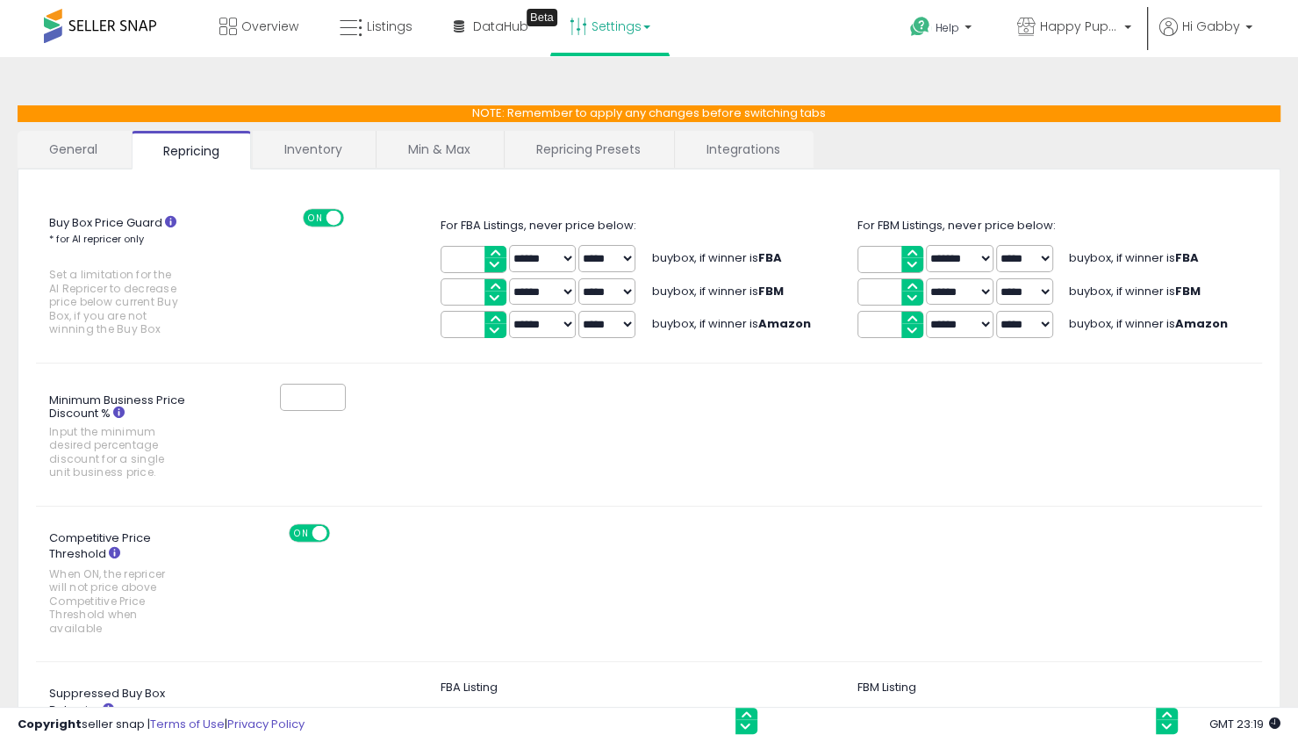
click at [326, 162] on link "Inventory" at bounding box center [313, 149] width 121 height 37
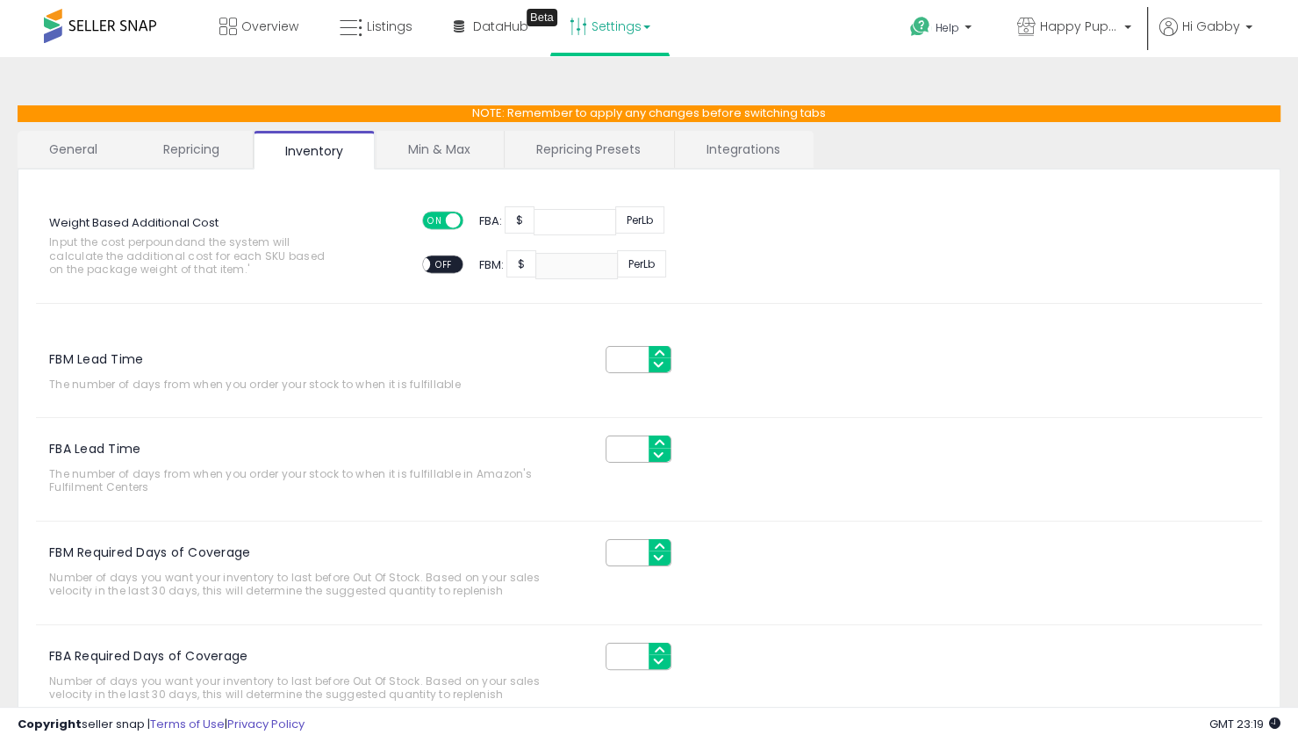
click at [444, 146] on link "Min & Max" at bounding box center [440, 149] width 126 height 37
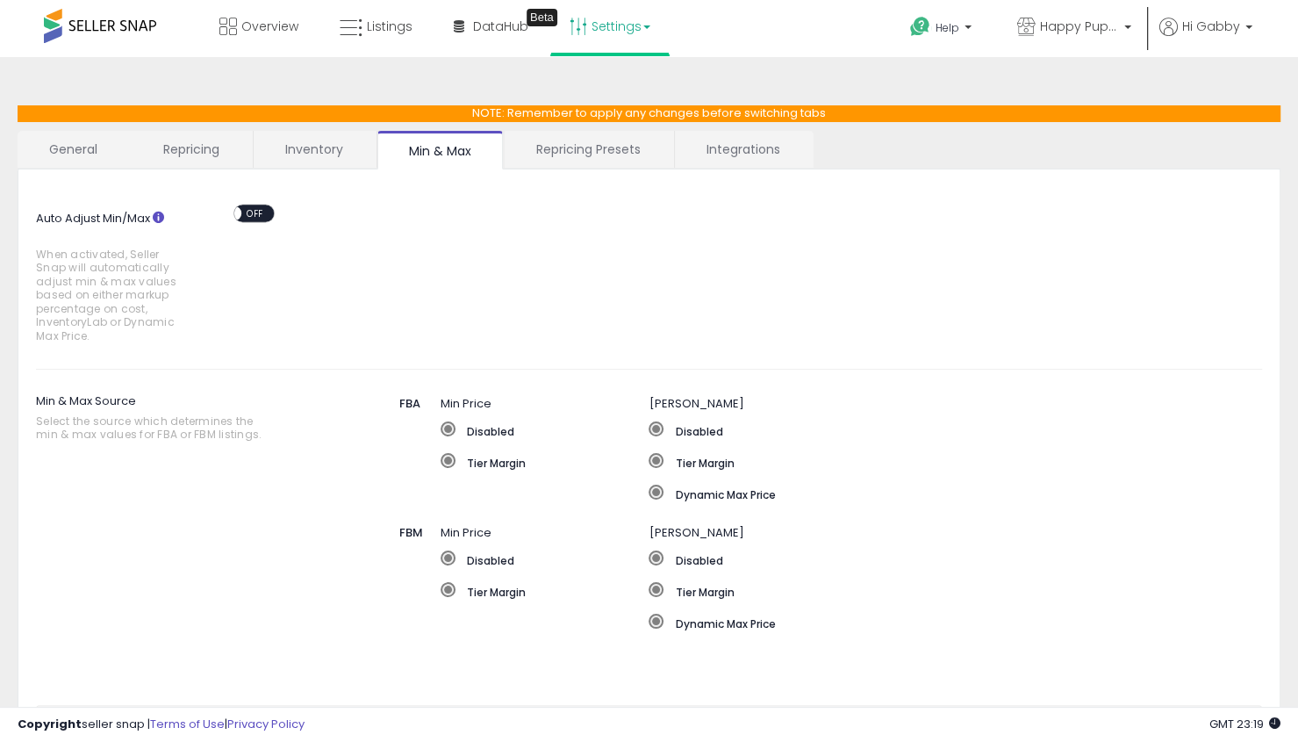
click at [236, 212] on span at bounding box center [234, 212] width 15 height 15
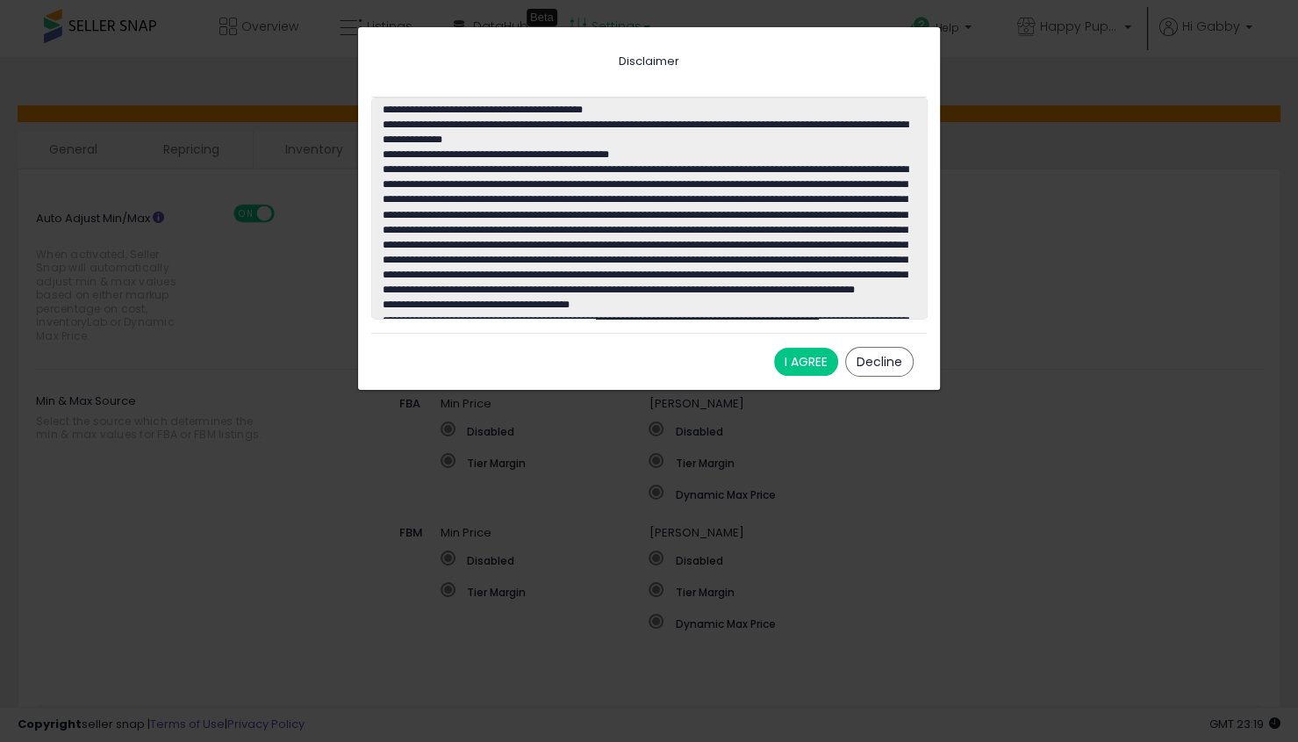
click at [817, 373] on button "I AGREE" at bounding box center [806, 362] width 64 height 28
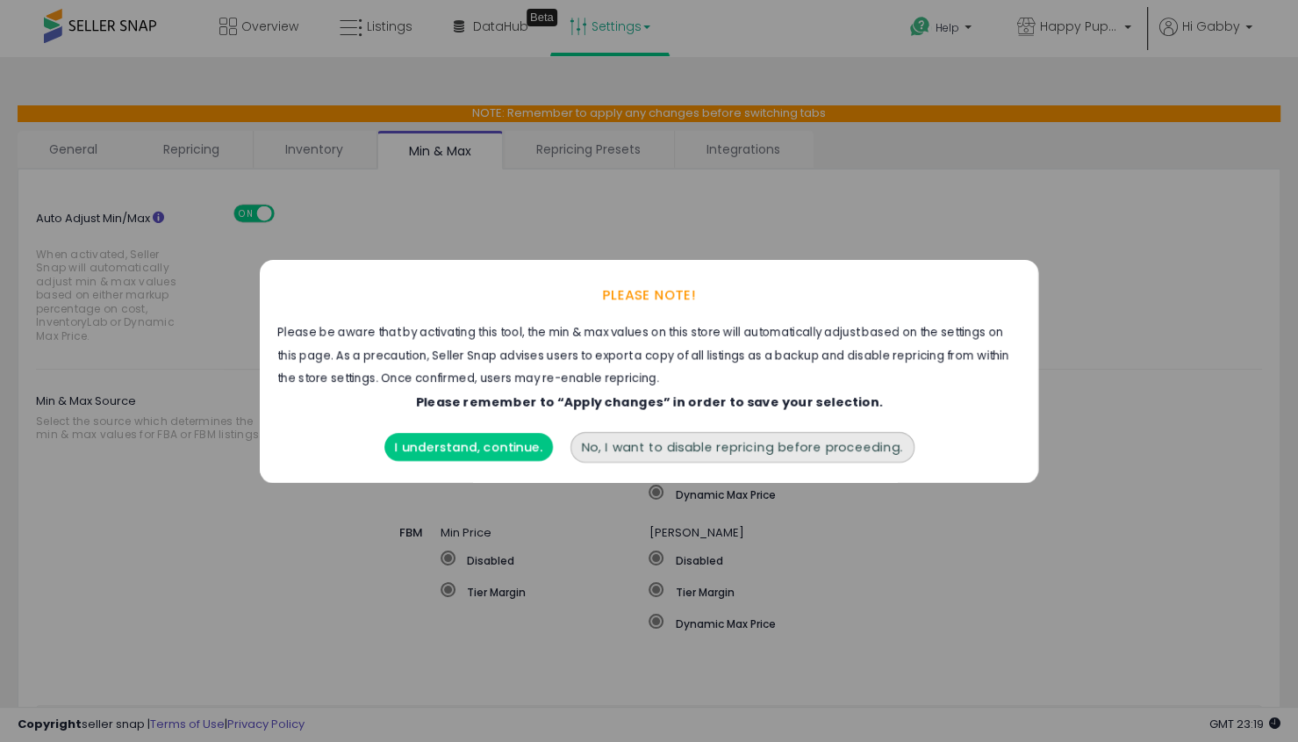
click at [480, 440] on button "I understand, continue." at bounding box center [468, 447] width 169 height 28
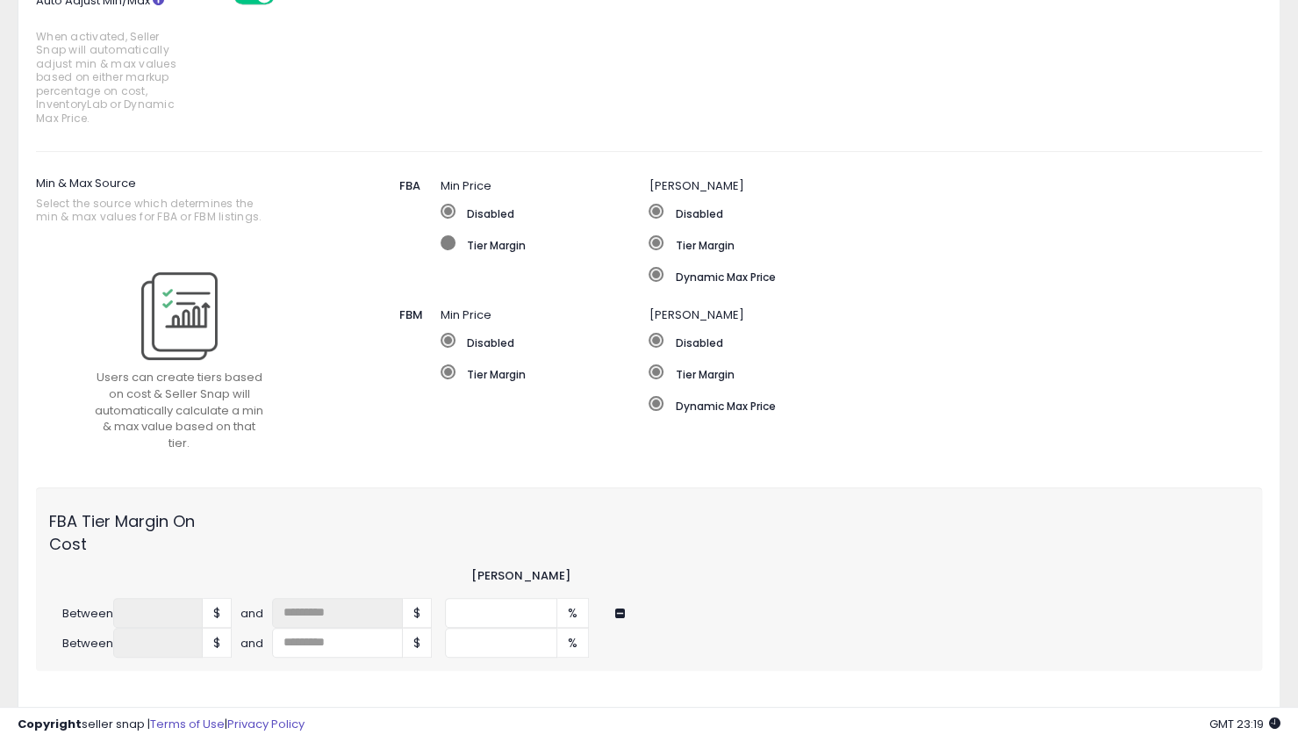
scroll to position [464, 0]
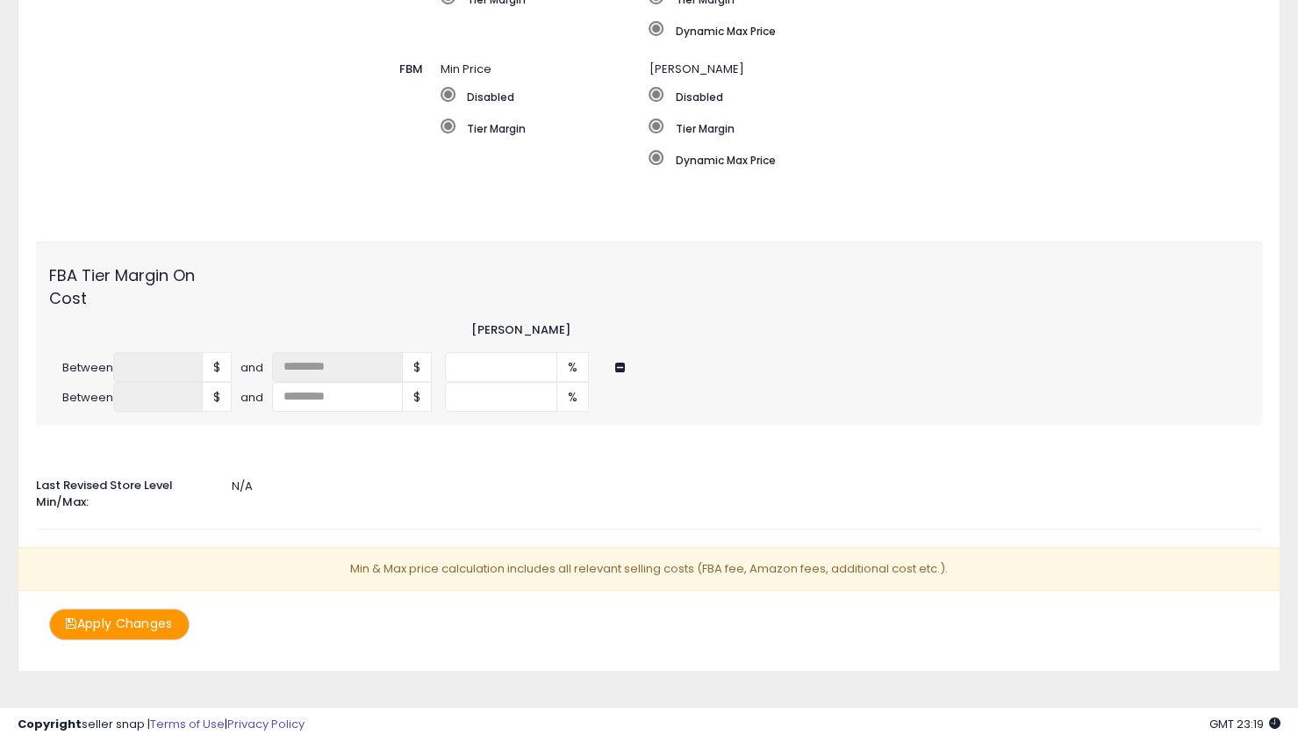
click at [126, 608] on button "Apply Changes" at bounding box center [119, 623] width 140 height 31
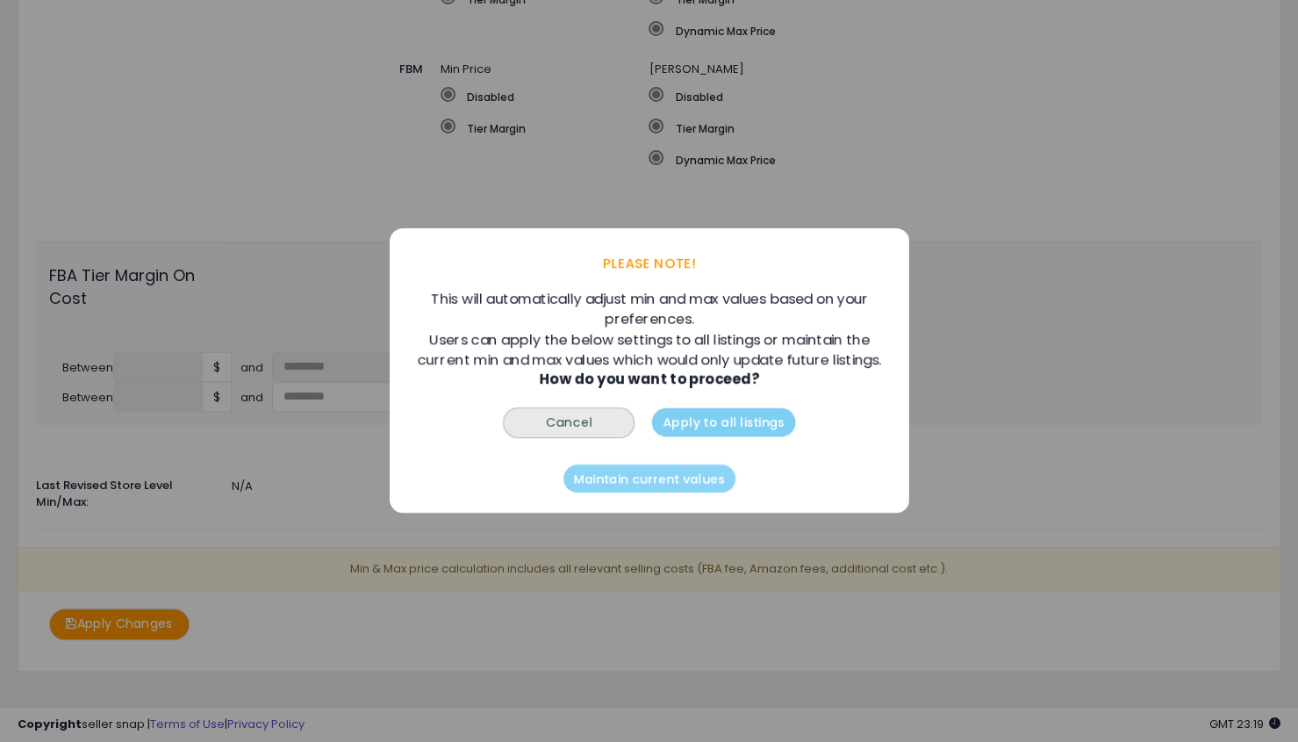
click at [652, 437] on button "Apply to all listings" at bounding box center [723, 423] width 143 height 28
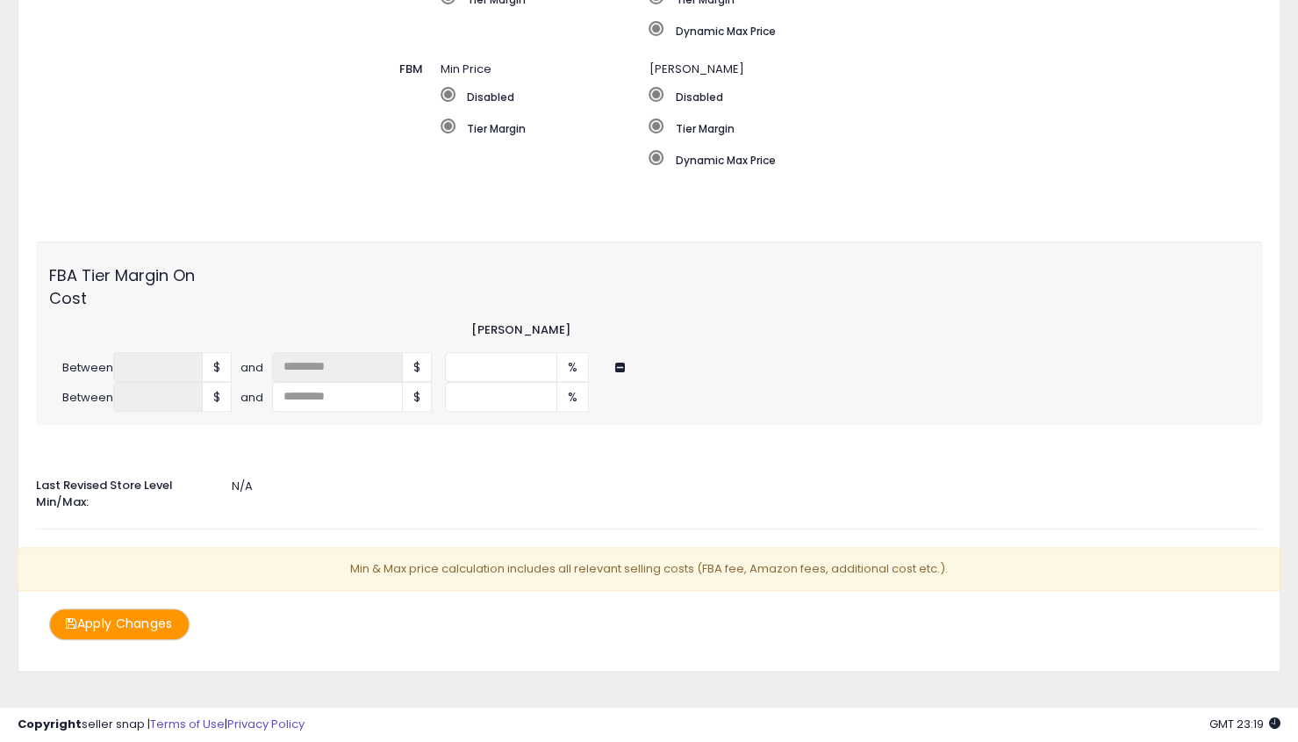
scroll to position [541, 0]
